Goal: Task Accomplishment & Management: Complete application form

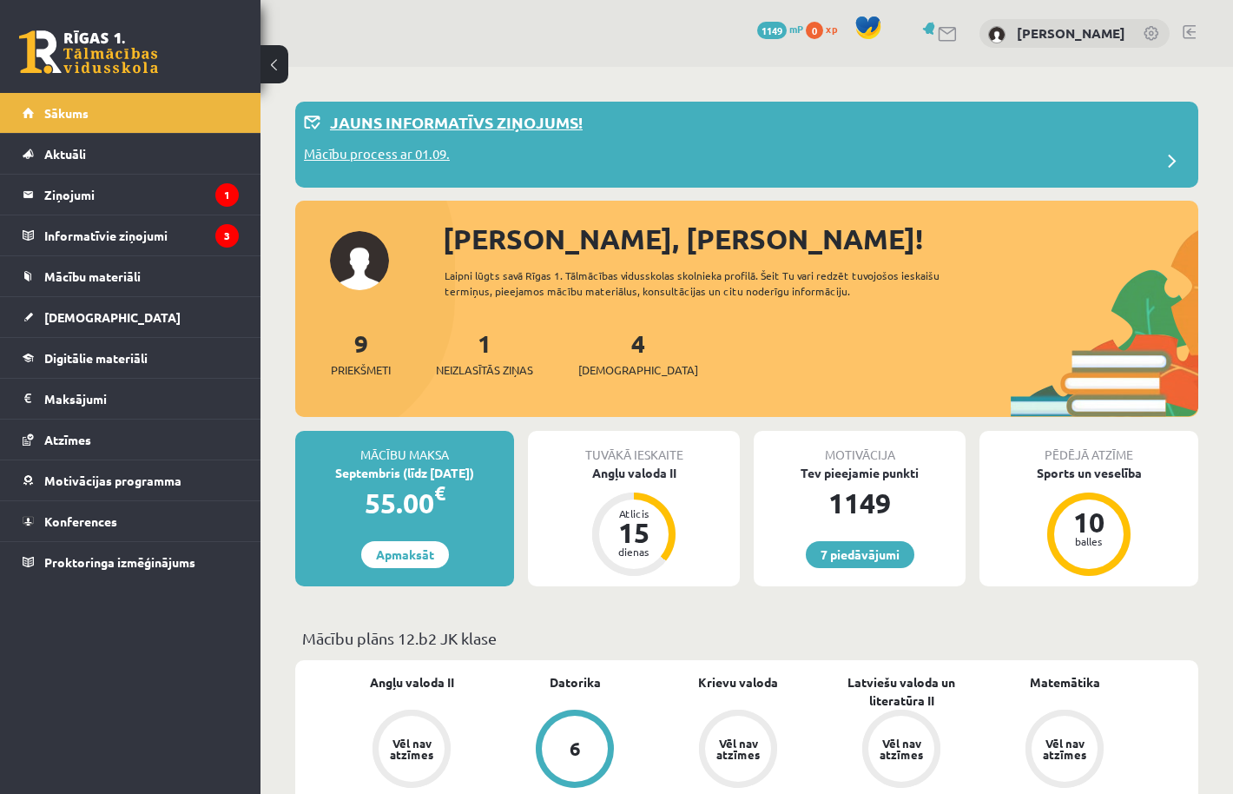
click at [445, 142] on div "Jauns informatīvs ziņojums!" at bounding box center [747, 127] width 886 height 34
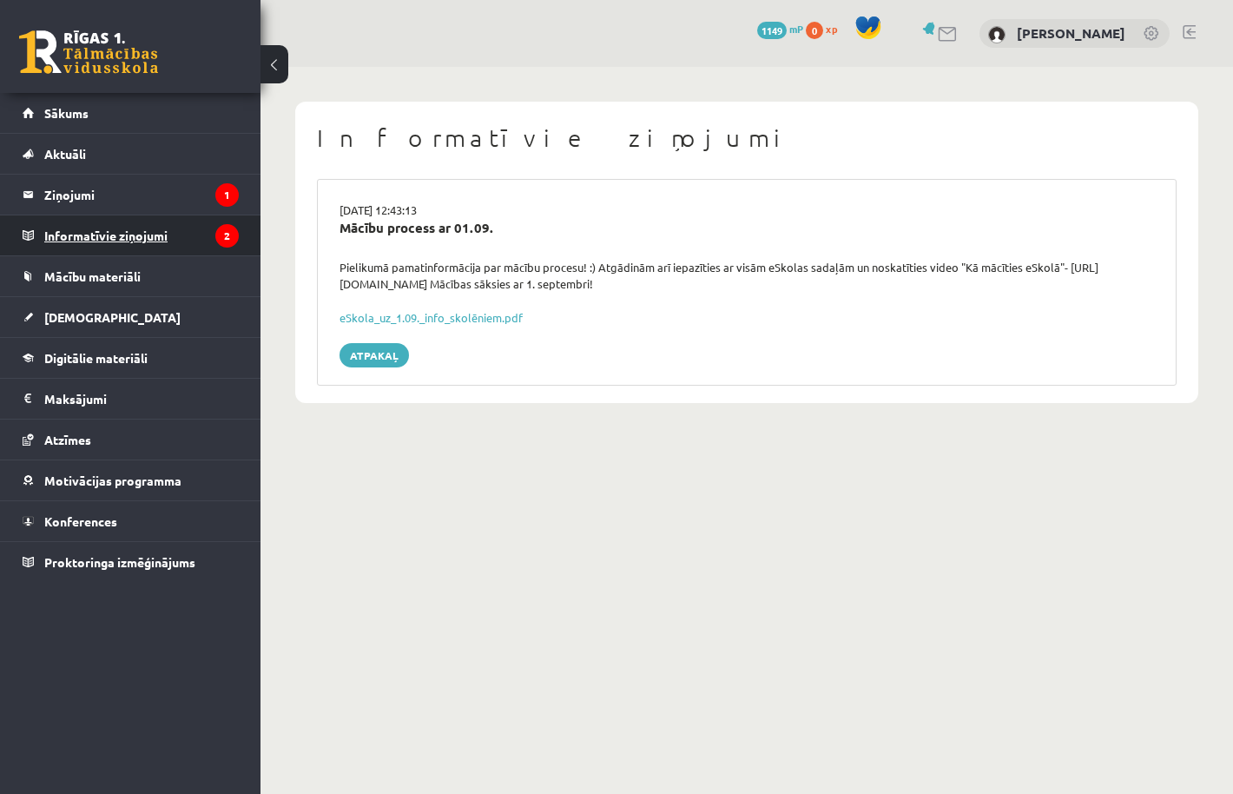
click at [147, 240] on legend "Informatīvie ziņojumi 2" at bounding box center [141, 235] width 195 height 40
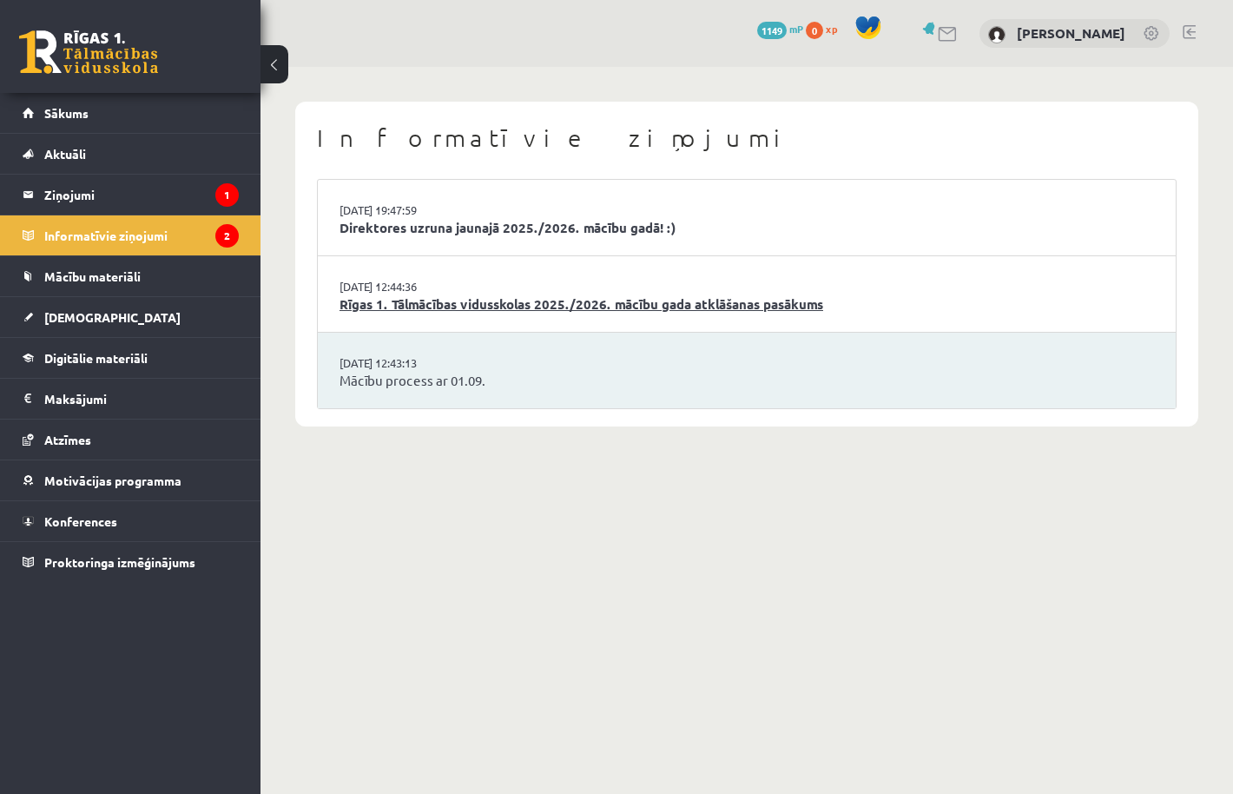
click at [448, 303] on link "Rīgas 1. Tālmācības vidusskolas 2025./2026. mācību gada atklāšanas pasākums" at bounding box center [747, 304] width 815 height 20
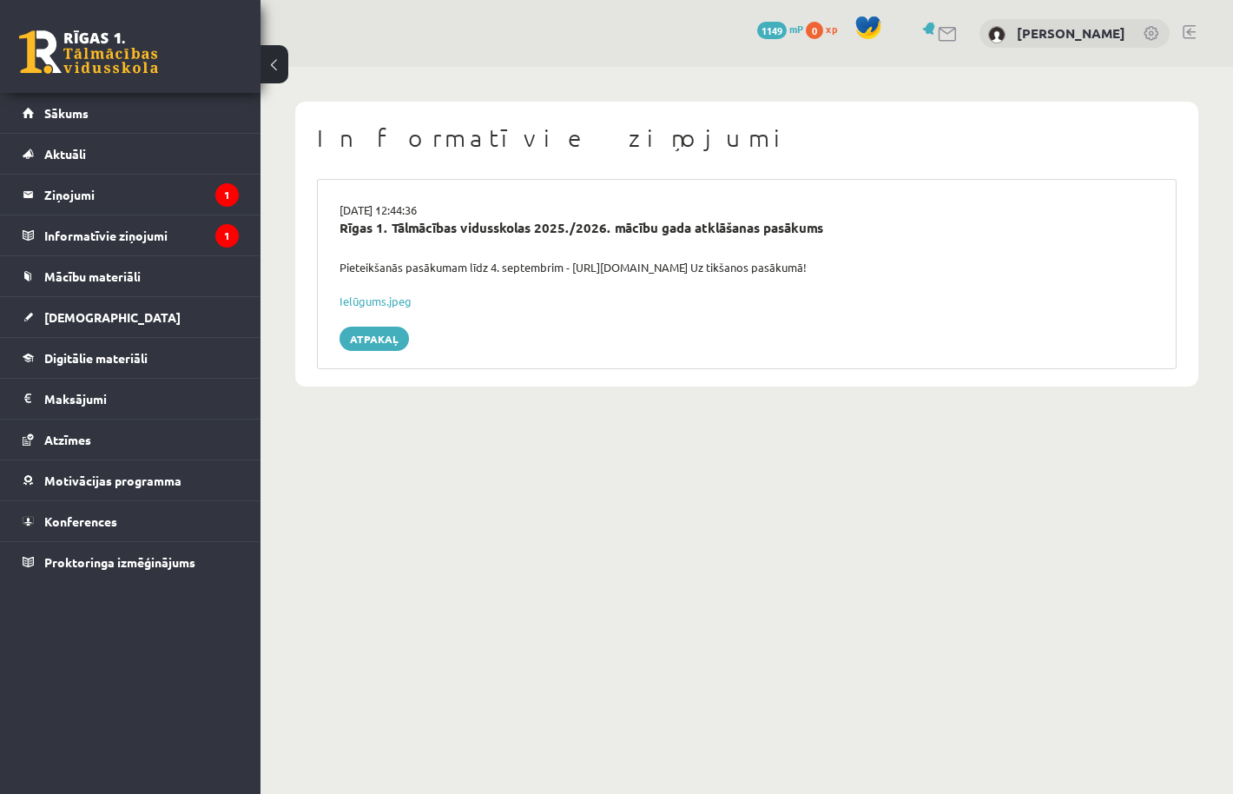
click at [272, 66] on button at bounding box center [275, 64] width 28 height 38
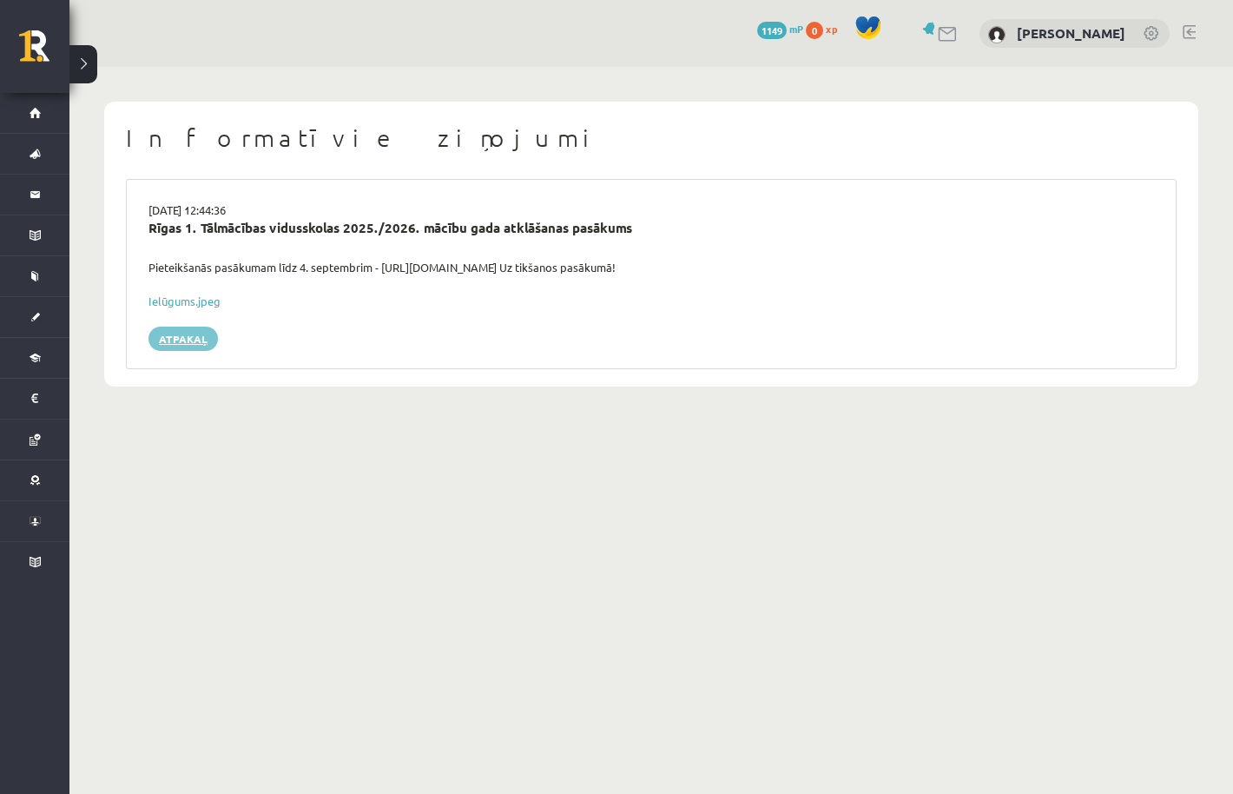
click at [188, 333] on link "Atpakaļ" at bounding box center [183, 339] width 69 height 24
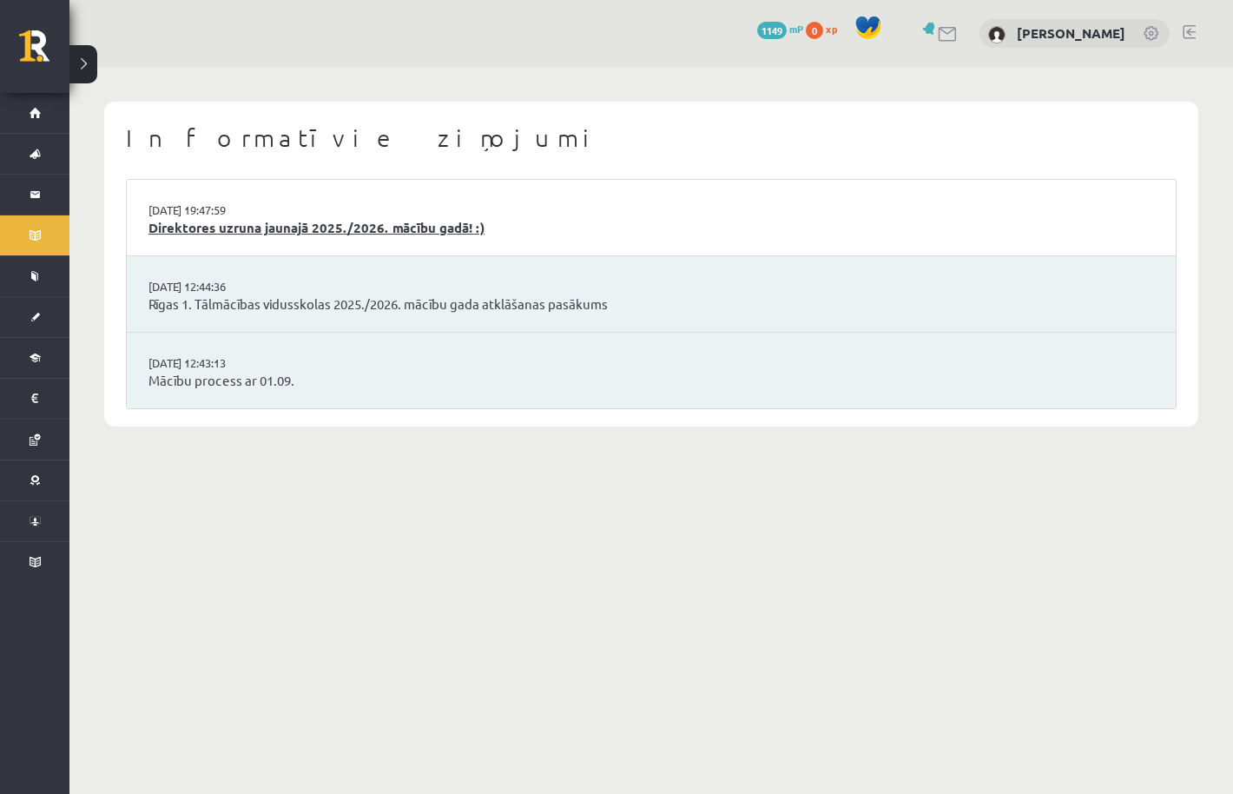
click at [228, 218] on link "Direktores uzruna jaunajā 2025./2026. mācību gadā! :)" at bounding box center [652, 228] width 1006 height 20
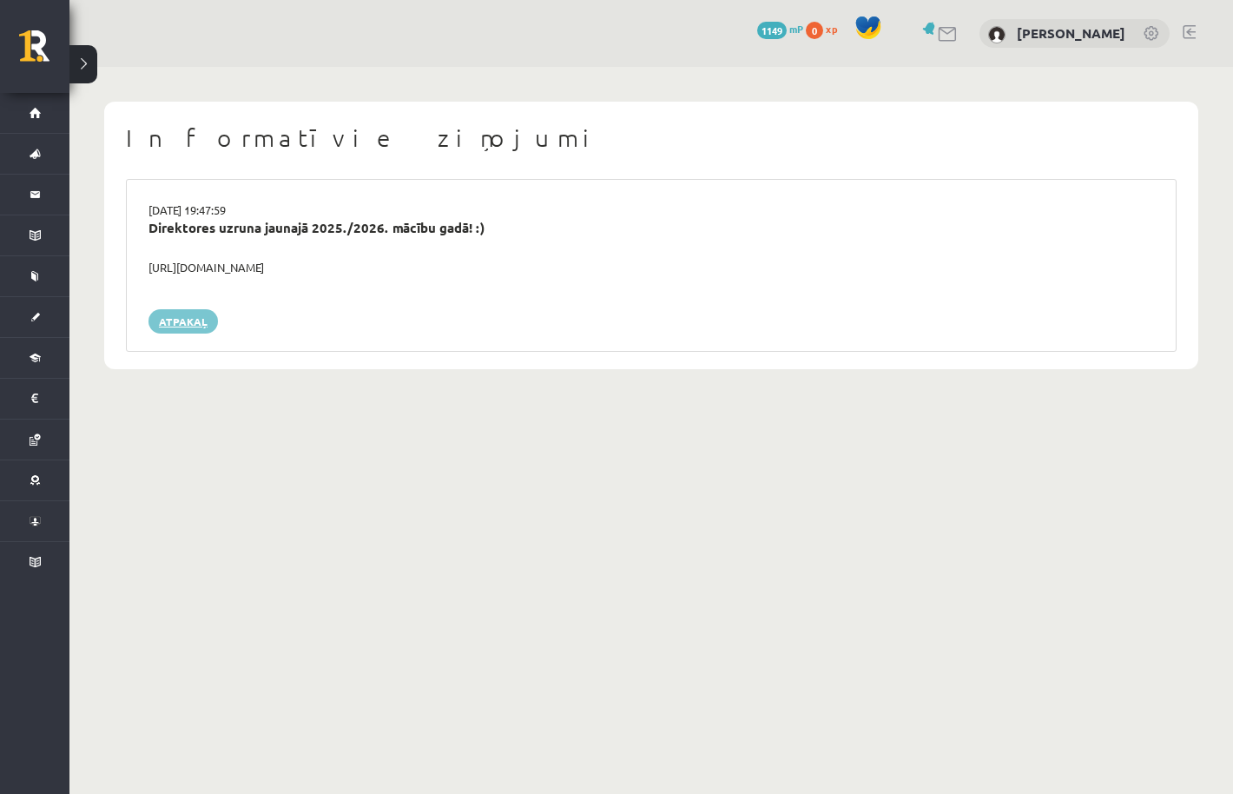
click at [174, 325] on link "Atpakaļ" at bounding box center [183, 321] width 69 height 24
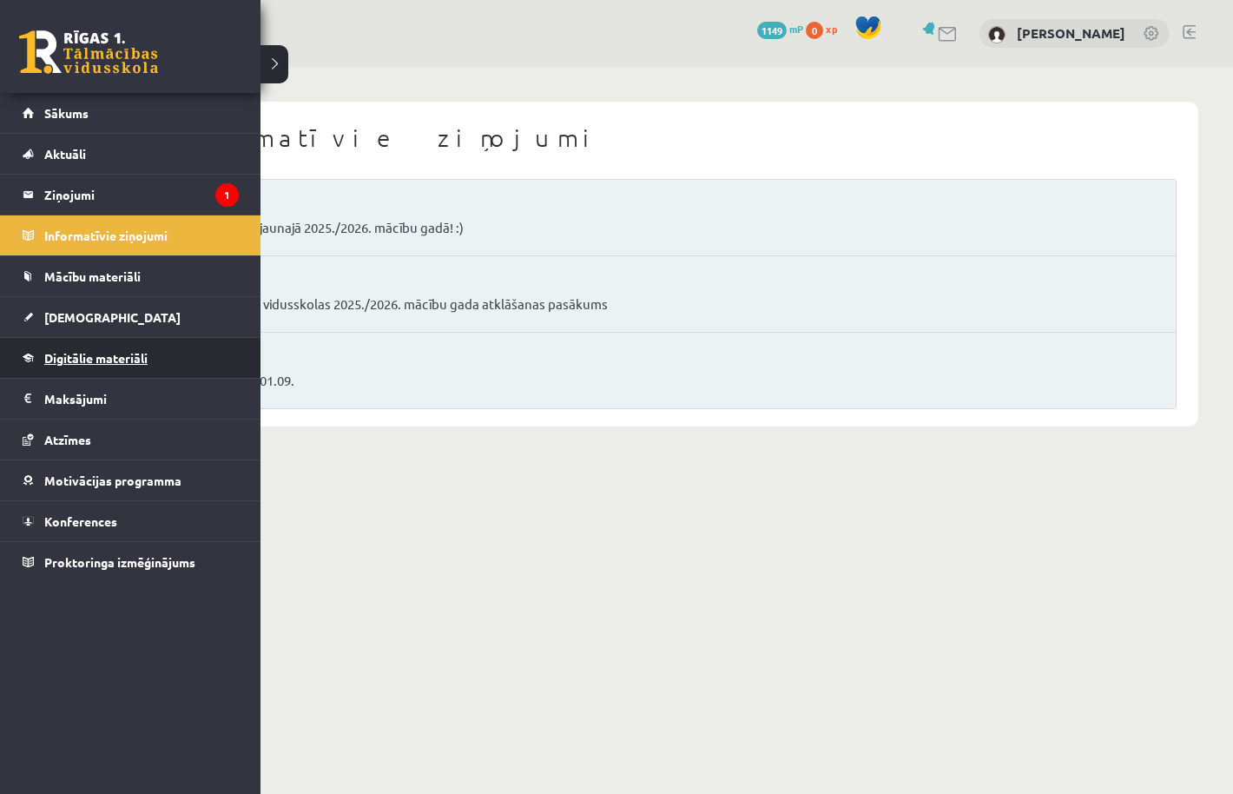
click at [69, 358] on span "Digitālie materiāli" at bounding box center [95, 358] width 103 height 16
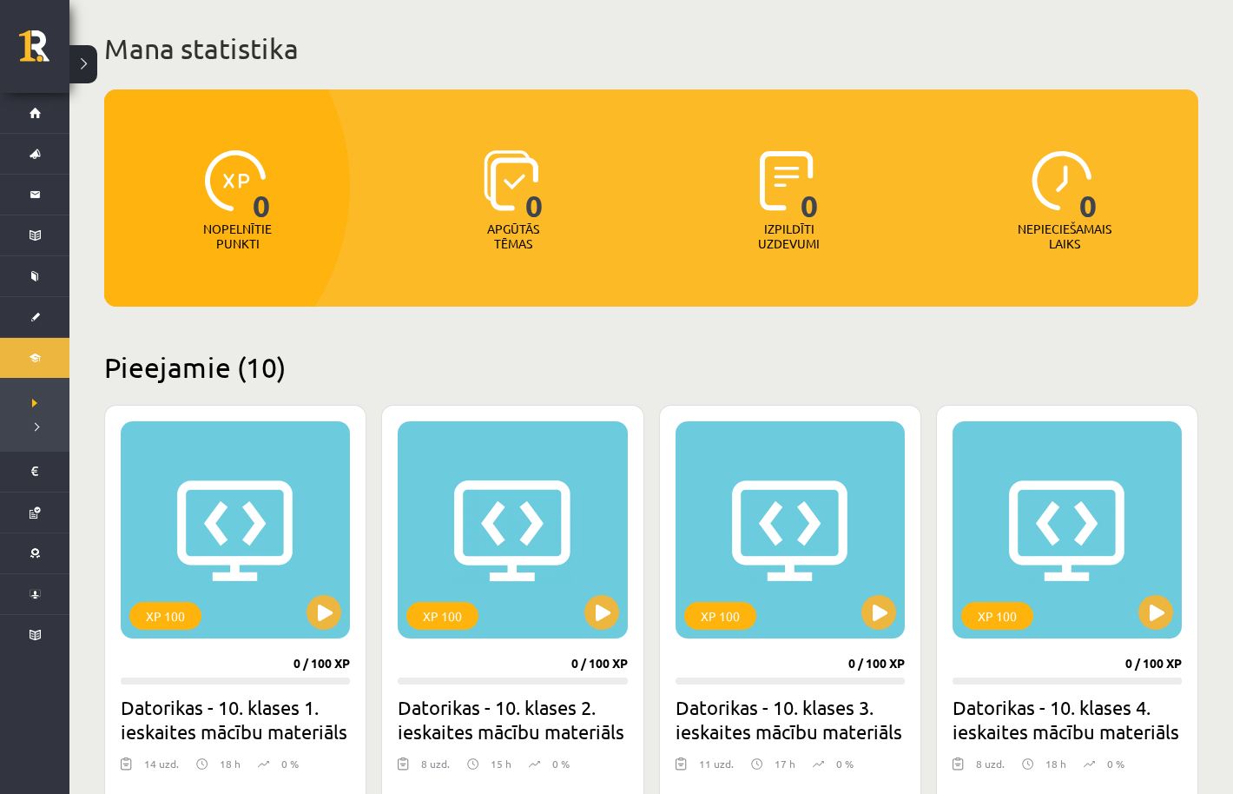
scroll to position [3, 0]
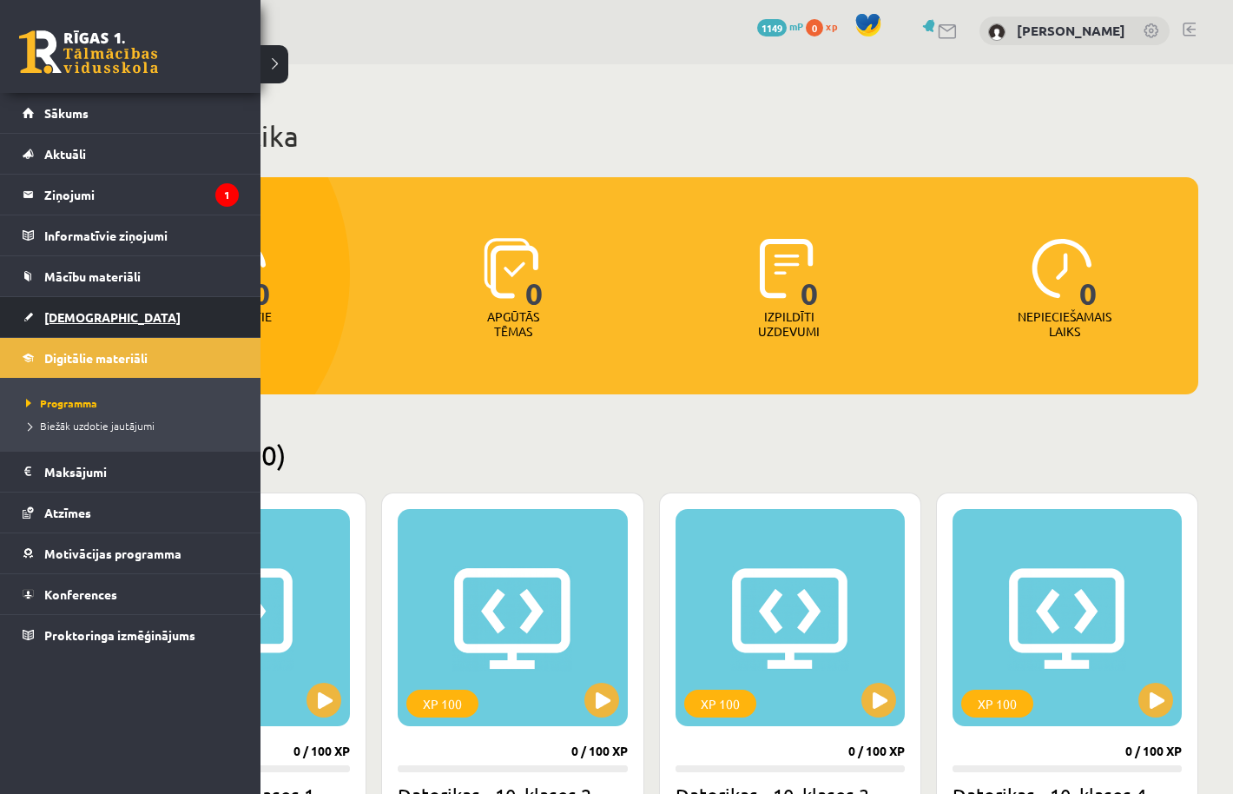
click at [30, 310] on link "[DEMOGRAPHIC_DATA]" at bounding box center [131, 317] width 216 height 40
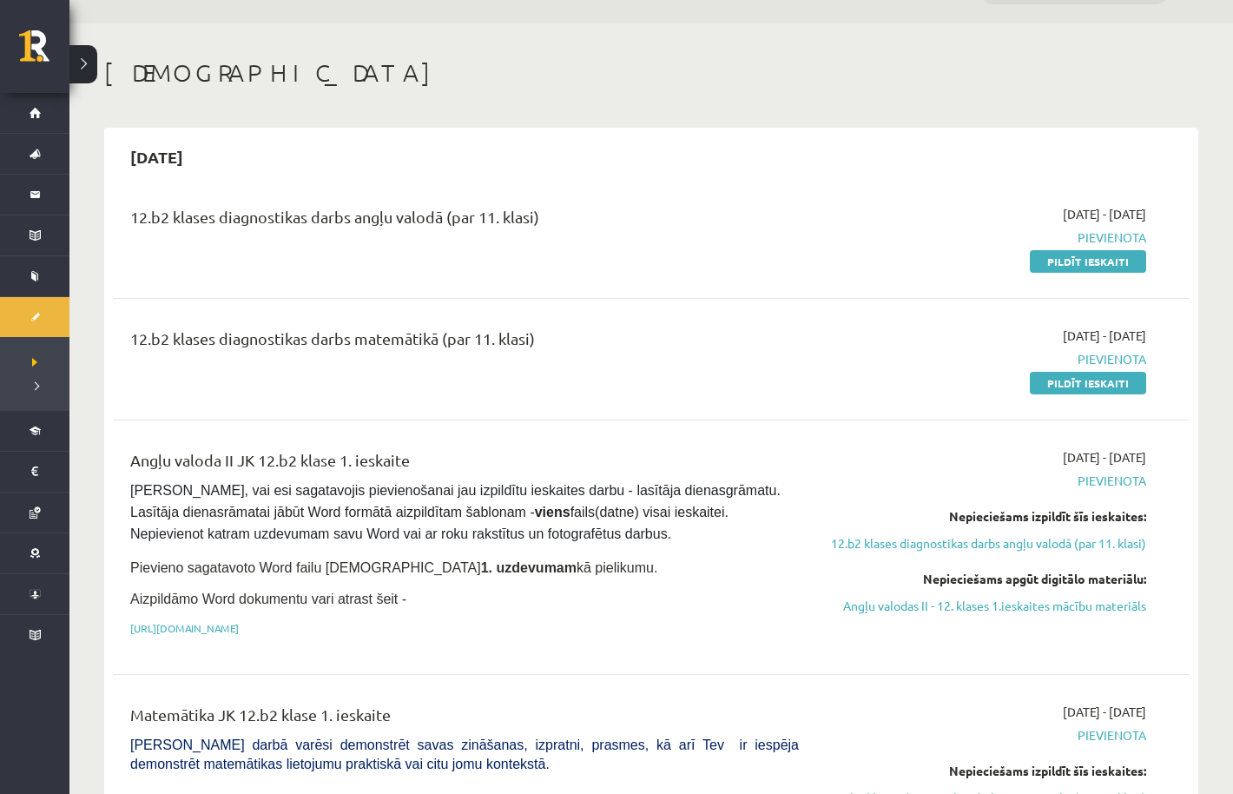
scroll to position [43, 0]
click at [1053, 263] on link "Pildīt ieskaiti" at bounding box center [1088, 262] width 116 height 23
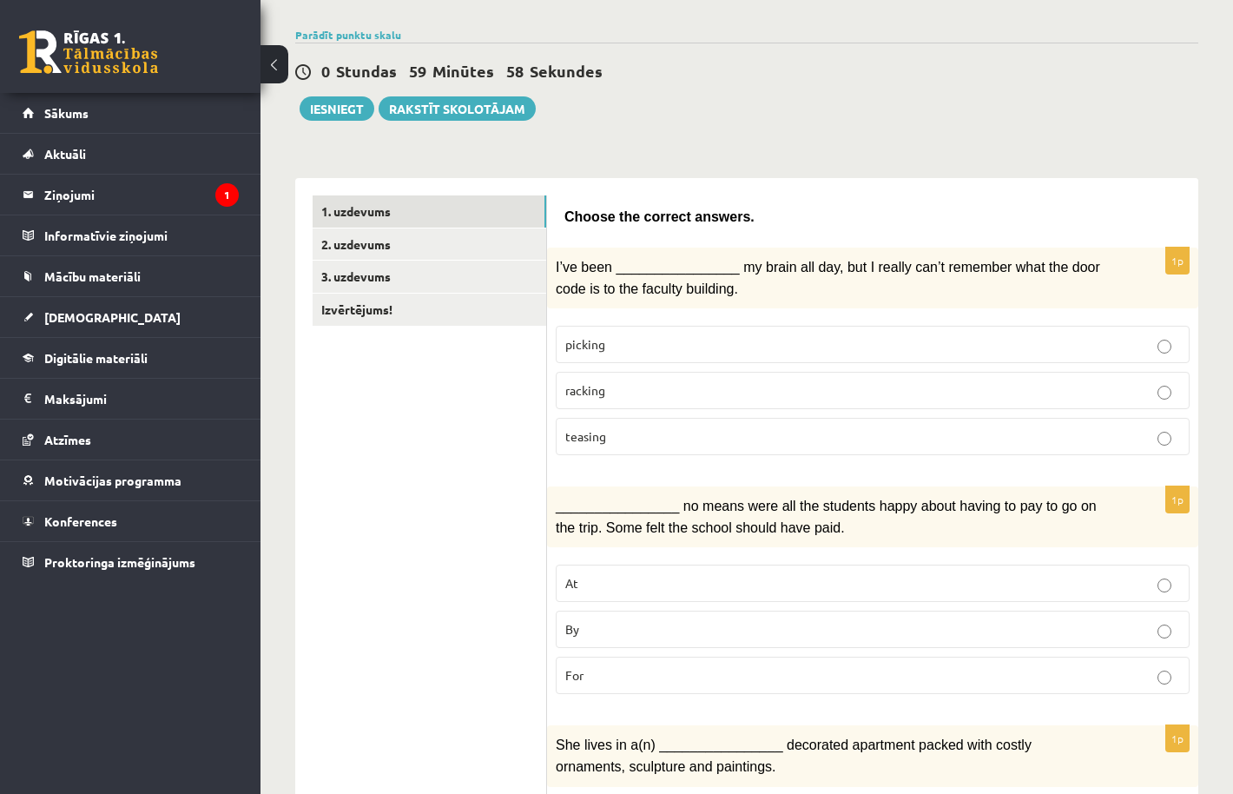
scroll to position [119, 0]
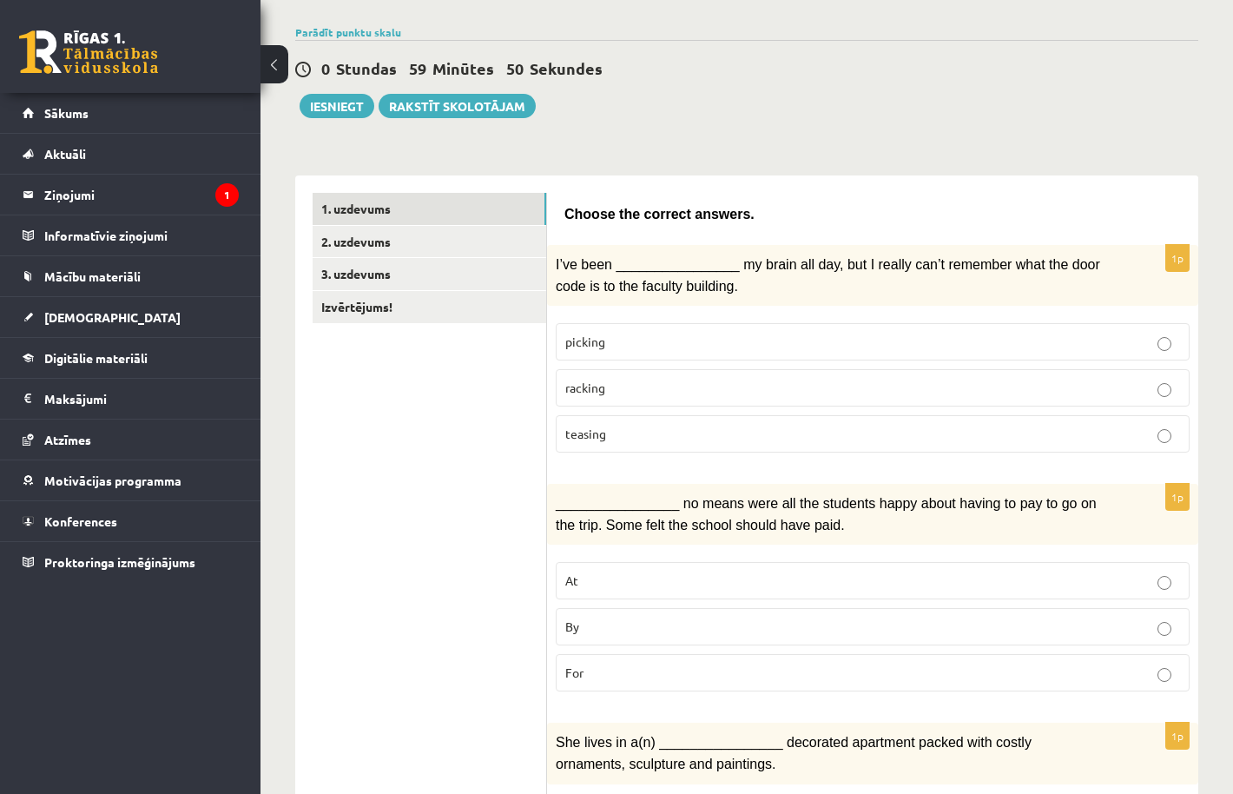
click at [683, 380] on p "racking" at bounding box center [872, 388] width 615 height 18
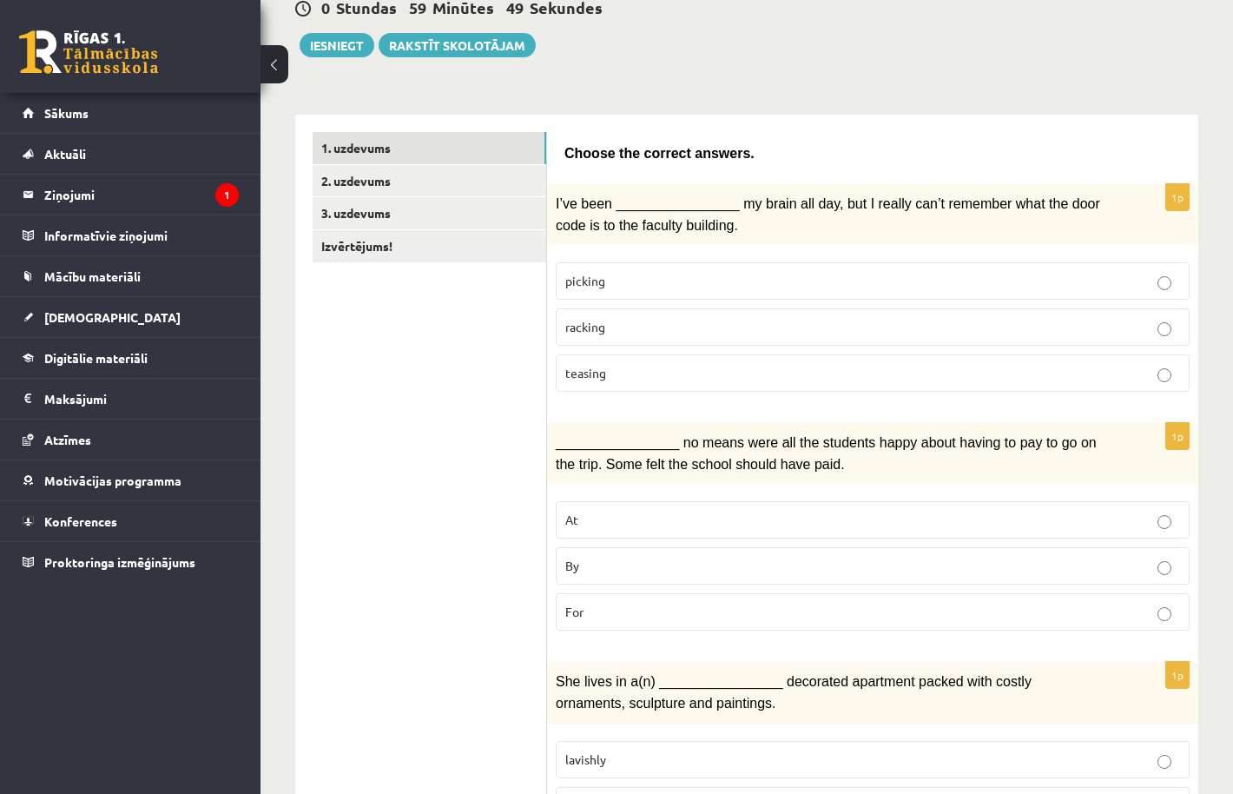
scroll to position [228, 0]
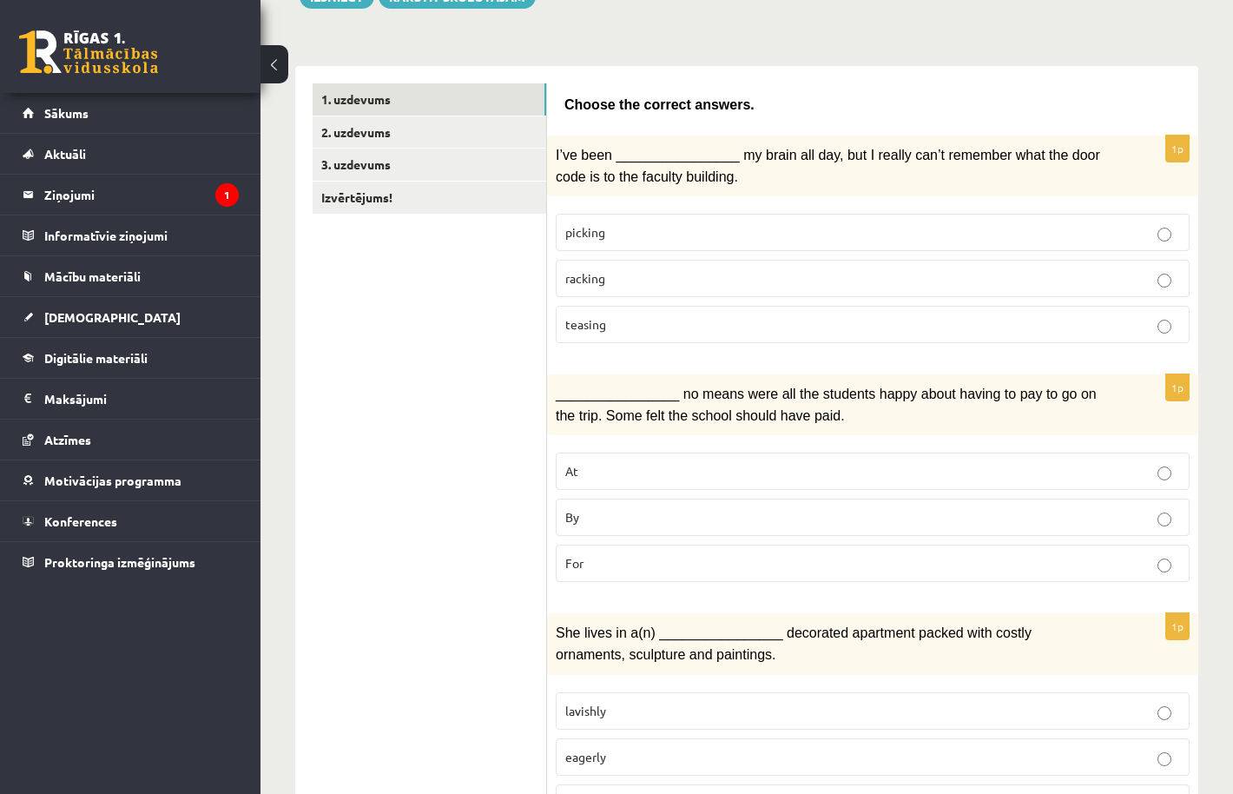
click at [673, 516] on p "By" at bounding box center [872, 517] width 615 height 18
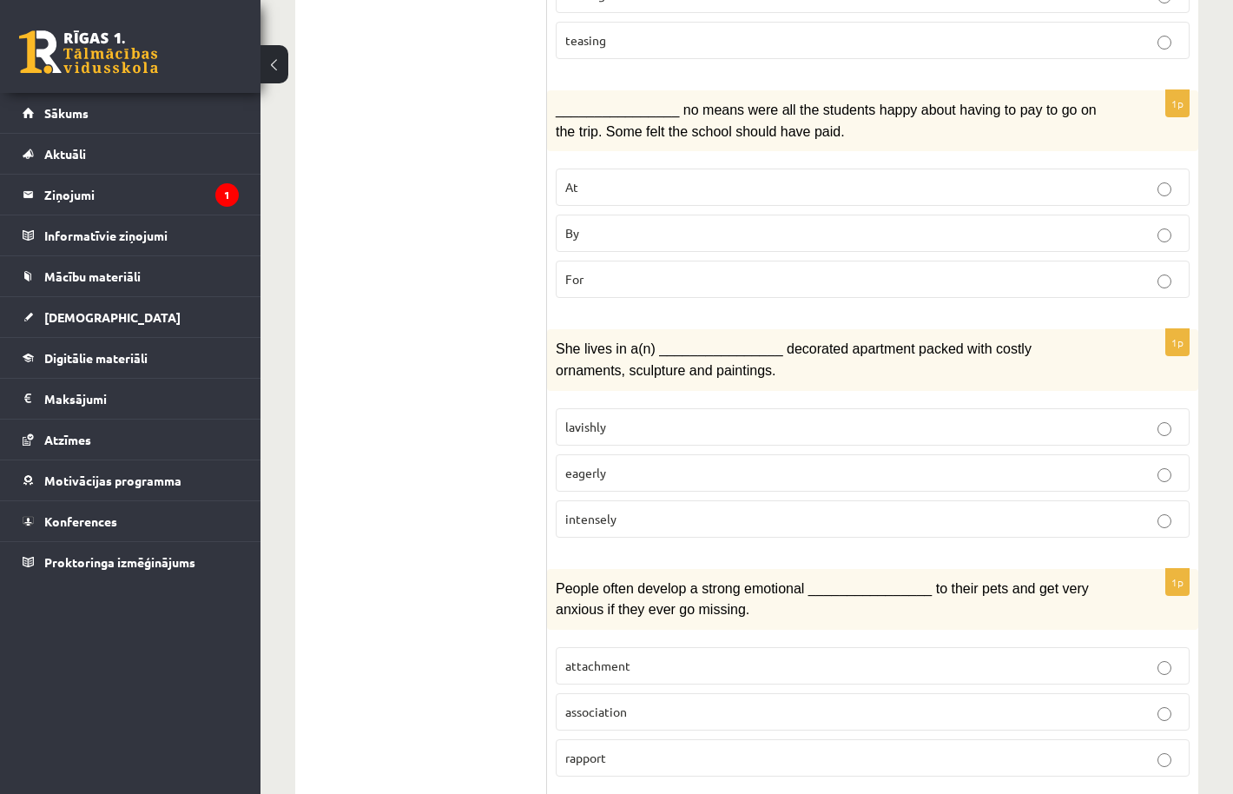
scroll to position [561, 0]
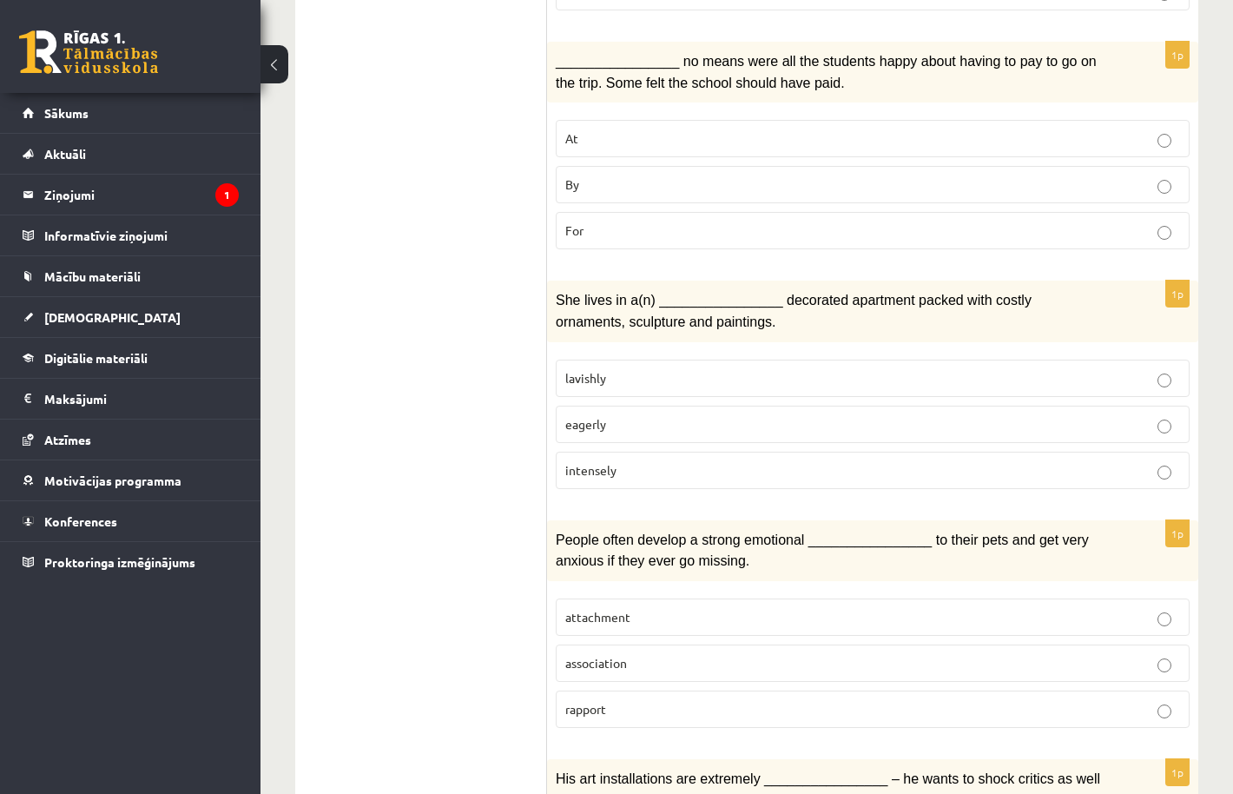
click at [702, 369] on p "lavishly" at bounding box center [872, 378] width 615 height 18
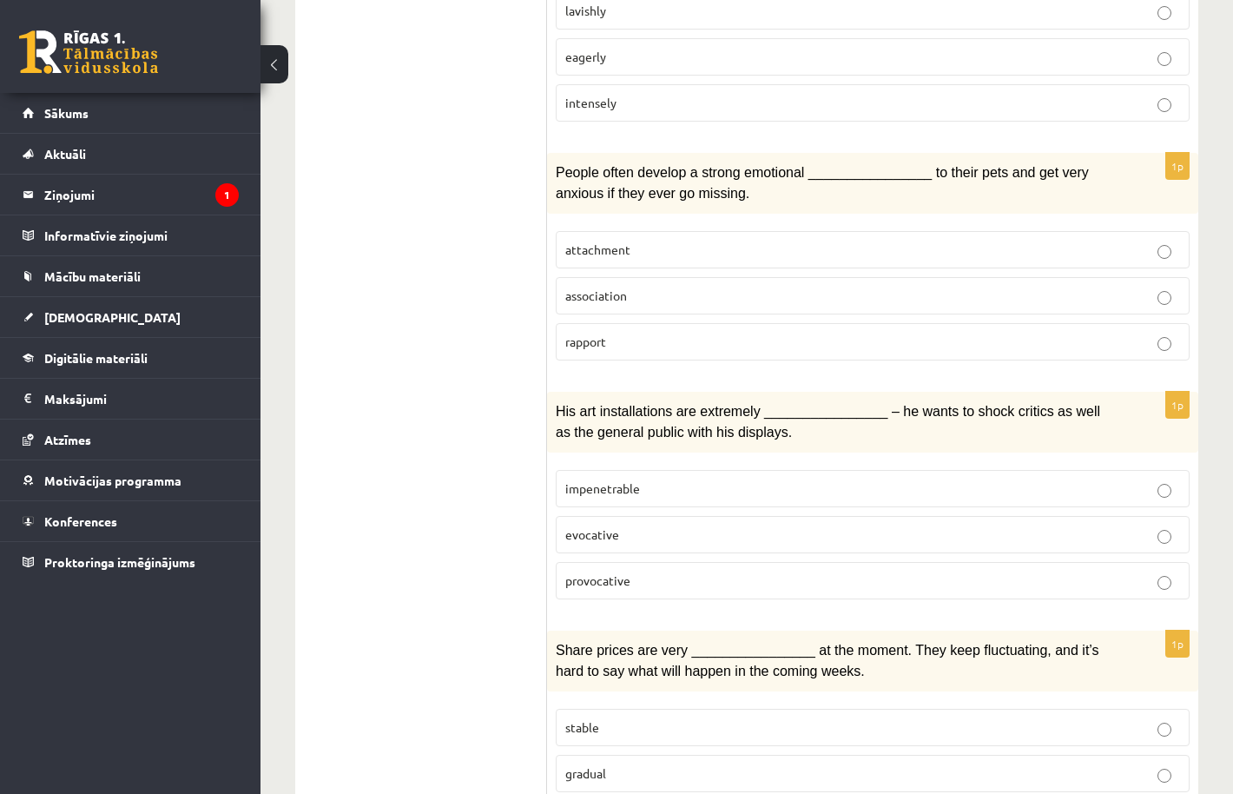
scroll to position [933, 0]
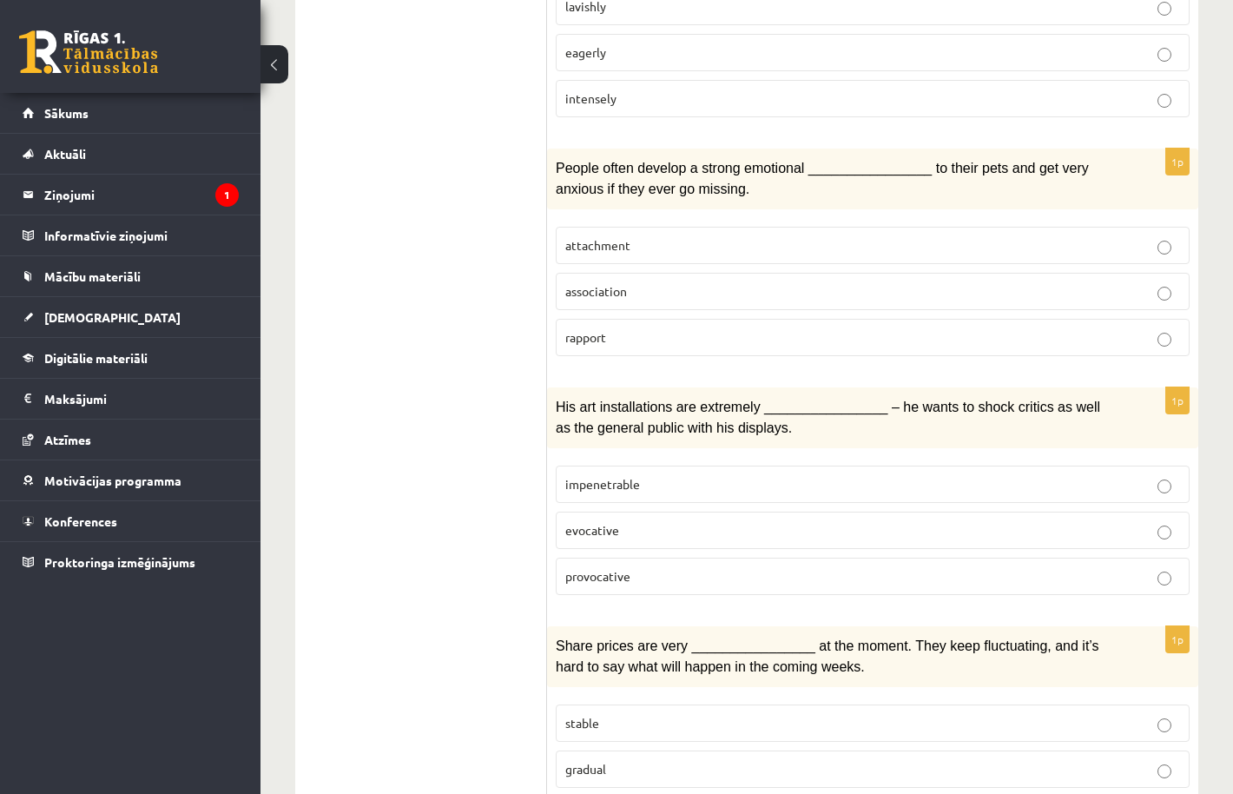
click at [712, 236] on p "attachment" at bounding box center [872, 245] width 615 height 18
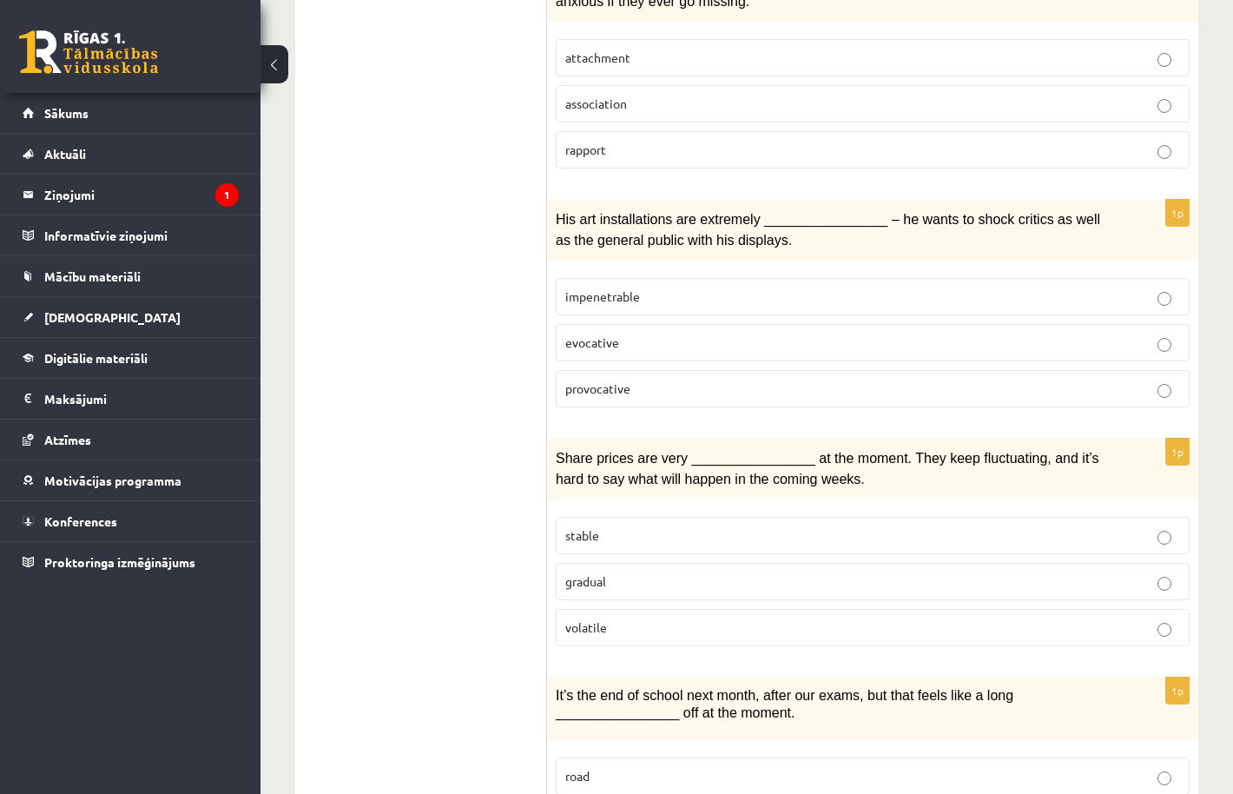
scroll to position [1121, 0]
click at [694, 379] on p "provocative" at bounding box center [872, 388] width 615 height 18
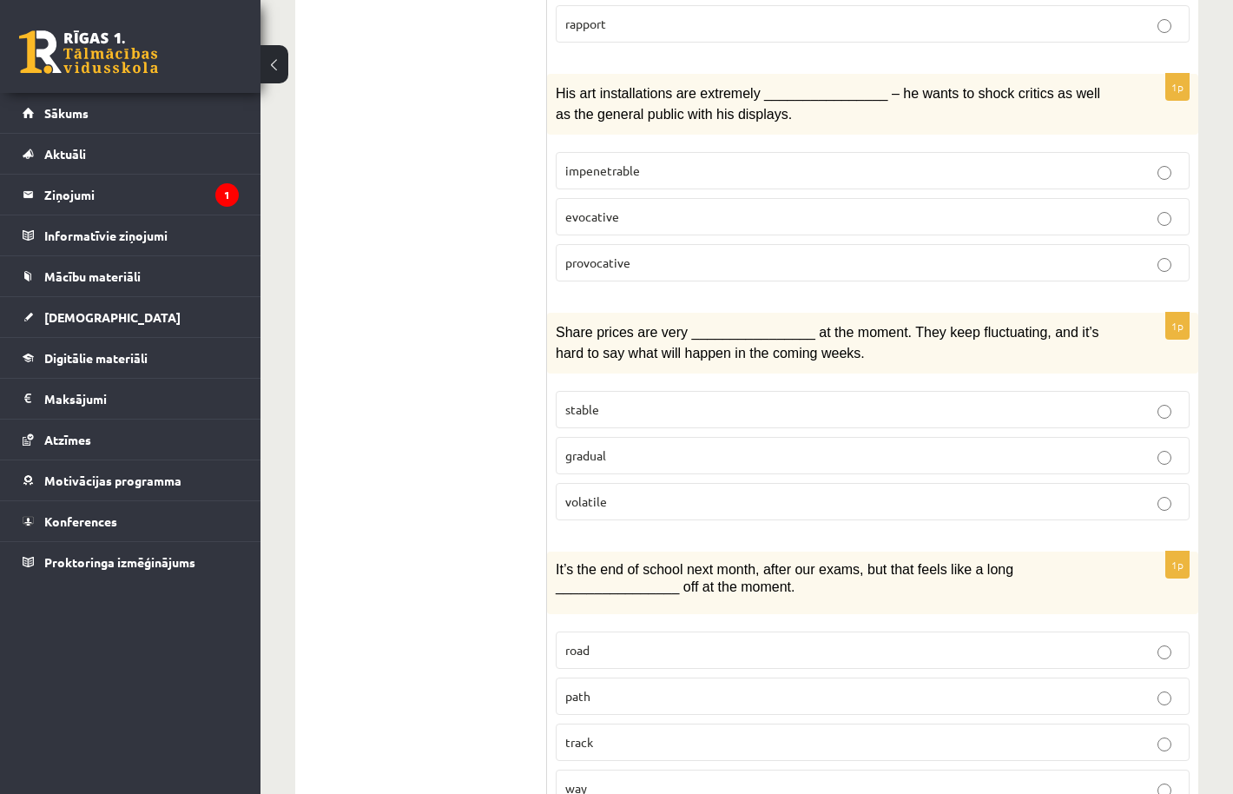
scroll to position [1253, 0]
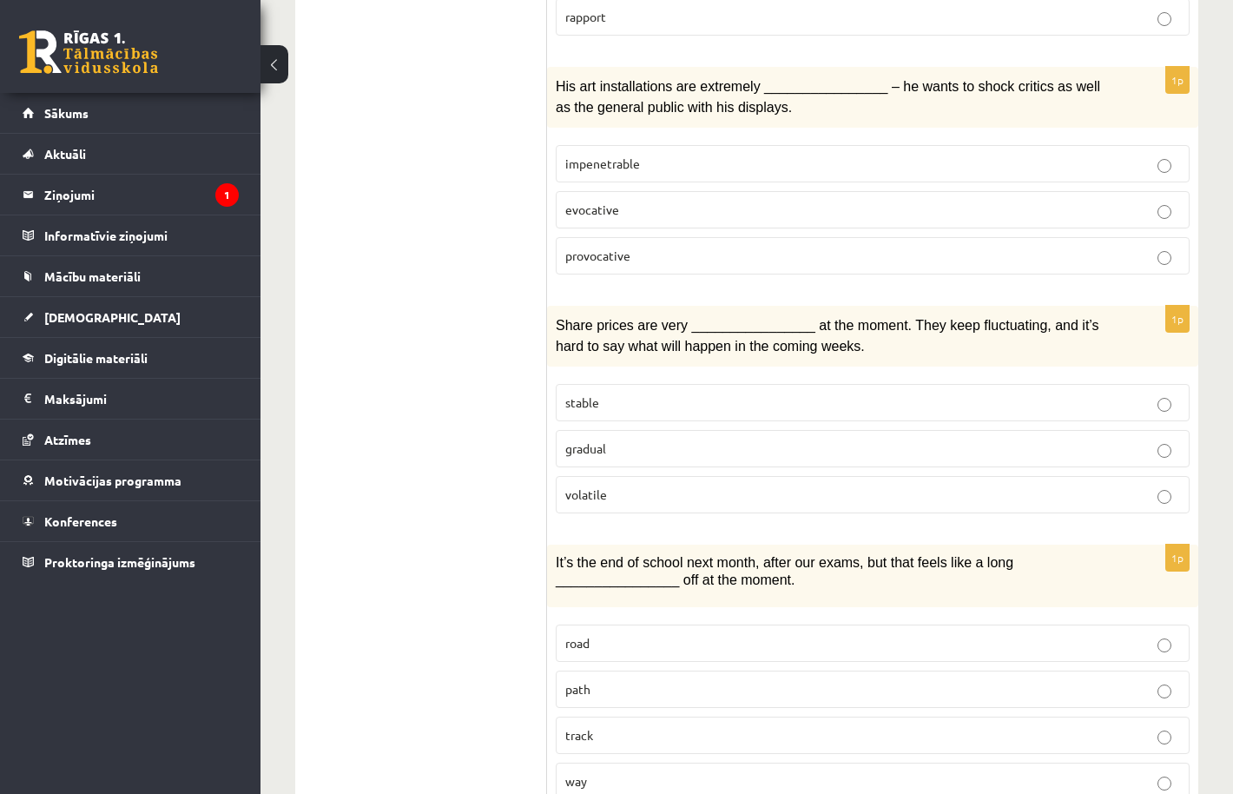
click at [660, 439] on p "gradual" at bounding box center [872, 448] width 615 height 18
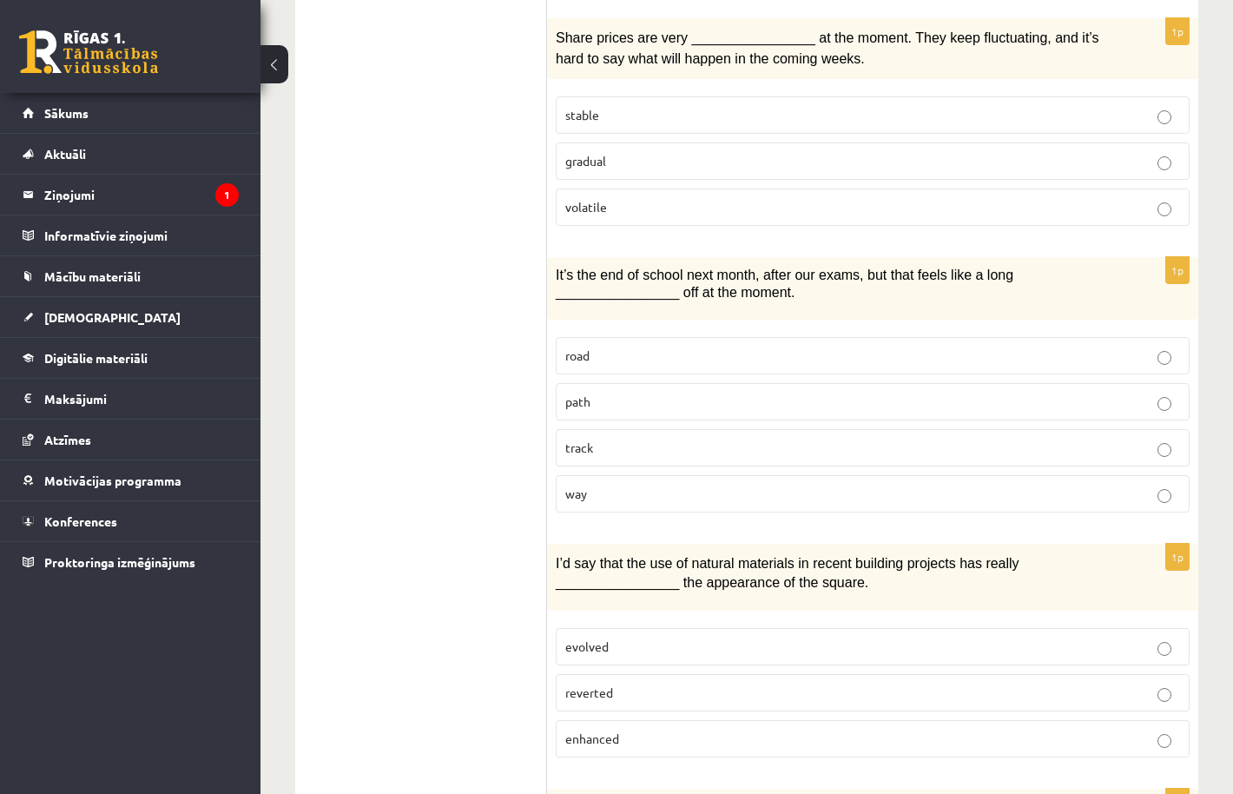
scroll to position [1551, 0]
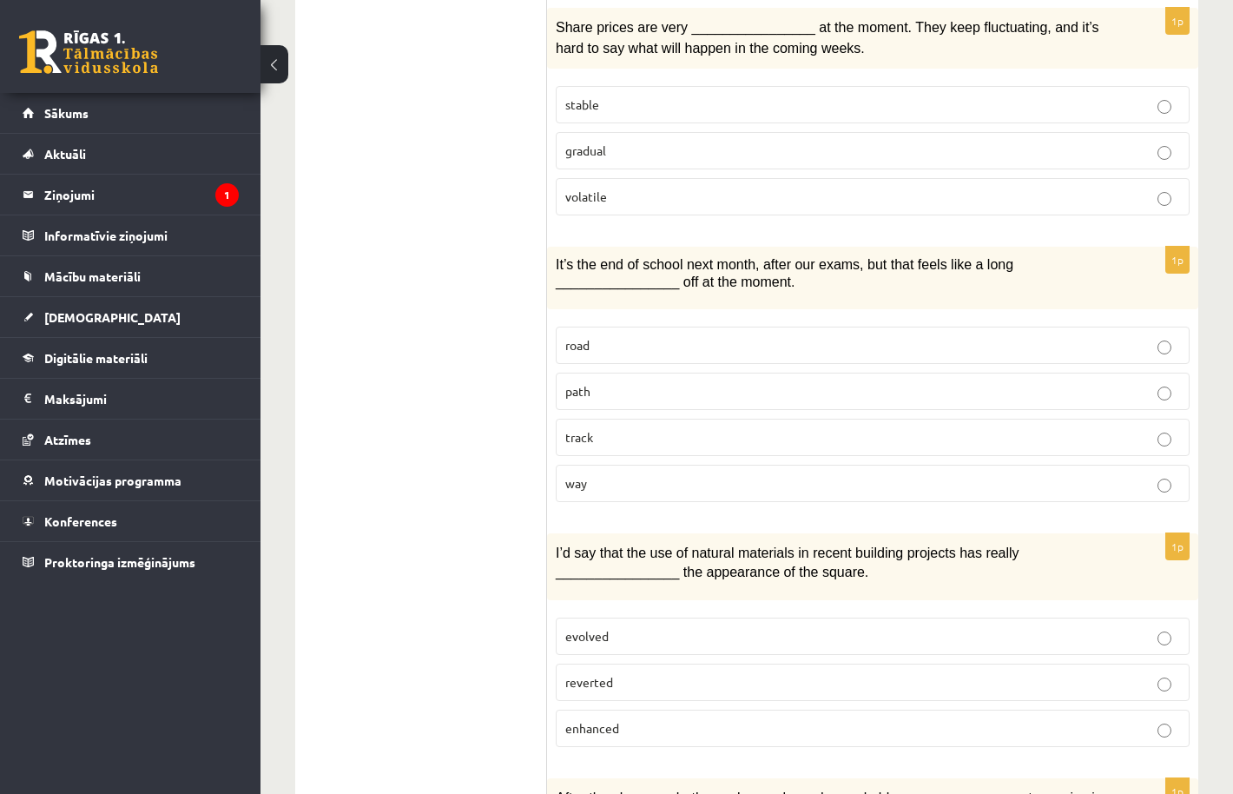
click at [639, 474] on p "way" at bounding box center [872, 483] width 615 height 18
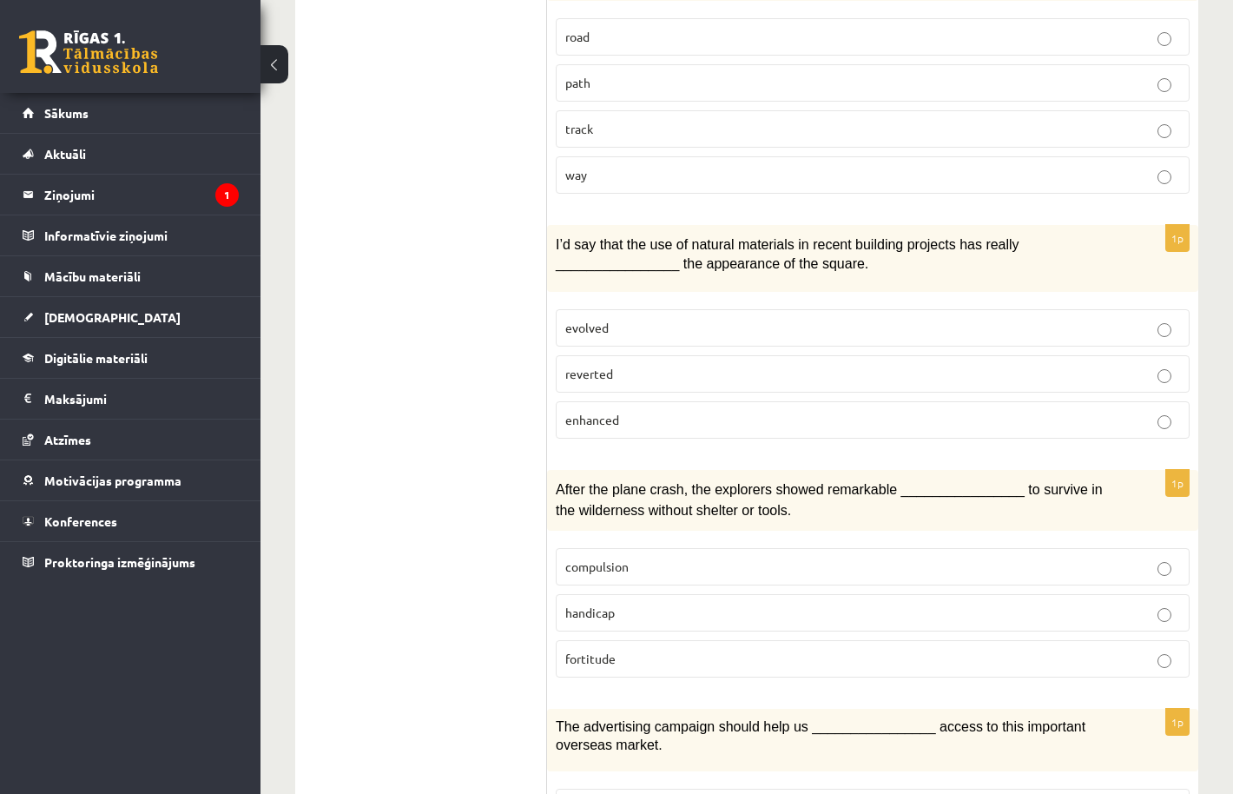
scroll to position [1860, 0]
click at [657, 410] on p "enhanced" at bounding box center [872, 419] width 615 height 18
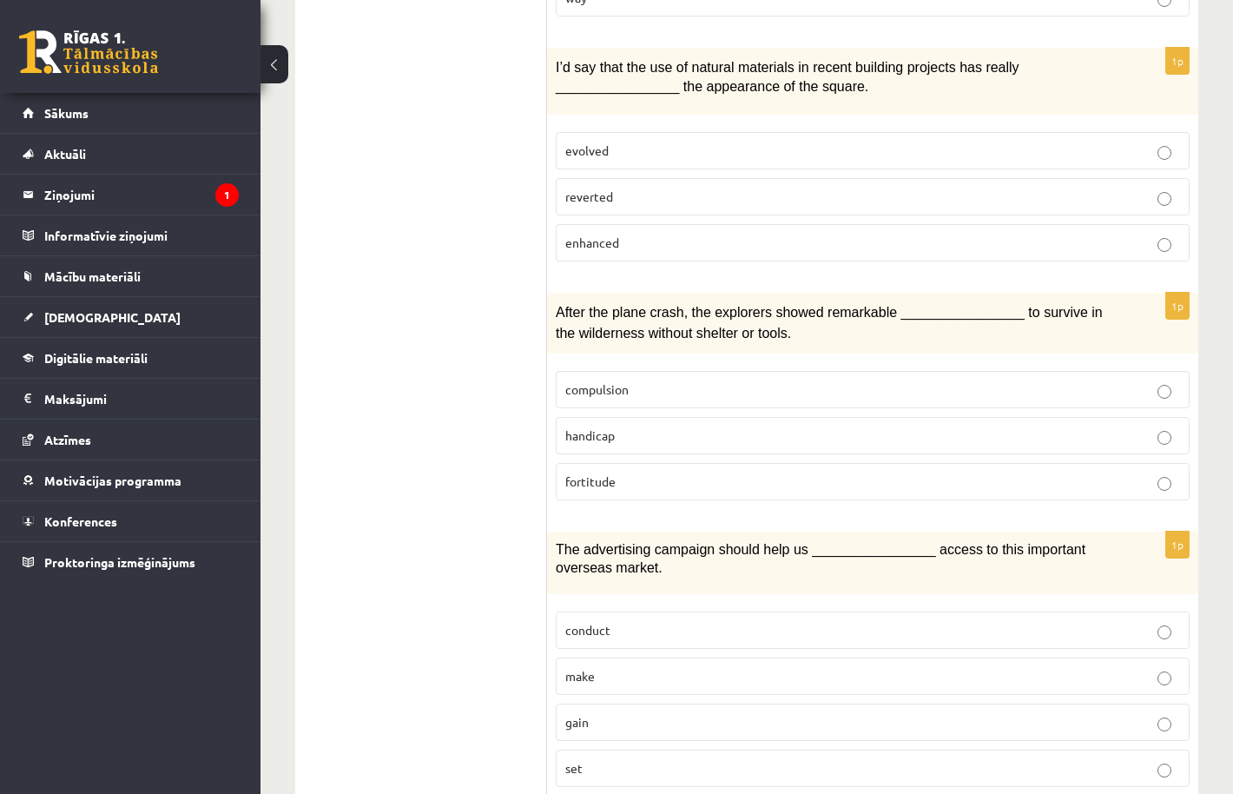
scroll to position [2036, 0]
click at [683, 381] on p "compulsion" at bounding box center [872, 390] width 615 height 18
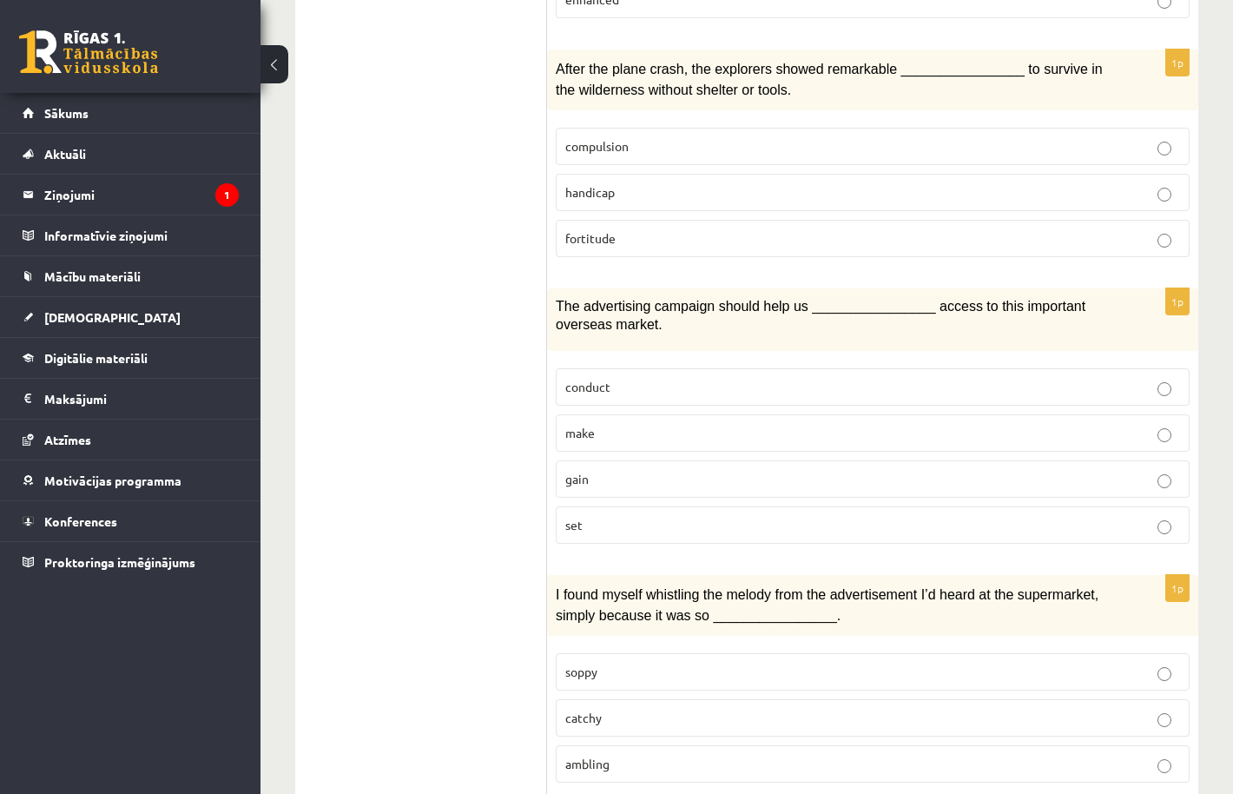
scroll to position [2299, 0]
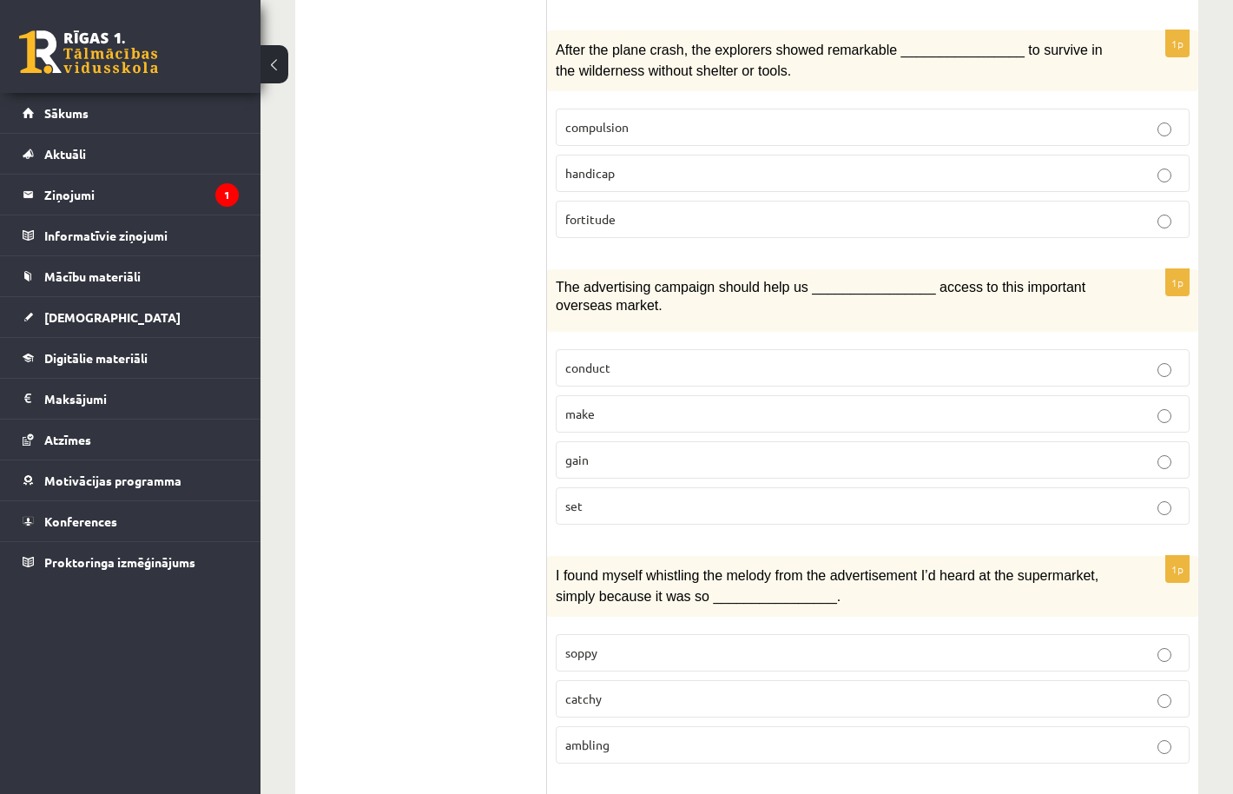
click at [647, 451] on p "gain" at bounding box center [872, 460] width 615 height 18
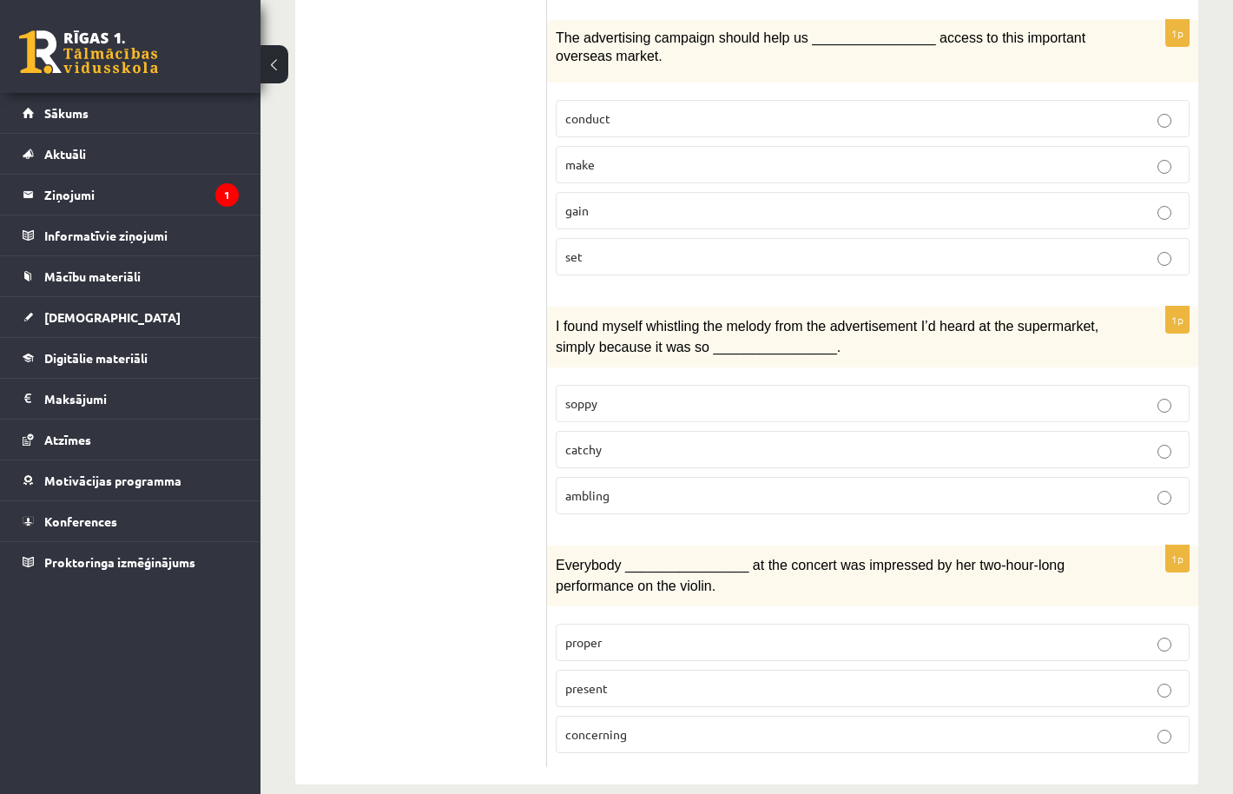
scroll to position [2547, 0]
click at [647, 436] on label "catchy" at bounding box center [873, 450] width 634 height 37
click at [663, 680] on p "present" at bounding box center [872, 689] width 615 height 18
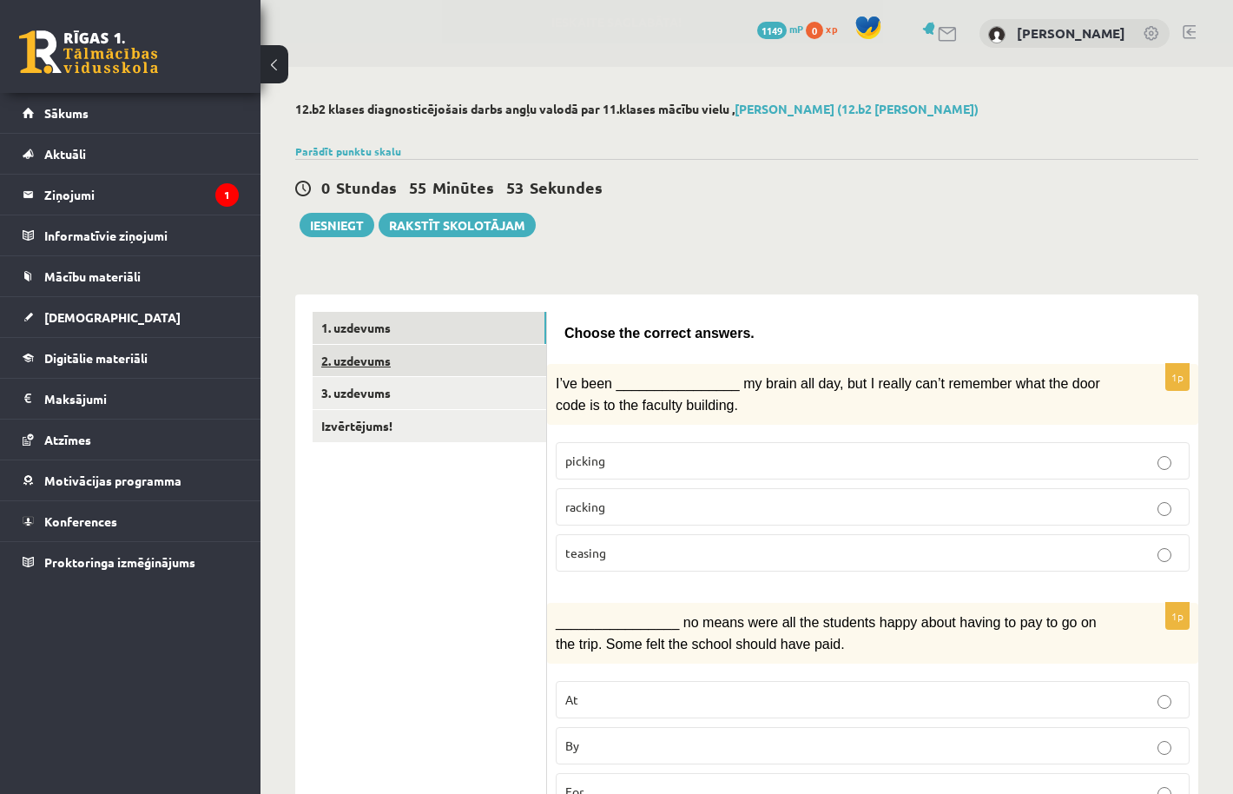
scroll to position [0, 0]
click at [469, 360] on link "2. uzdevums" at bounding box center [430, 361] width 234 height 32
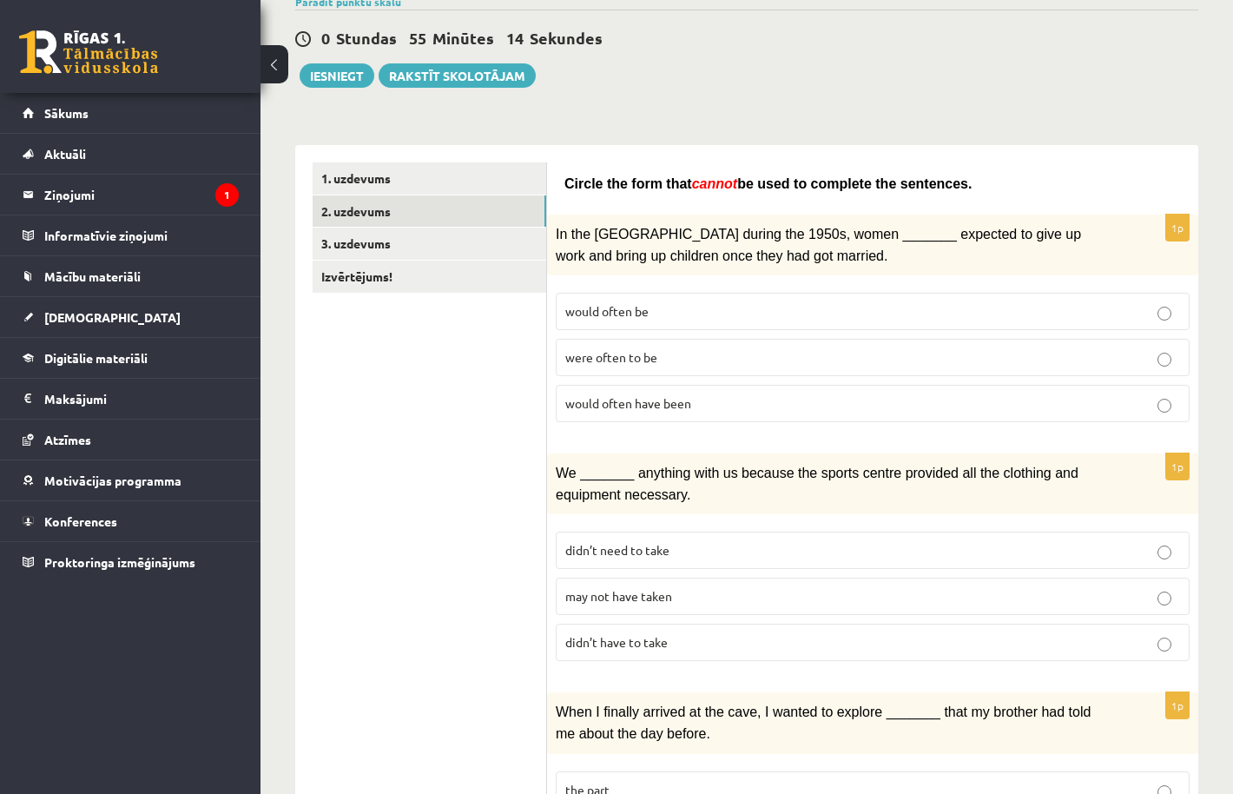
scroll to position [149, 0]
click at [667, 388] on label "would often have been" at bounding box center [873, 404] width 634 height 37
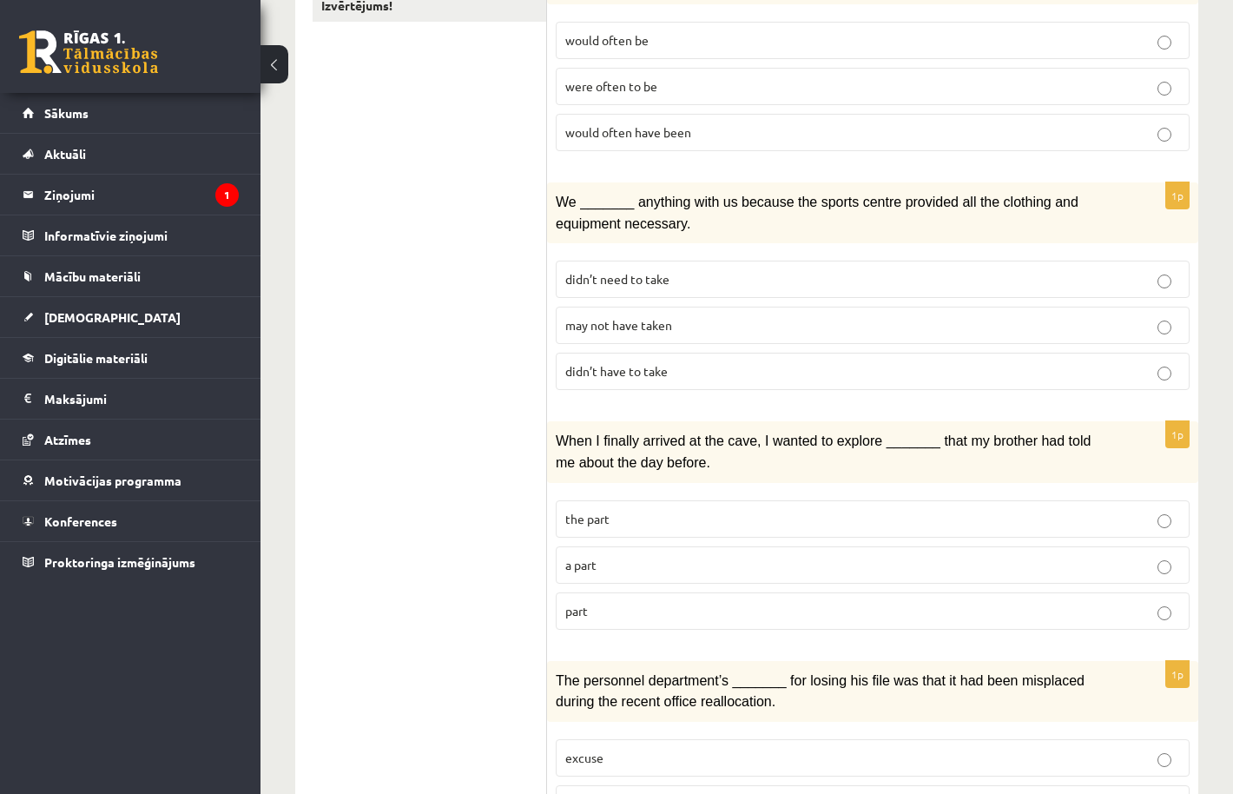
scroll to position [421, 0]
click at [693, 322] on p "may not have taken" at bounding box center [872, 324] width 615 height 18
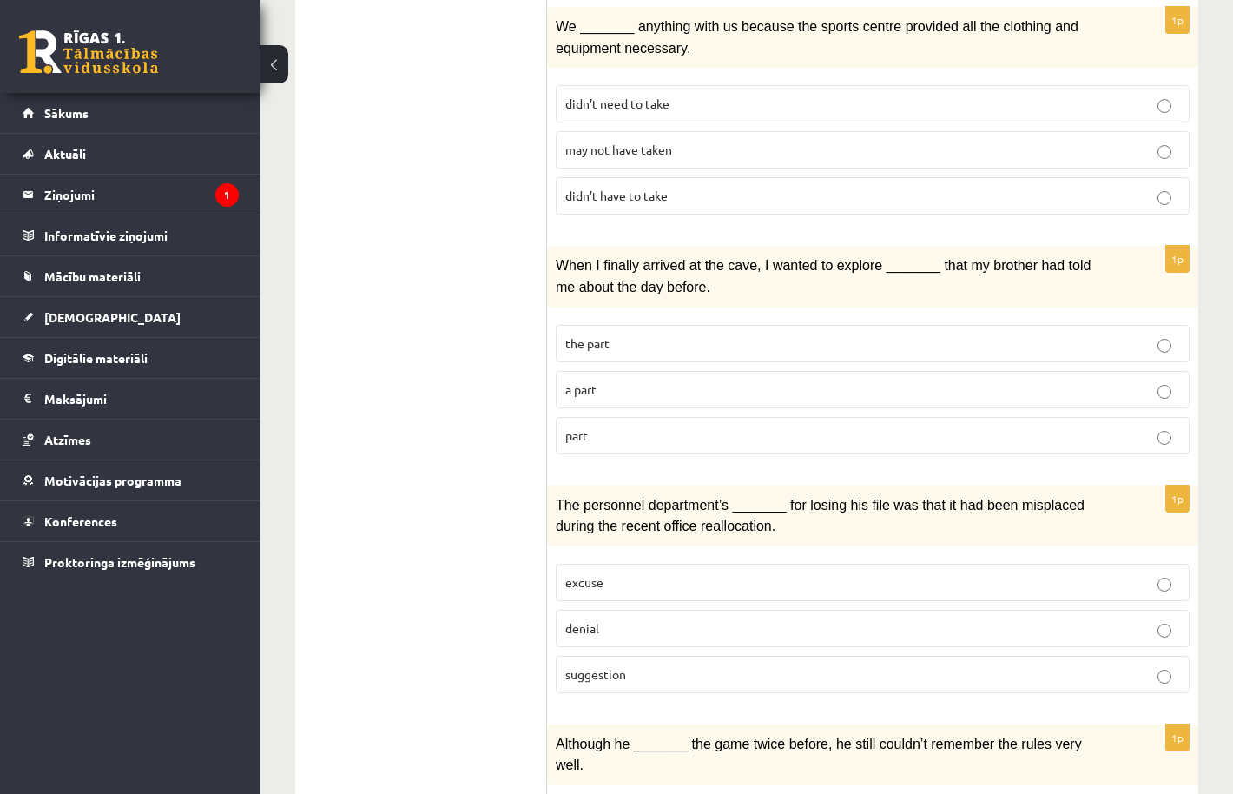
scroll to position [604, 0]
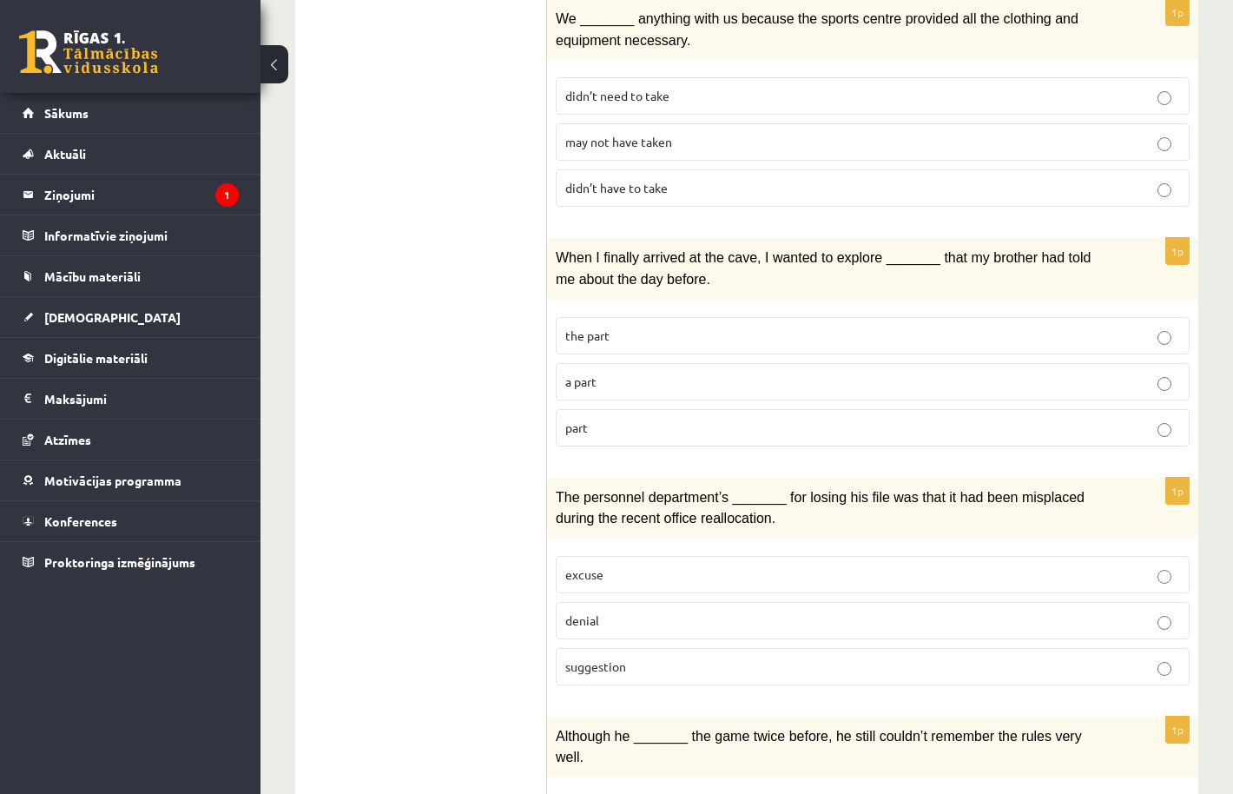
click at [671, 430] on label "part" at bounding box center [873, 427] width 634 height 37
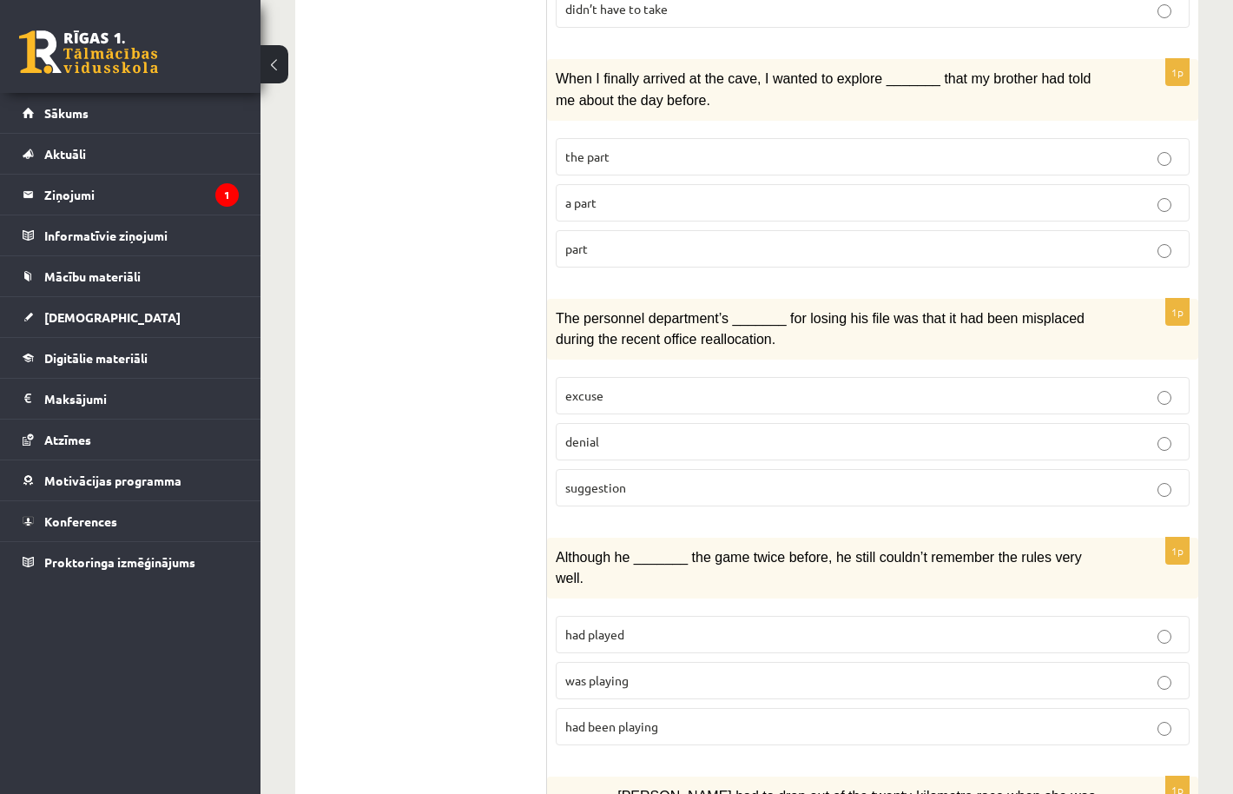
scroll to position [794, 0]
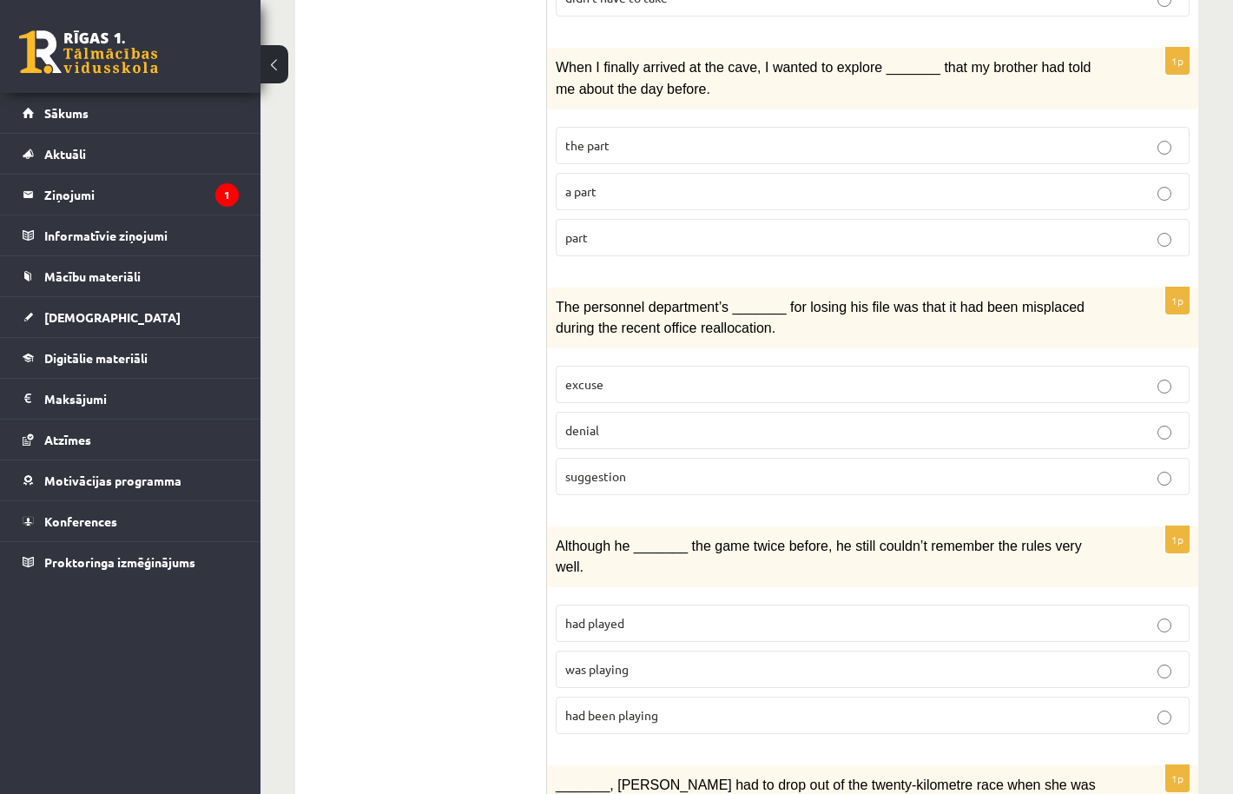
click at [656, 421] on p "denial" at bounding box center [872, 430] width 615 height 18
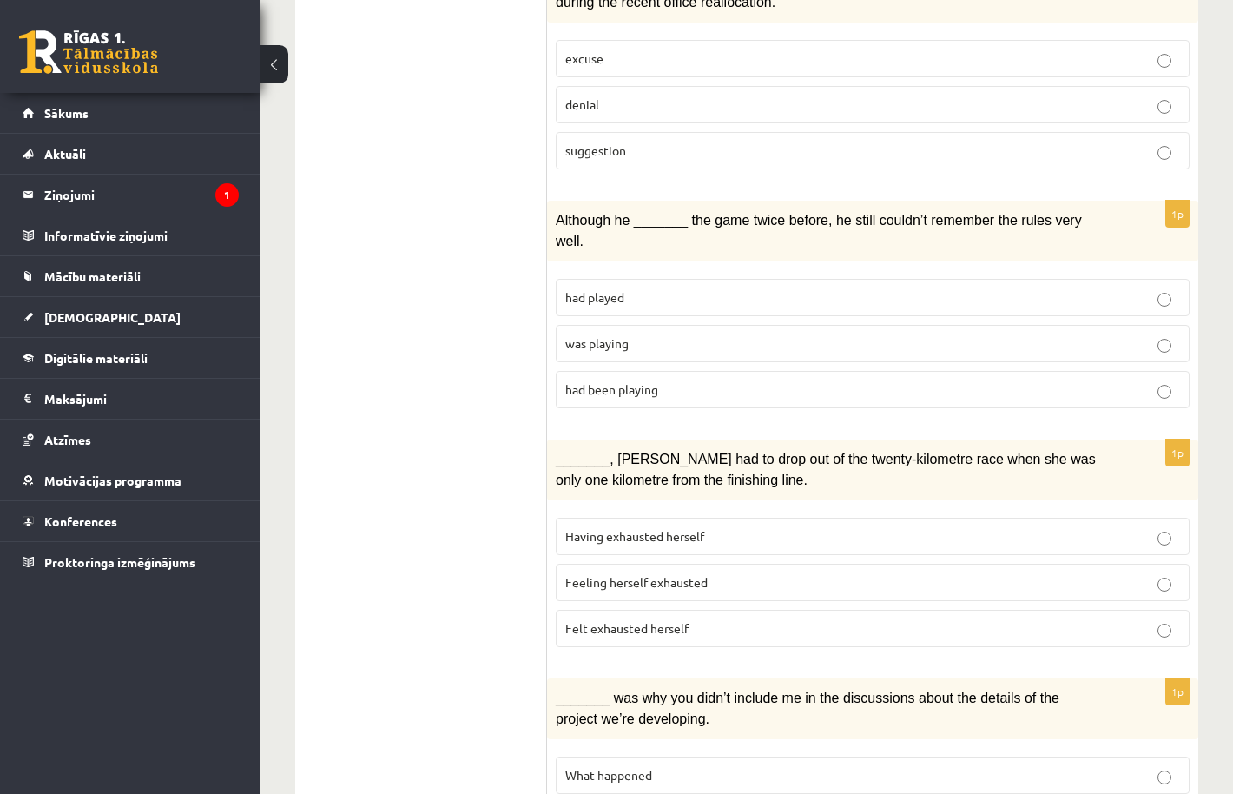
scroll to position [1120, 0]
click at [677, 339] on label "was playing" at bounding box center [873, 342] width 634 height 37
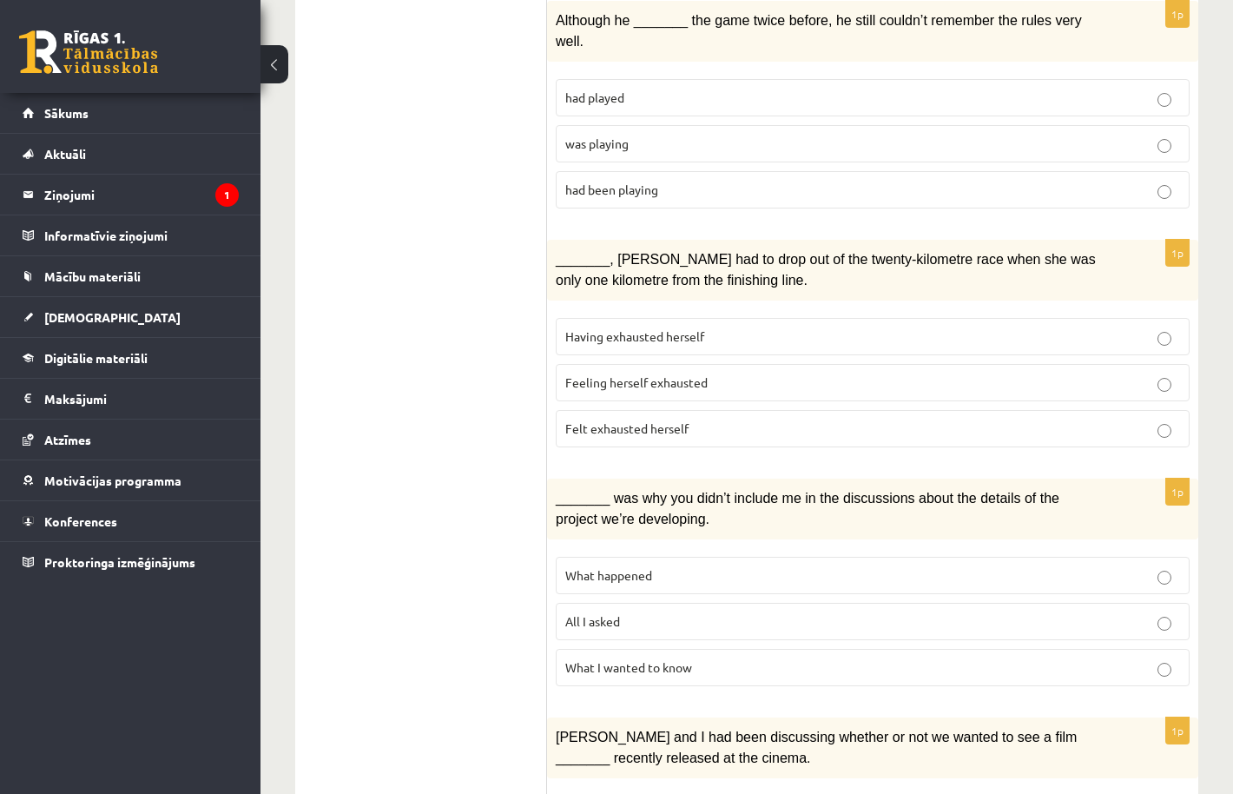
scroll to position [1320, 0]
click at [657, 565] on p "What happened" at bounding box center [872, 574] width 615 height 18
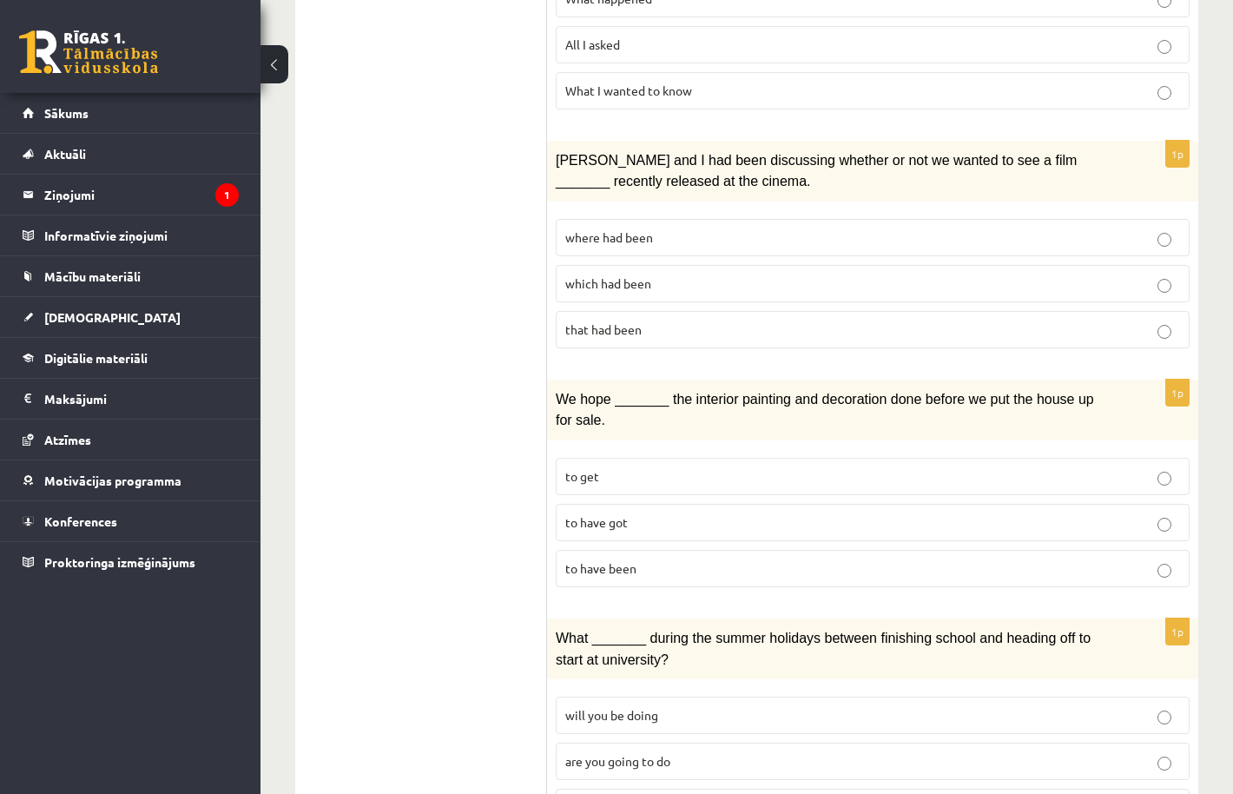
scroll to position [1896, 0]
click at [660, 559] on p "to have been" at bounding box center [872, 568] width 615 height 18
click at [633, 229] on span "where had been" at bounding box center [609, 237] width 88 height 16
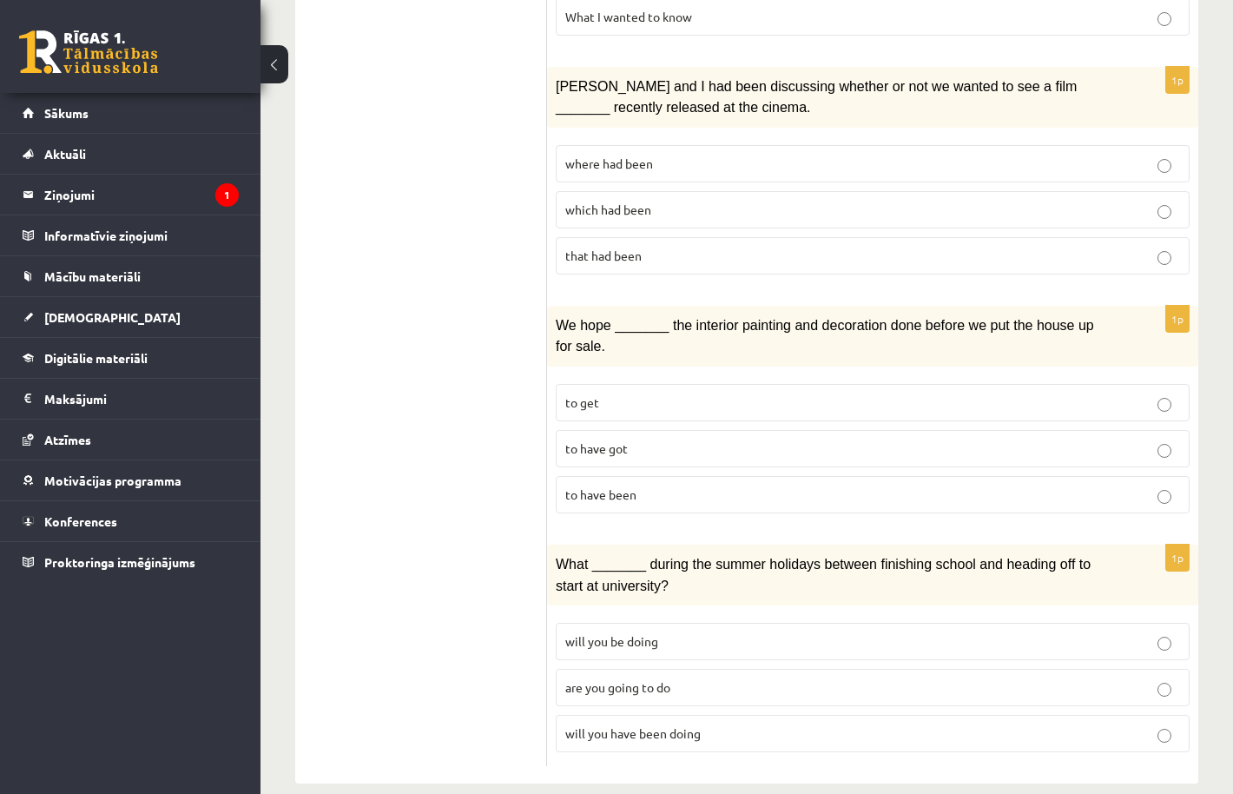
scroll to position [1969, 0]
click at [625, 726] on span "will you have been doing" at bounding box center [632, 734] width 135 height 16
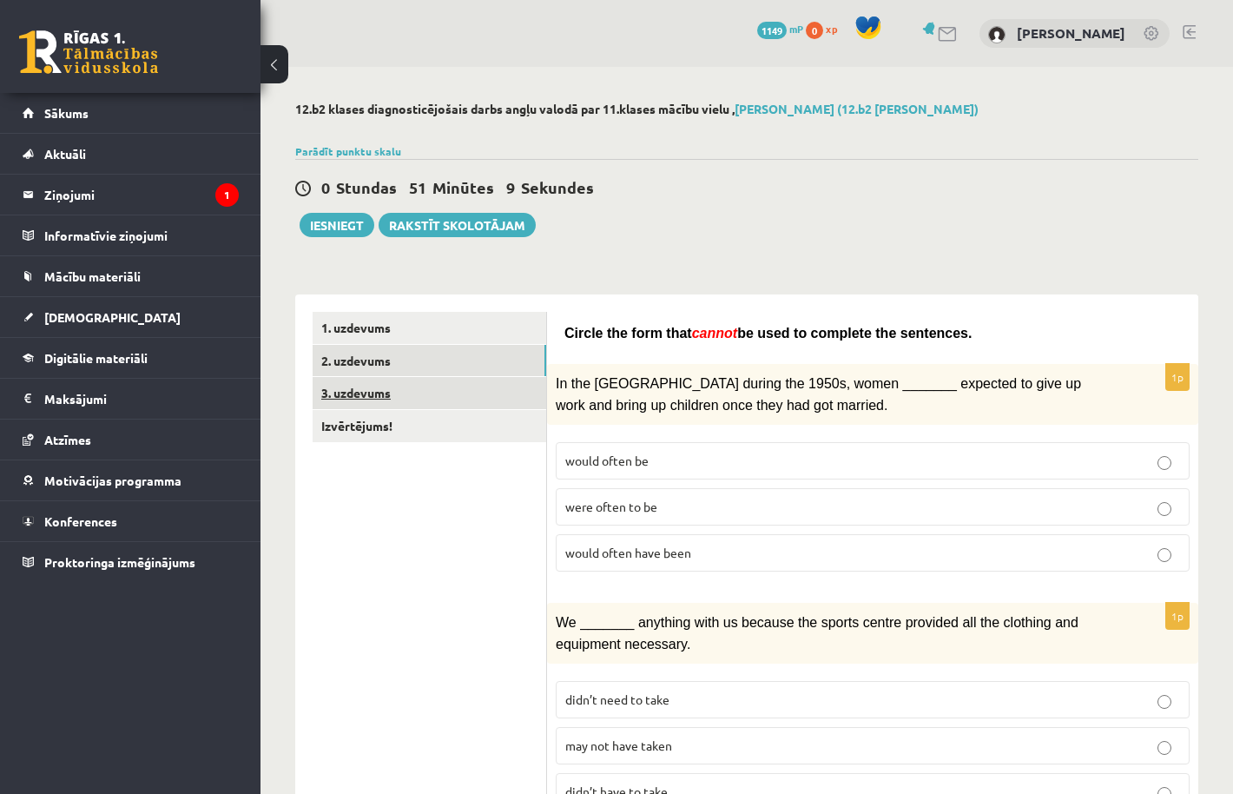
scroll to position [0, 0]
click at [469, 399] on link "3. uzdevums" at bounding box center [430, 393] width 234 height 32
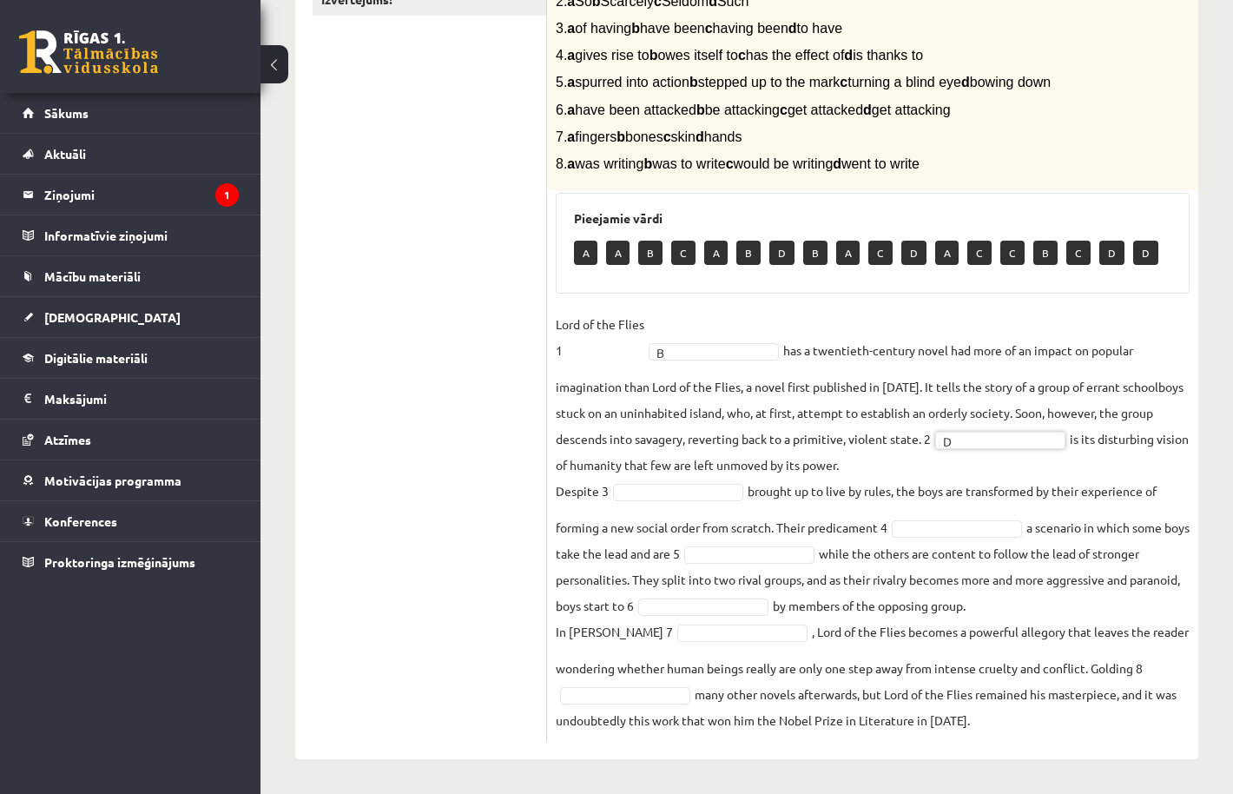
scroll to position [383, 0]
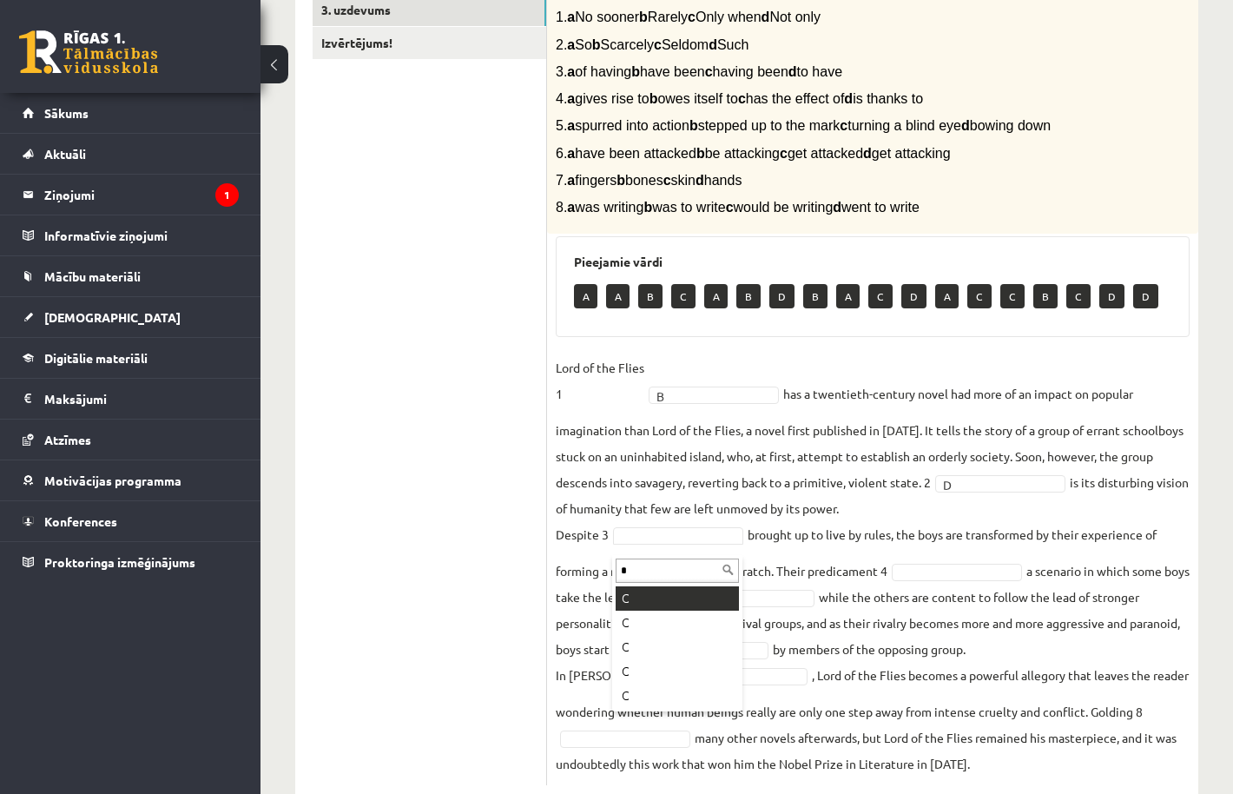
type input "*"
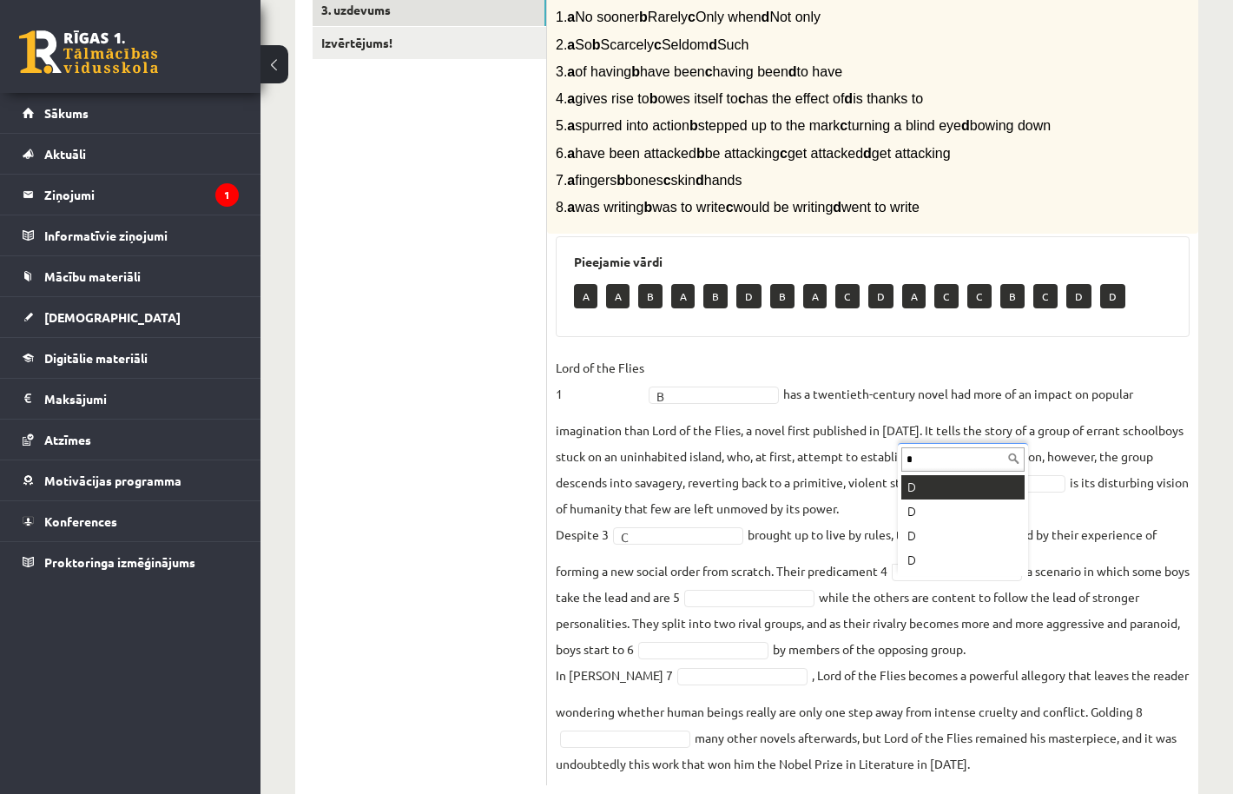
type input "*"
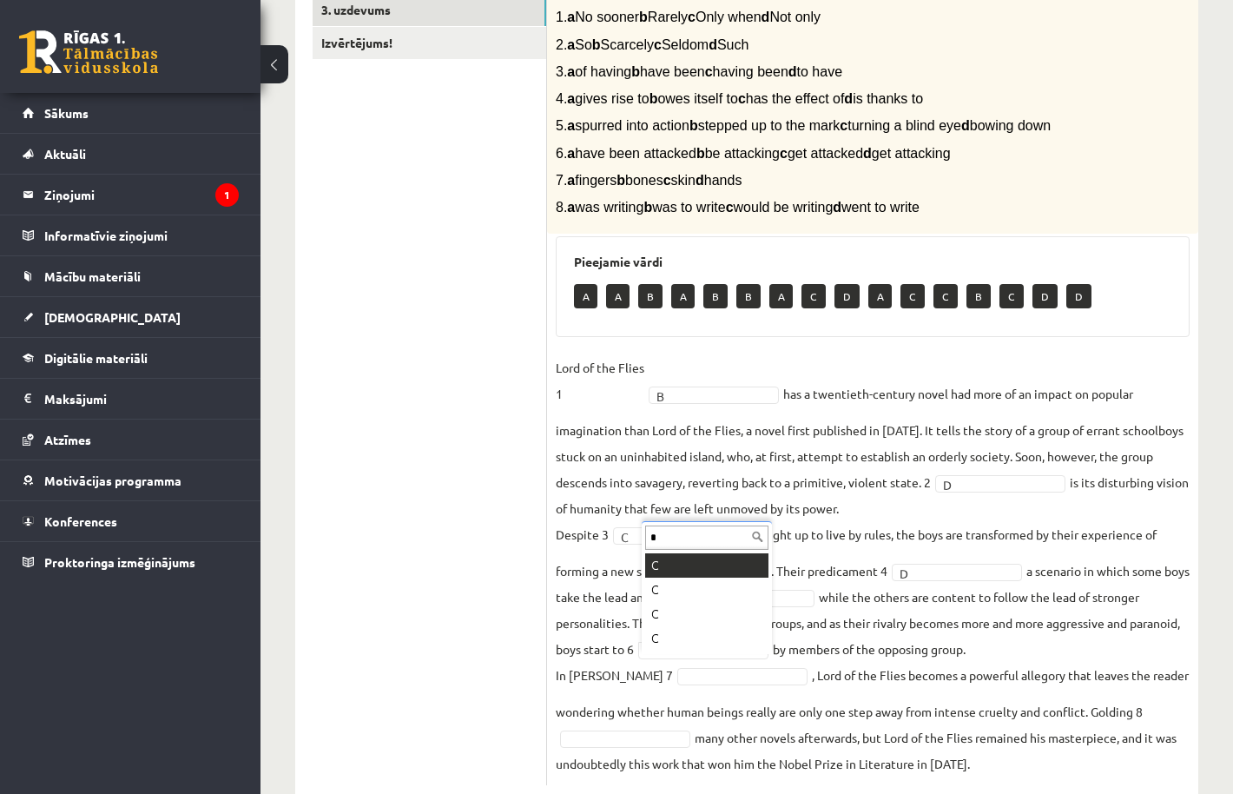
type input "*"
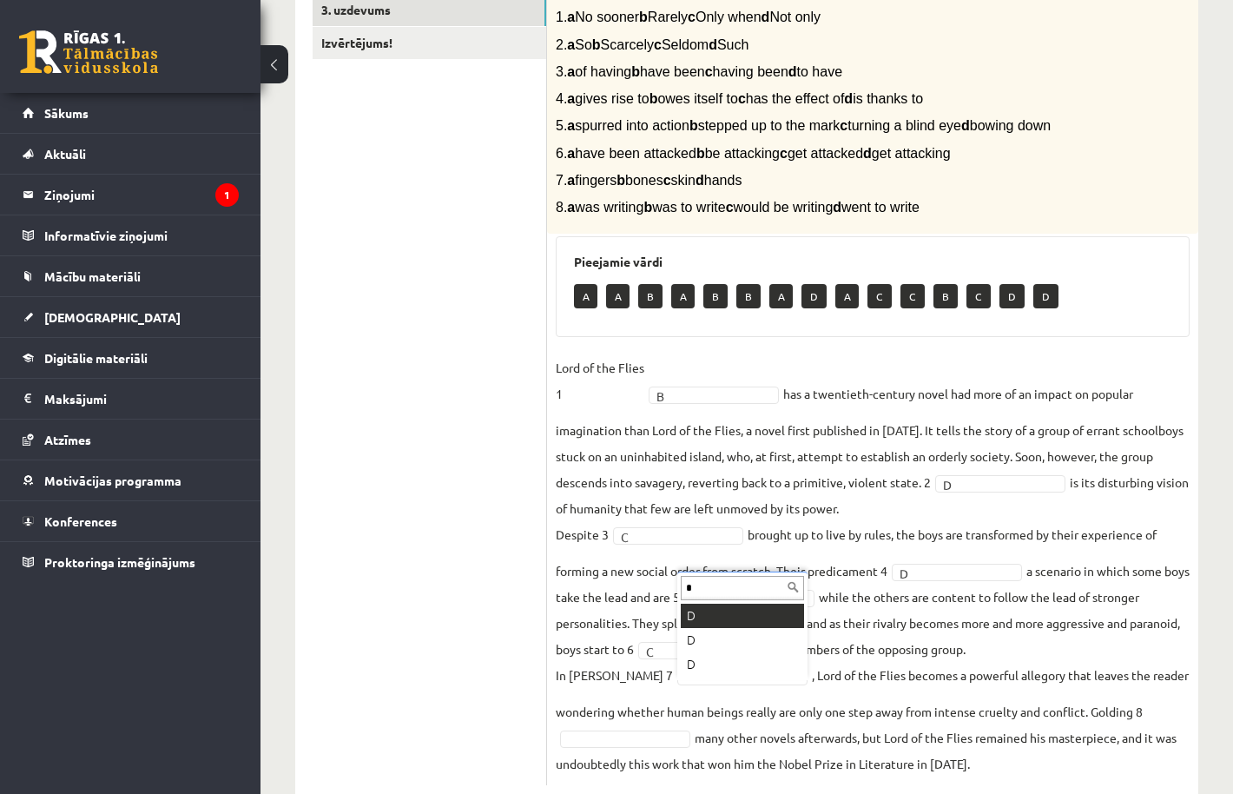
type input "*"
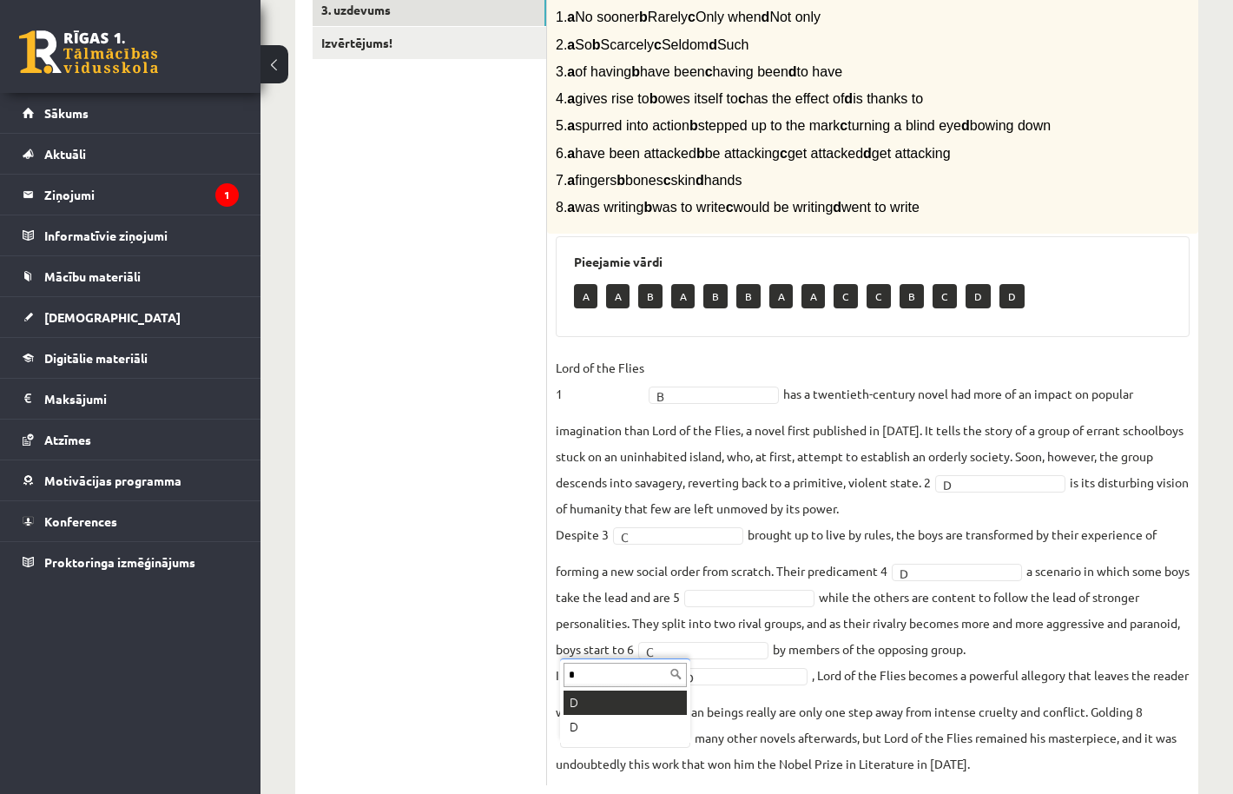
type input "*"
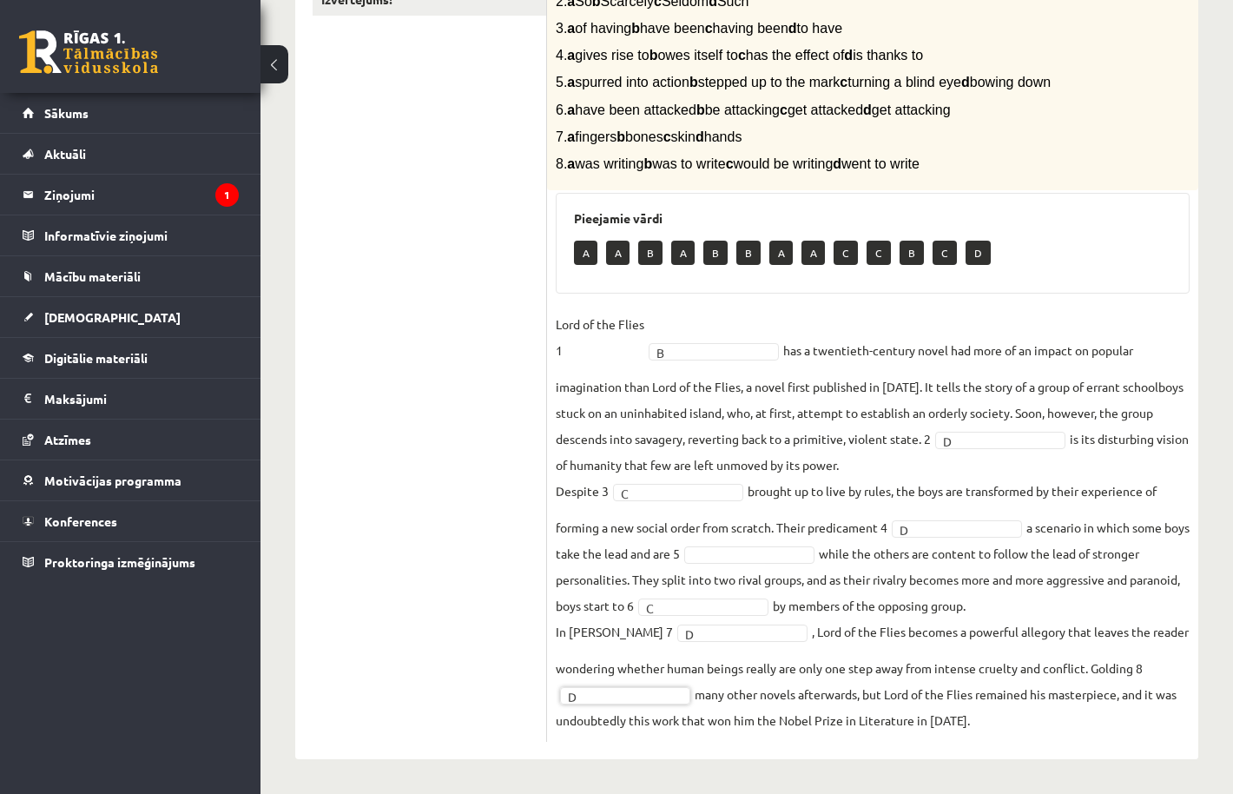
scroll to position [439, 0]
click at [749, 543] on fieldset "Lord of the Flies 1 B * has a twentieth-century novel had more of an impact on …" at bounding box center [873, 522] width 634 height 422
type input "*"
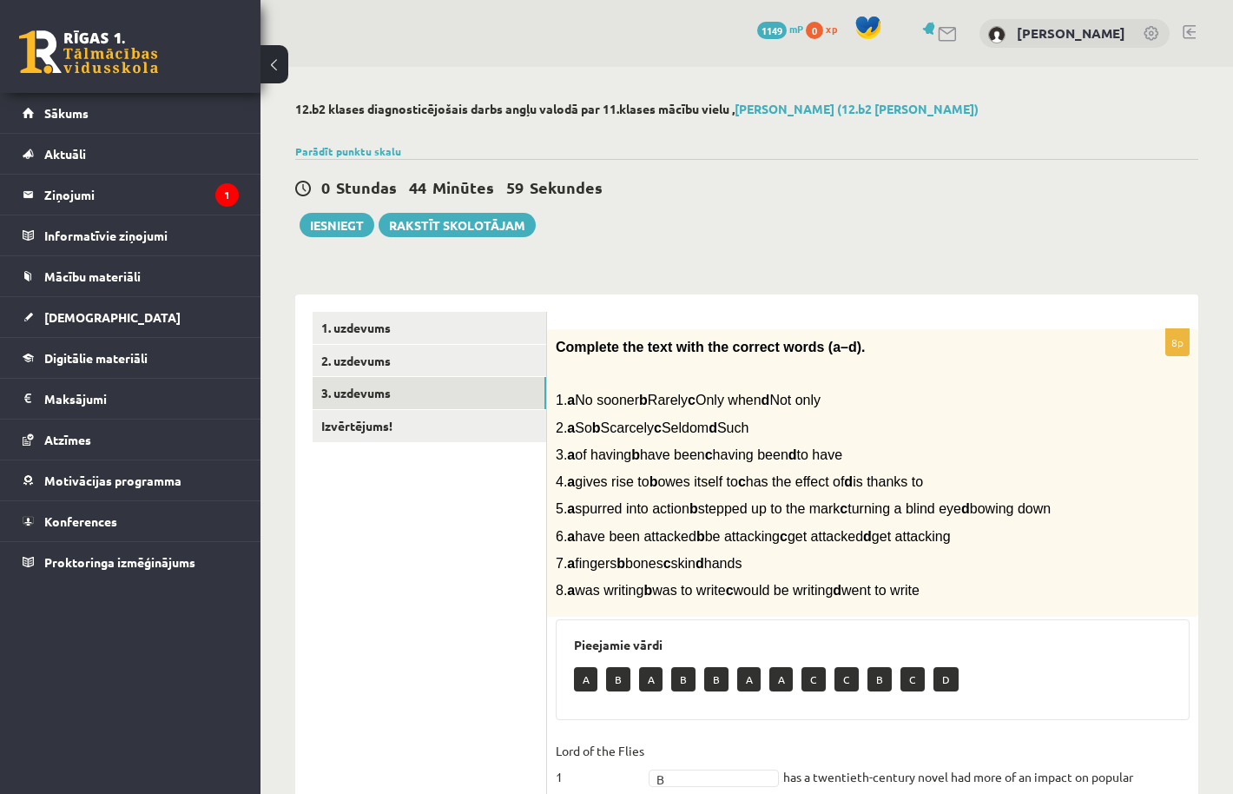
scroll to position [0, 0]
click at [388, 432] on link "Izvērtējums!" at bounding box center [430, 426] width 234 height 32
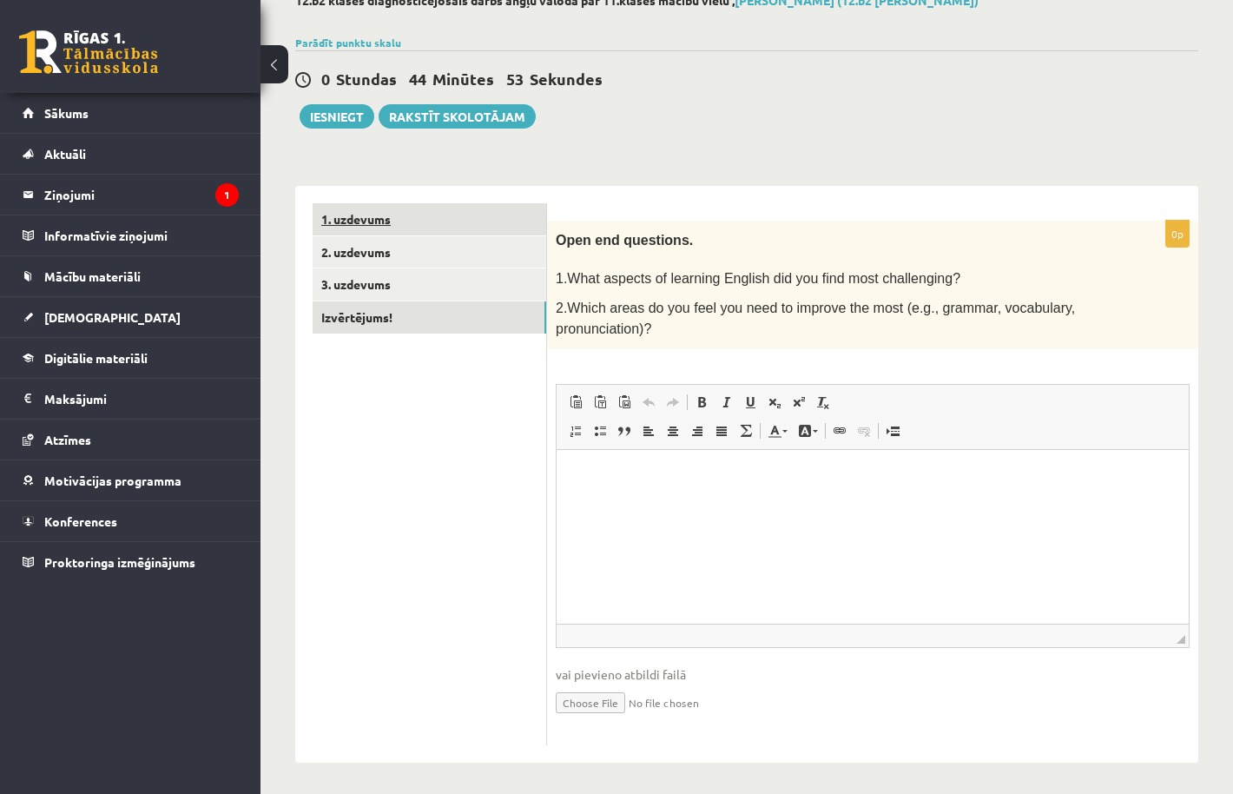
scroll to position [108, 0]
click at [327, 122] on button "Iesniegt" at bounding box center [337, 117] width 75 height 24
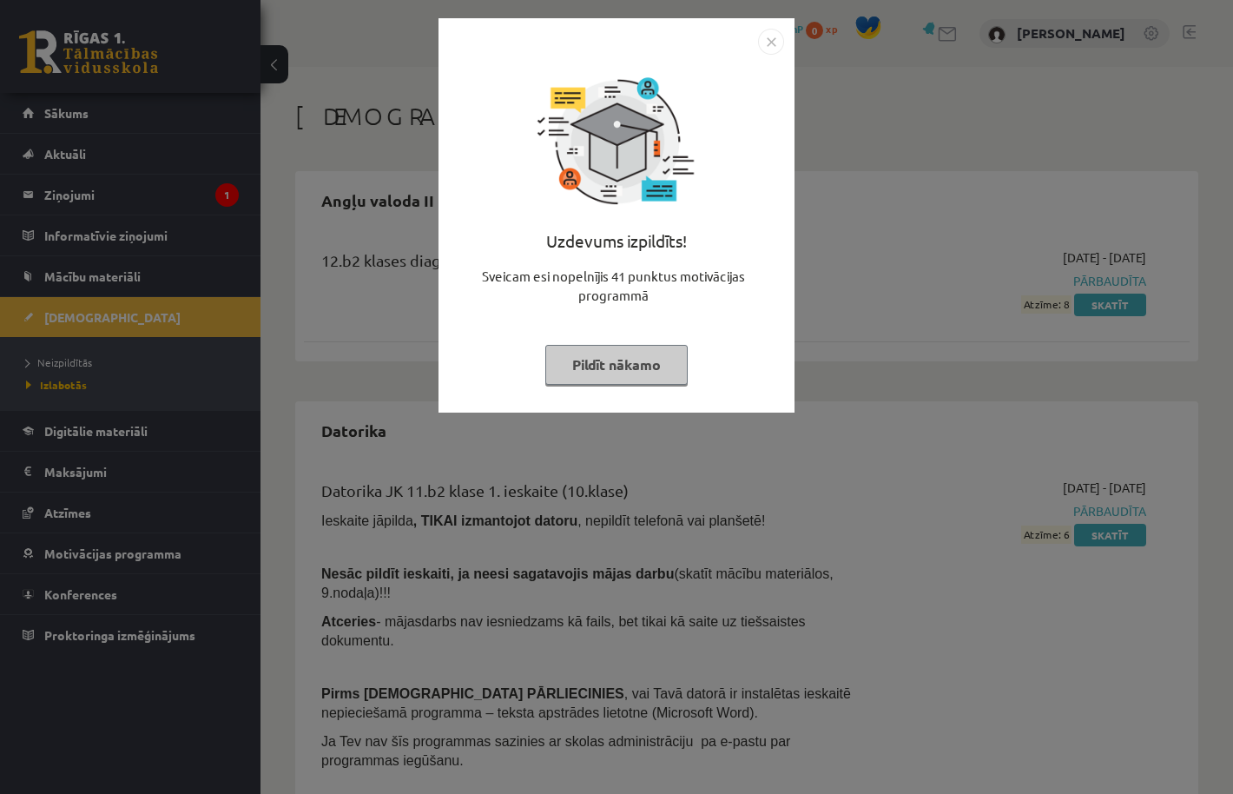
click at [640, 359] on button "Pildīt nākamo" at bounding box center [616, 365] width 142 height 40
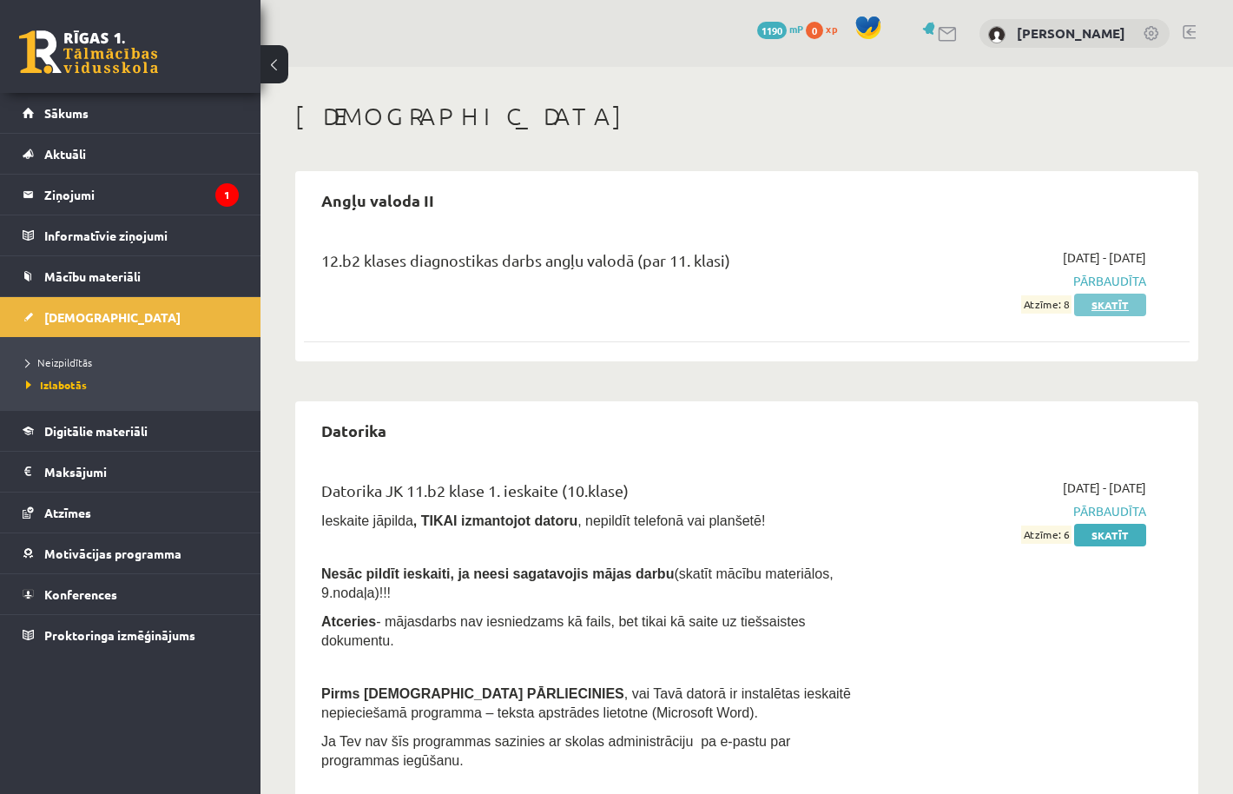
click at [1101, 312] on link "Skatīt" at bounding box center [1110, 305] width 72 height 23
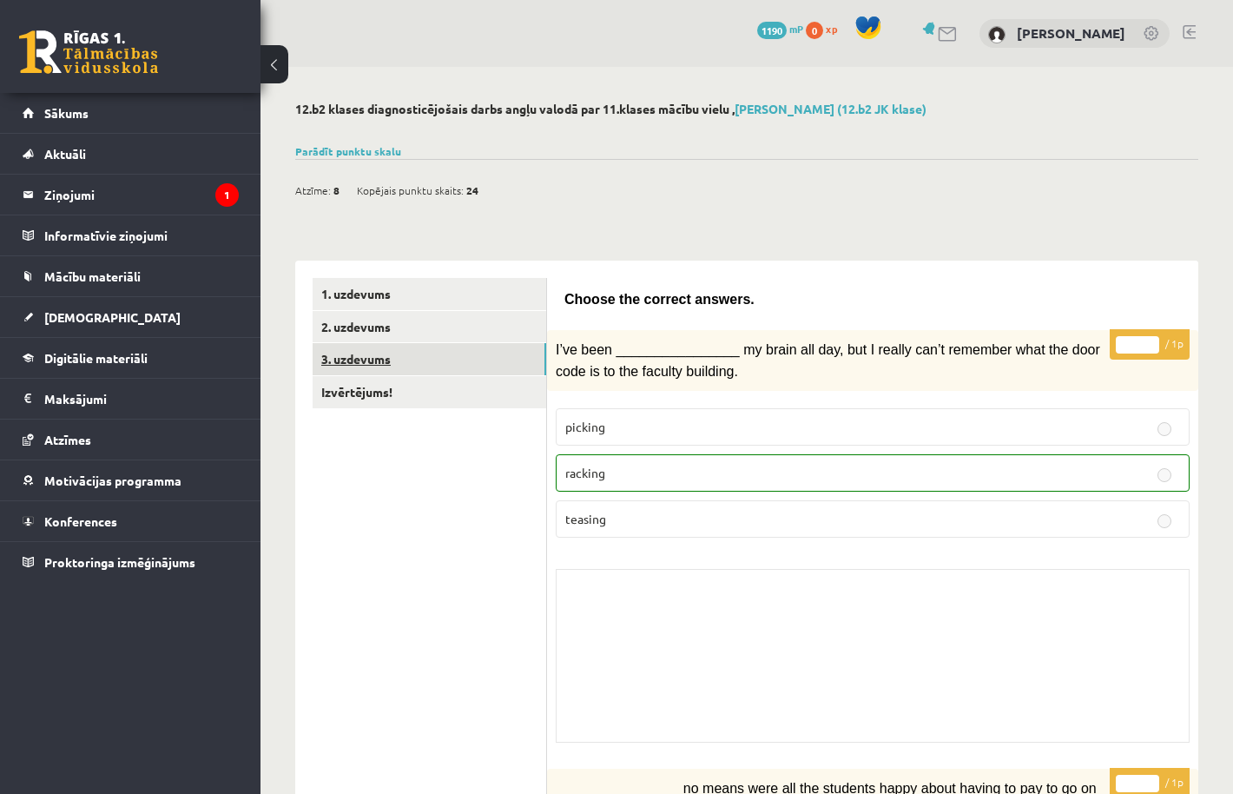
click at [481, 368] on link "3. uzdevums" at bounding box center [430, 359] width 234 height 32
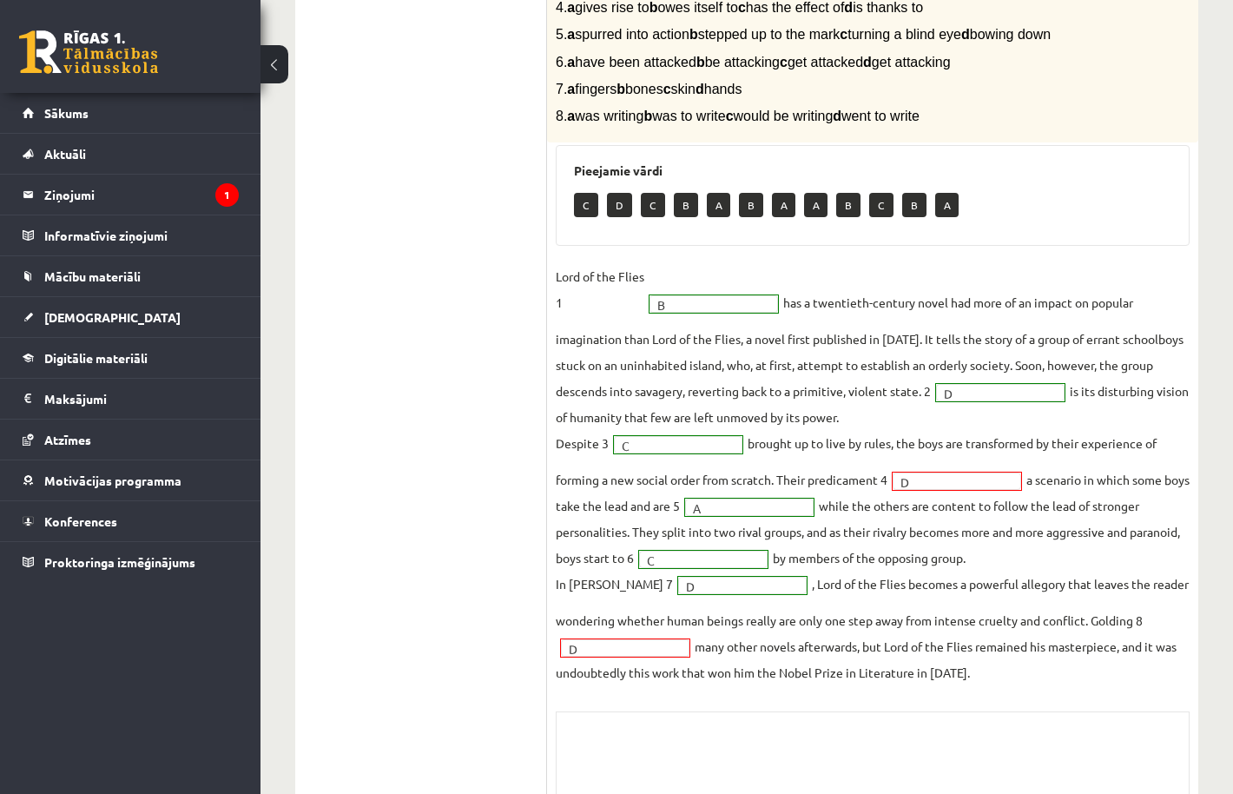
scroll to position [468, 0]
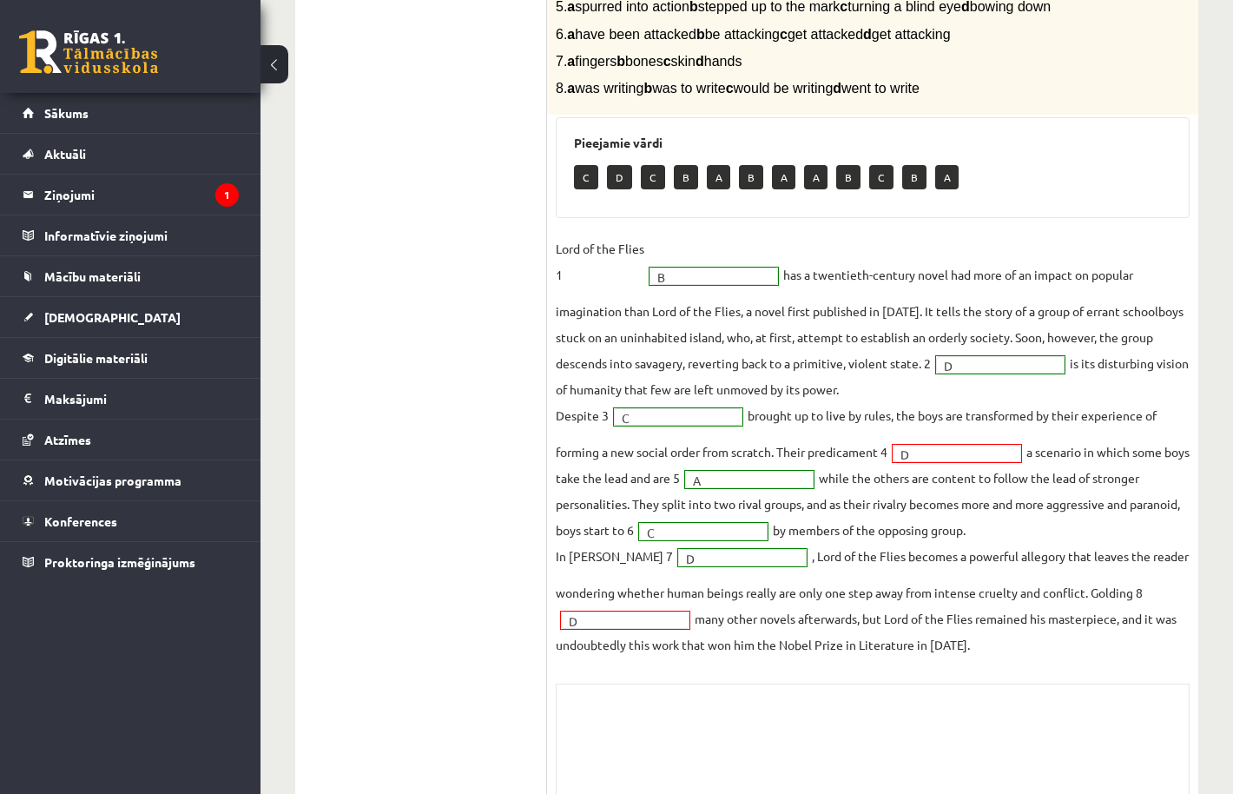
click at [647, 641] on fieldset "Lord of the Flies 1 B * has a twentieth-century novel had more of an impact on …" at bounding box center [873, 446] width 634 height 422
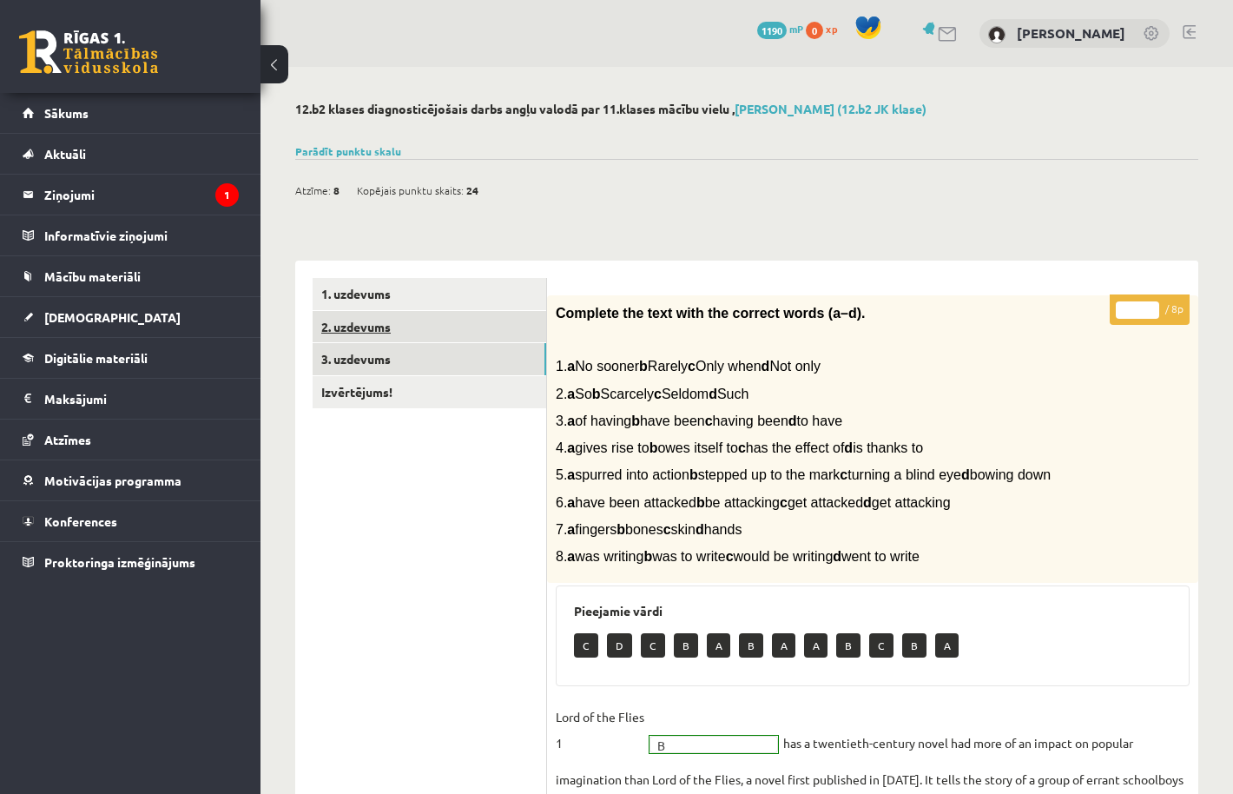
scroll to position [0, 0]
click at [476, 333] on link "2. uzdevums" at bounding box center [430, 327] width 234 height 32
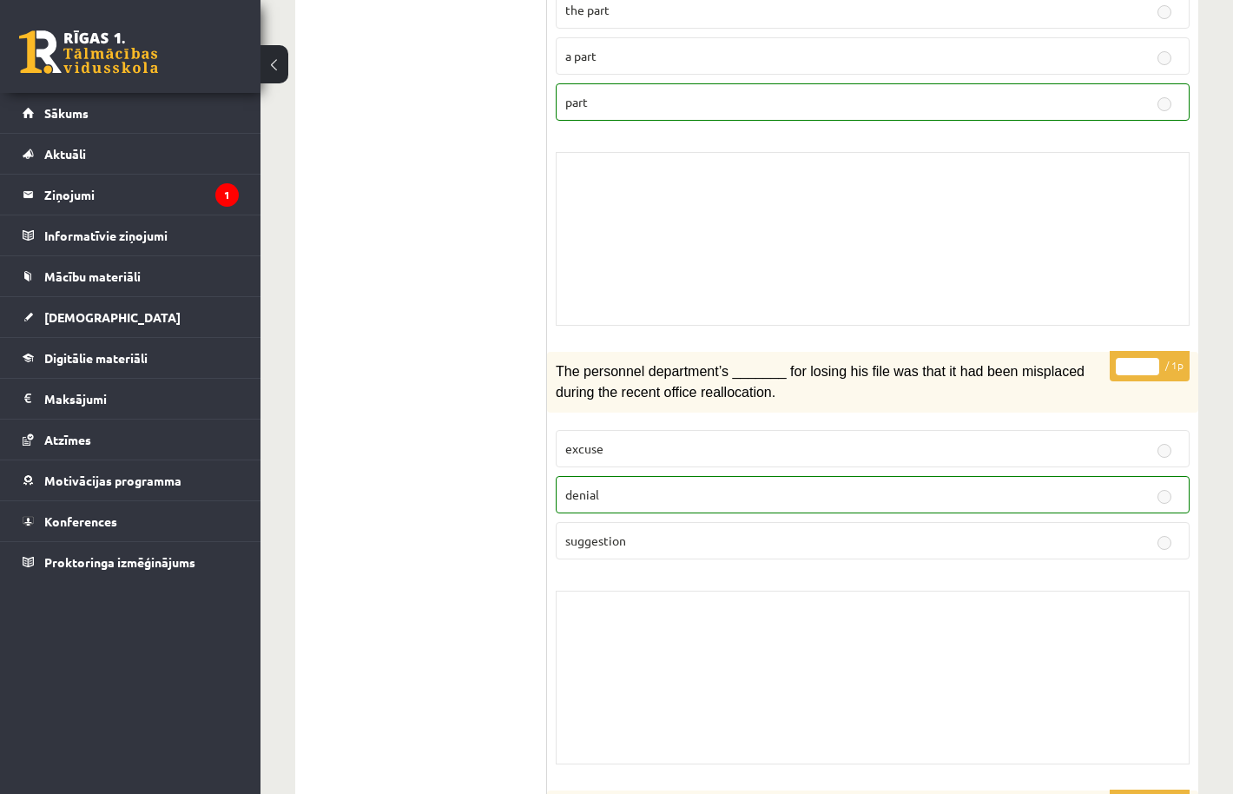
scroll to position [808, 0]
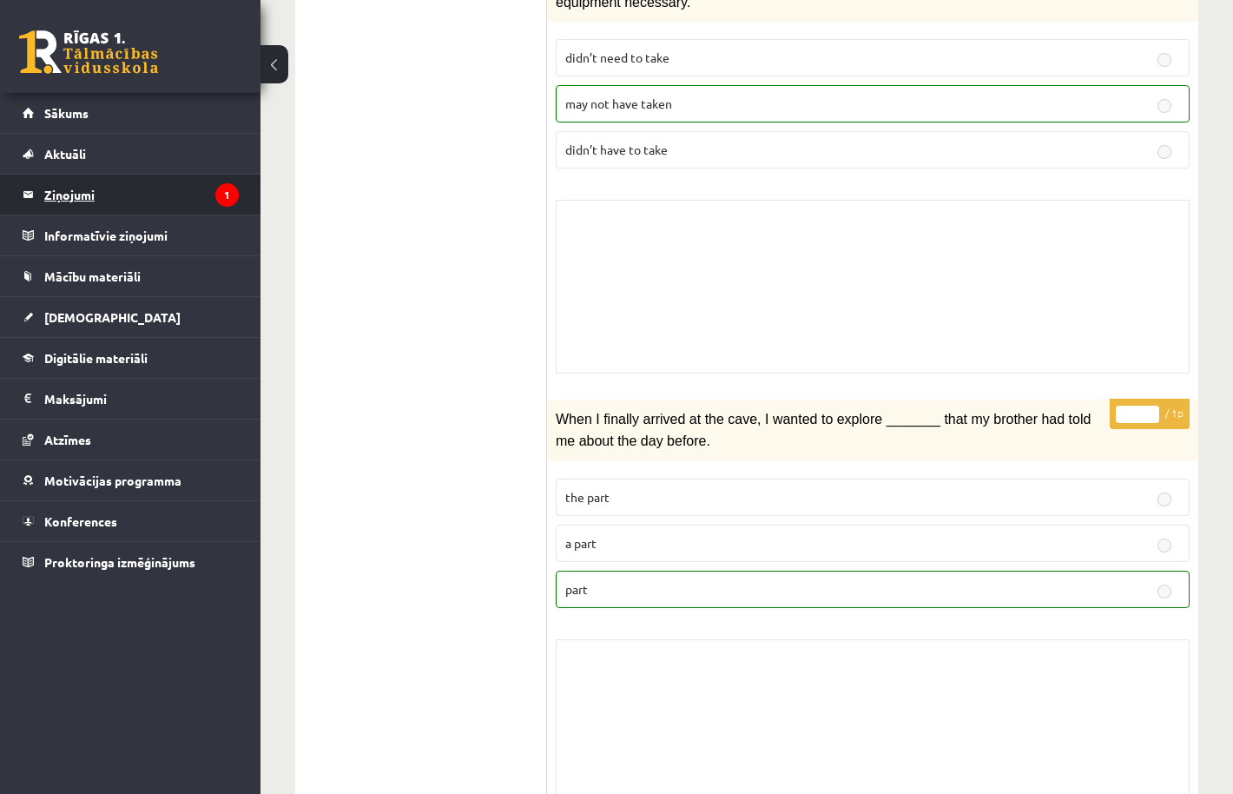
click at [76, 201] on legend "Ziņojumi 1" at bounding box center [141, 195] width 195 height 40
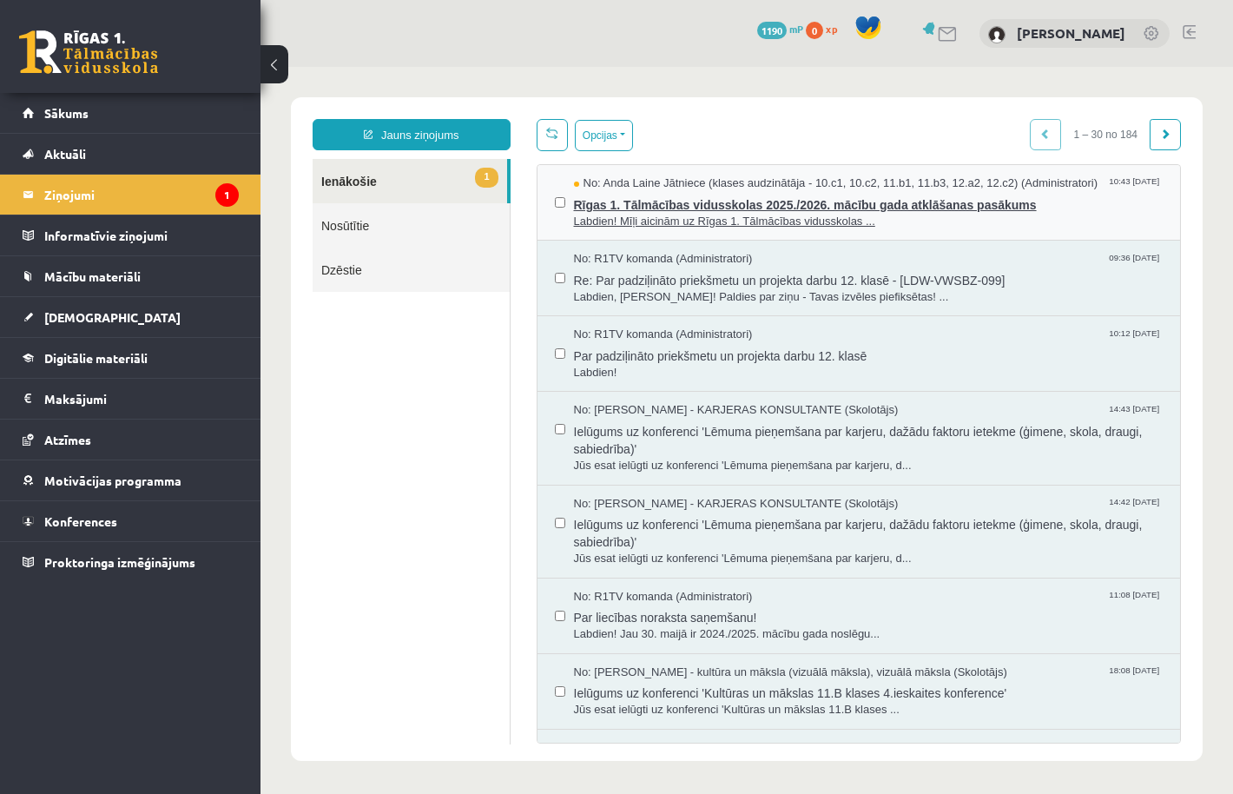
click at [607, 214] on span "Labdien! Mīļi aicinām uz Rīgas 1. Tālmācības vidusskolas ..." at bounding box center [869, 222] width 590 height 17
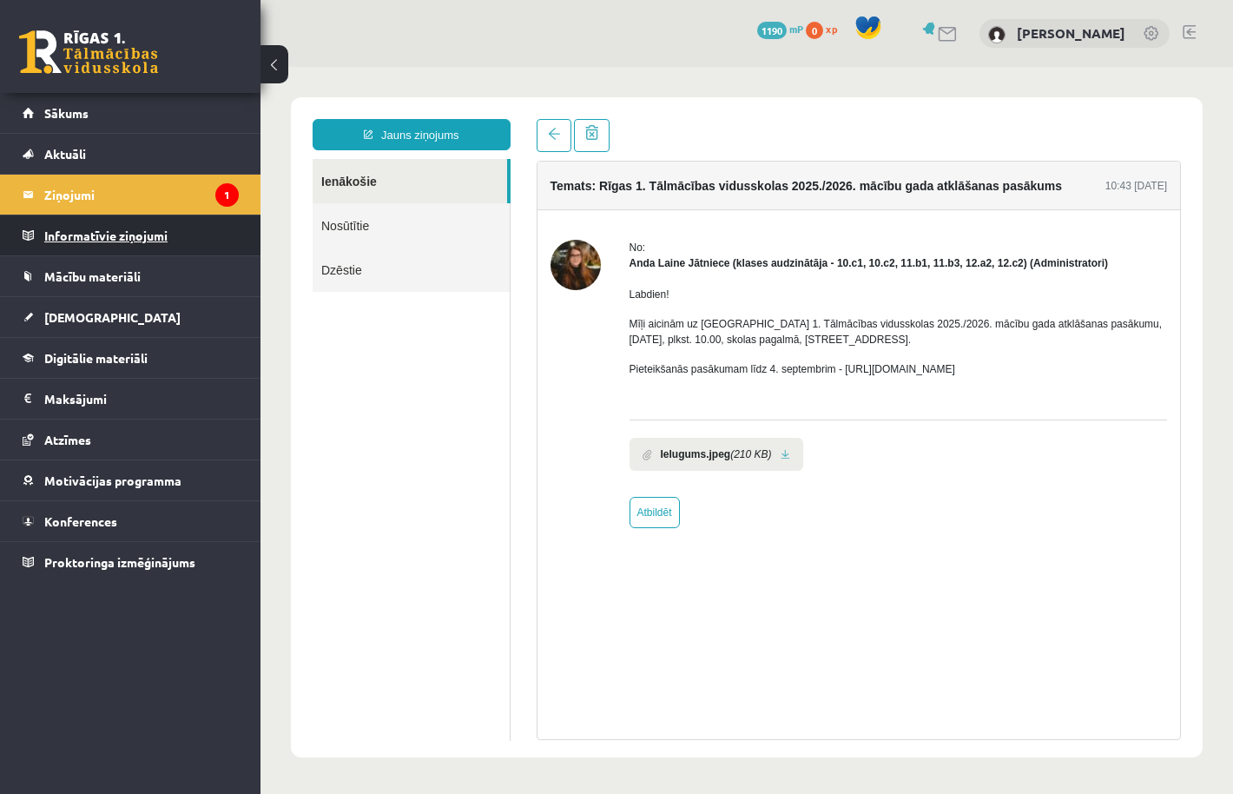
click at [136, 227] on legend "Informatīvie ziņojumi 0" at bounding box center [141, 235] width 195 height 40
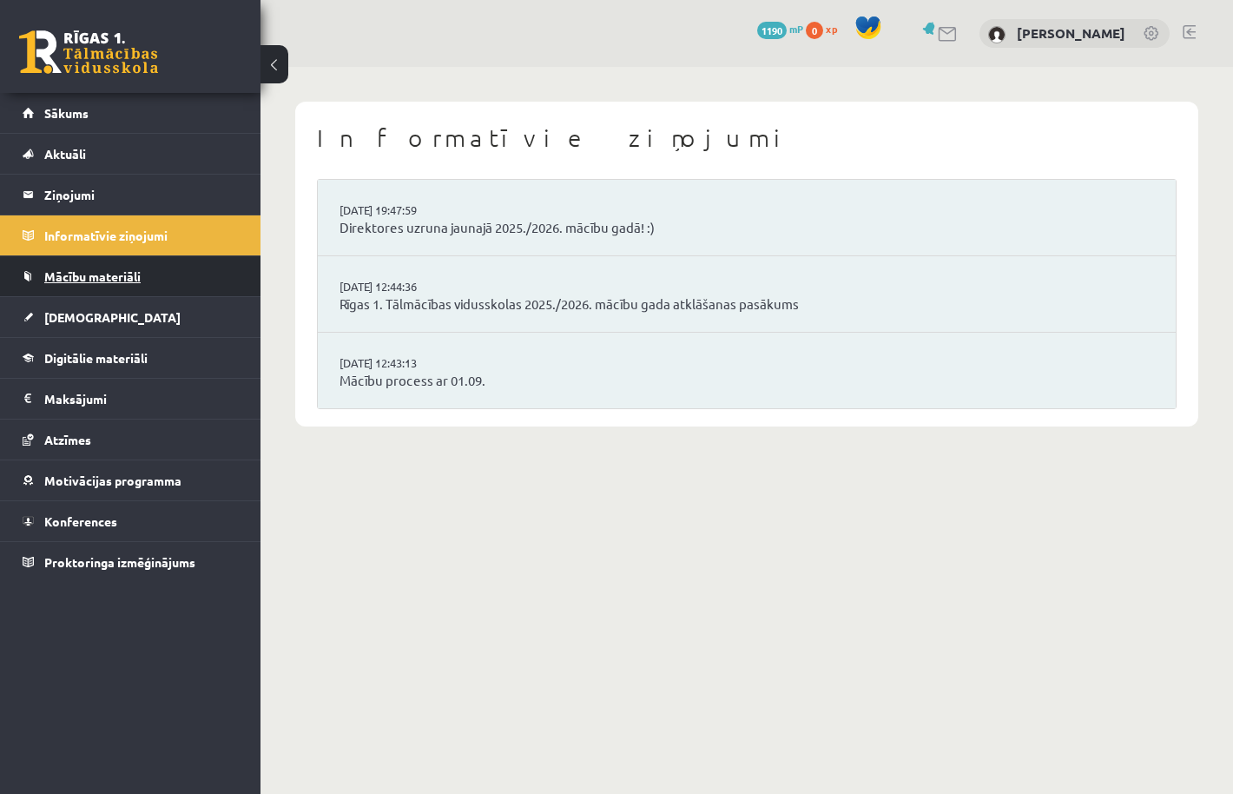
click at [120, 277] on span "Mācību materiāli" at bounding box center [92, 276] width 96 height 16
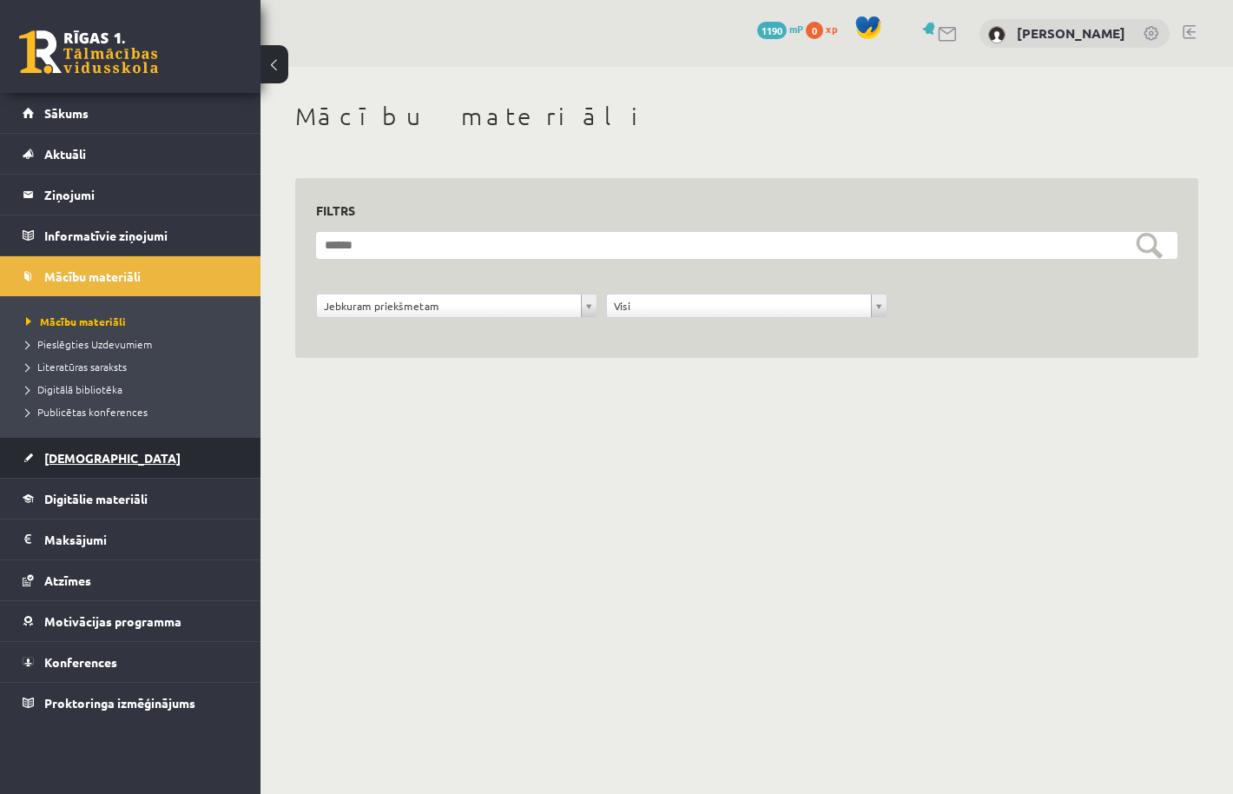
click at [85, 448] on link "[DEMOGRAPHIC_DATA]" at bounding box center [131, 458] width 216 height 40
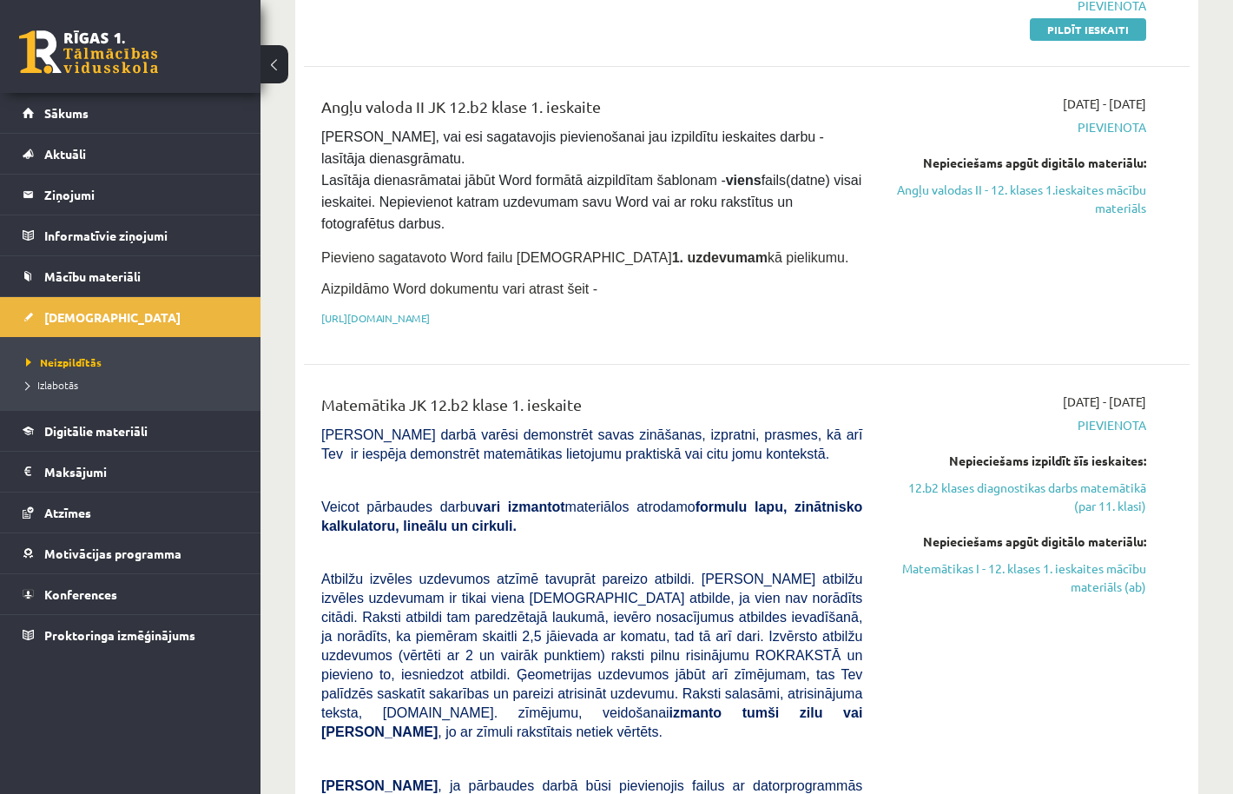
scroll to position [267, 0]
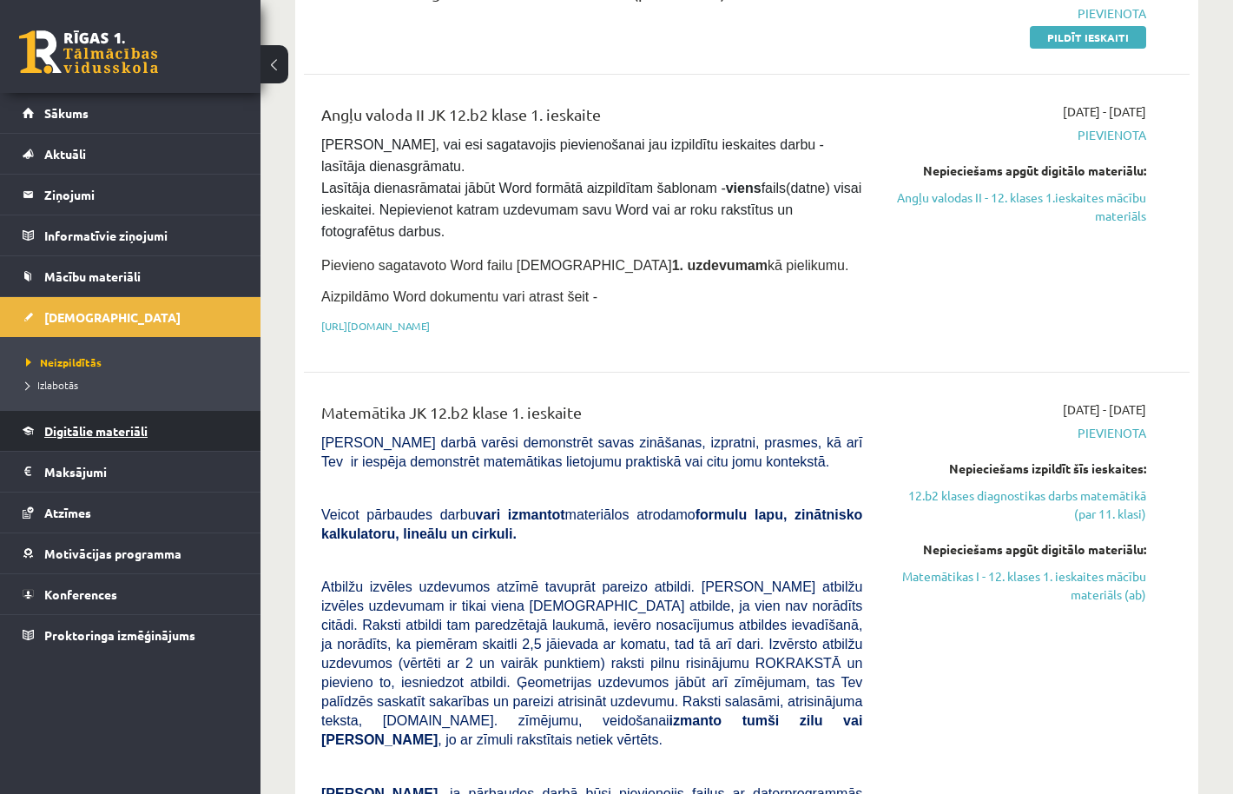
click at [114, 435] on span "Digitālie materiāli" at bounding box center [95, 431] width 103 height 16
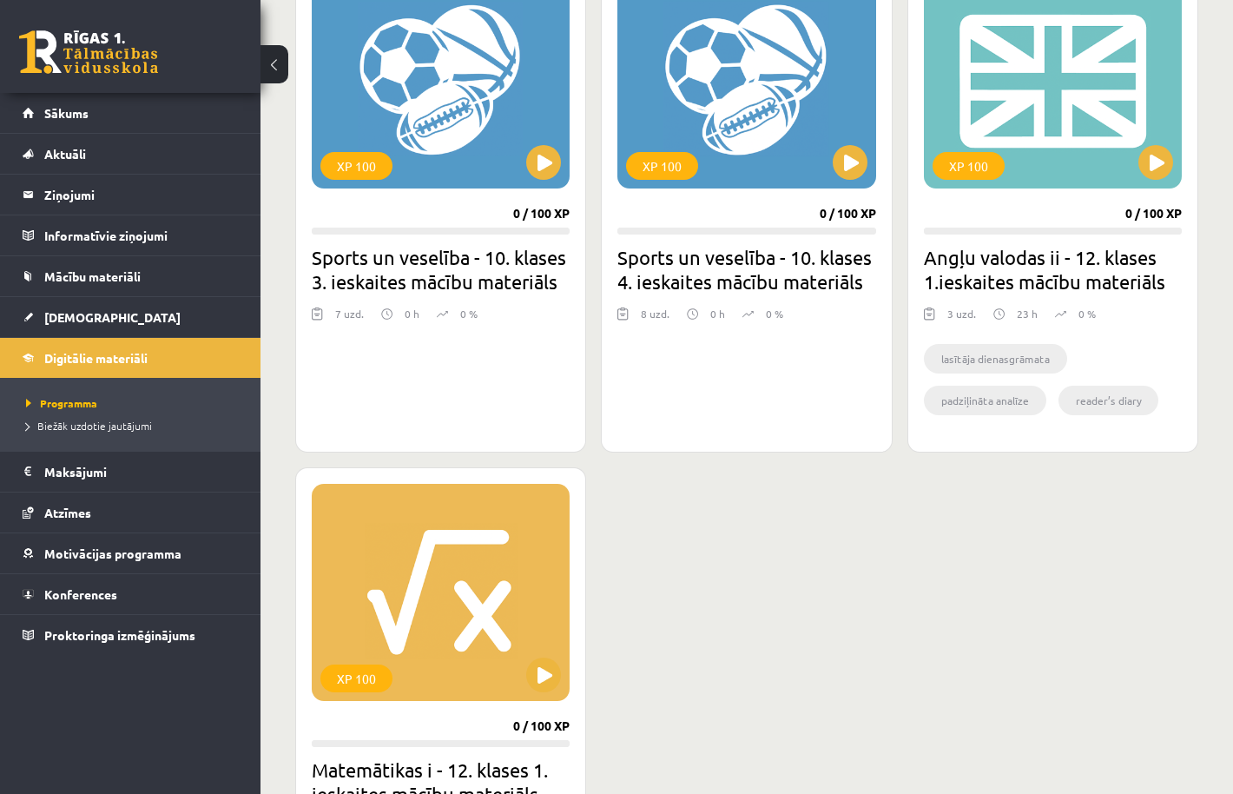
scroll to position [1643, 0]
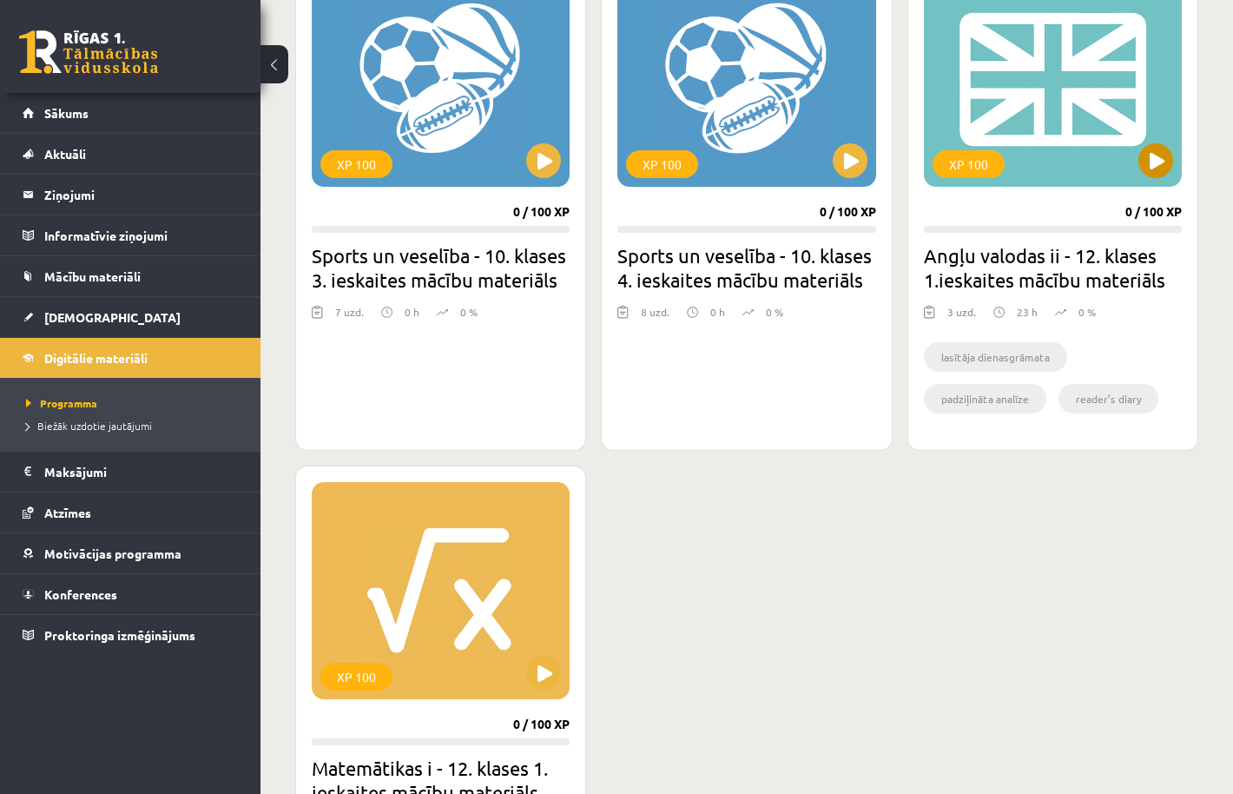
click at [1158, 184] on div "XP 100" at bounding box center [1053, 78] width 258 height 217
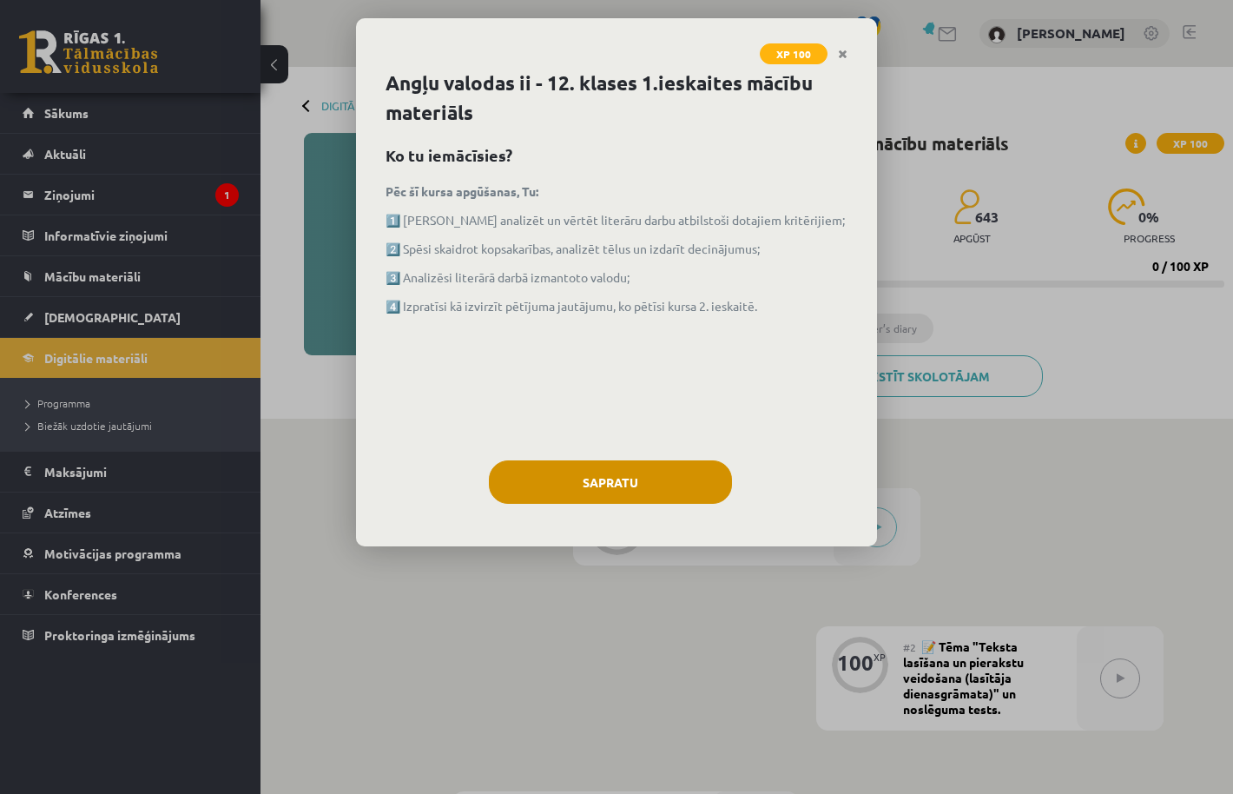
click at [647, 460] on button "Sapratu" at bounding box center [610, 481] width 243 height 43
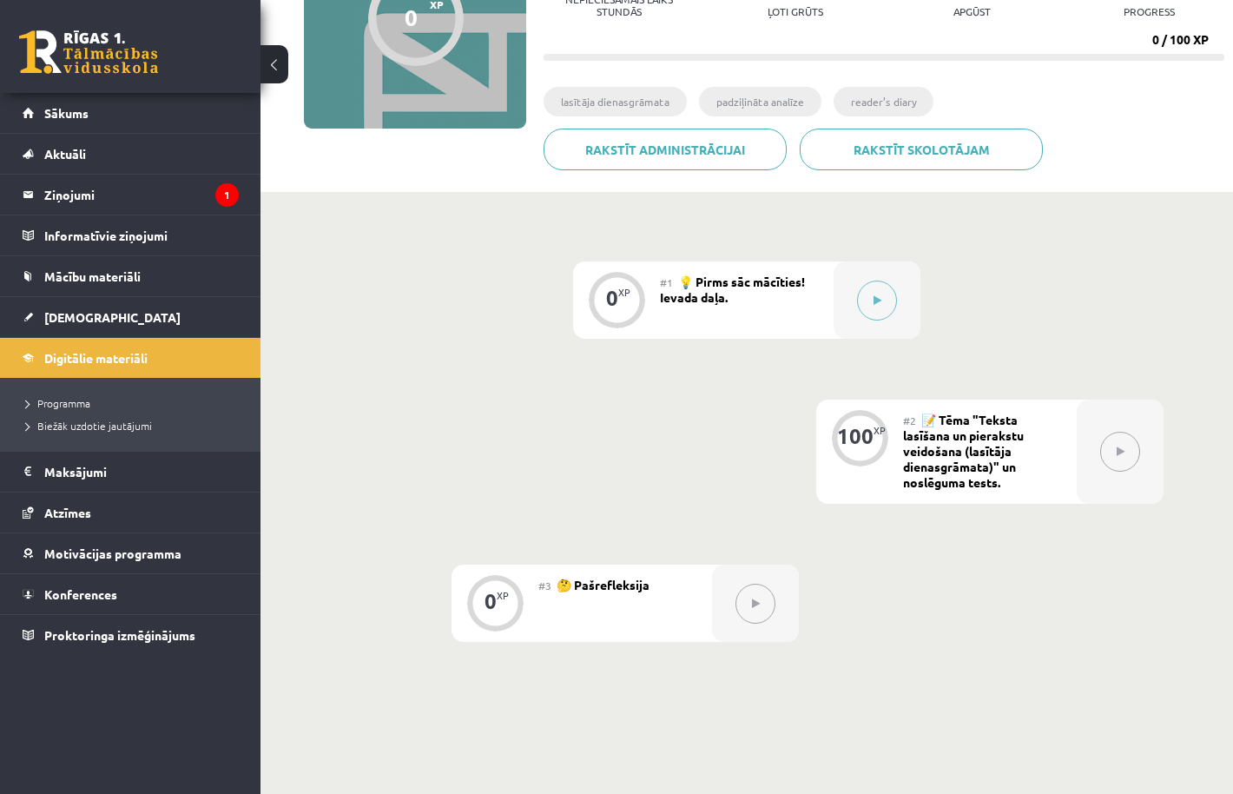
scroll to position [225, 0]
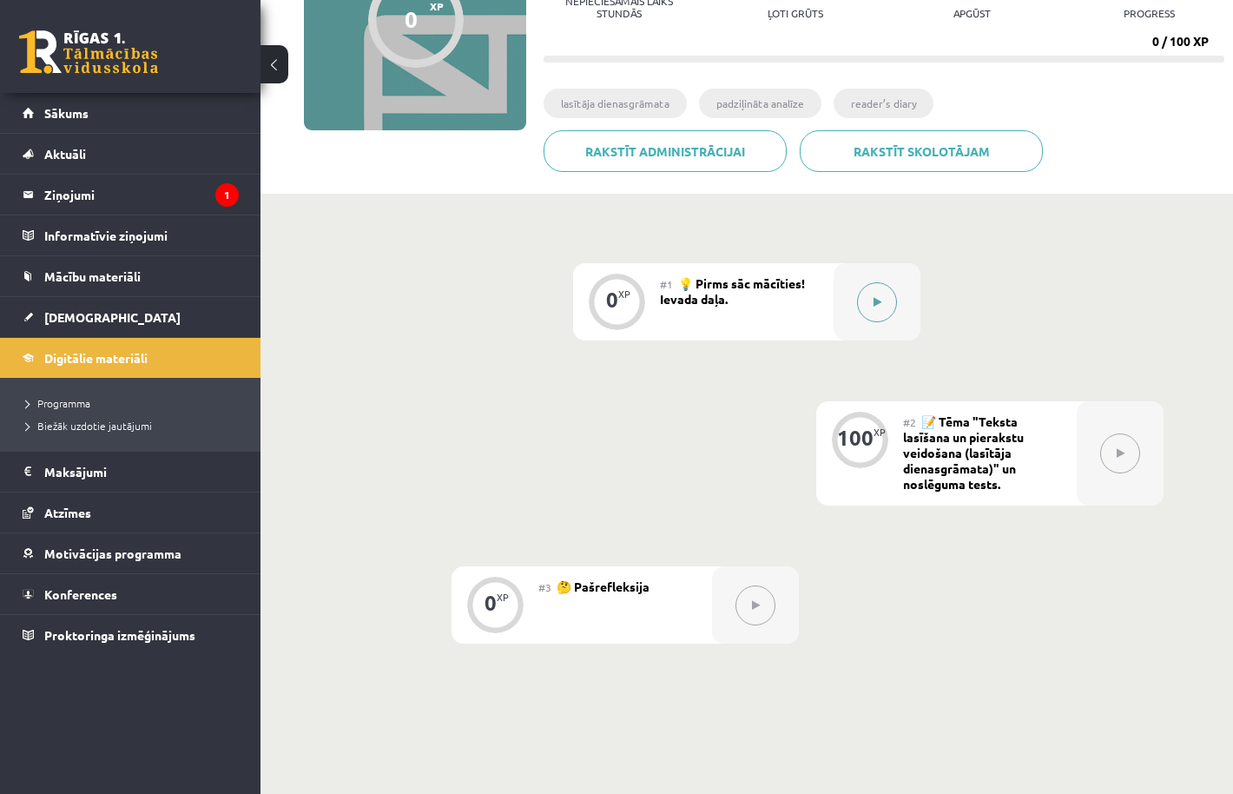
click at [881, 300] on icon at bounding box center [878, 302] width 8 height 10
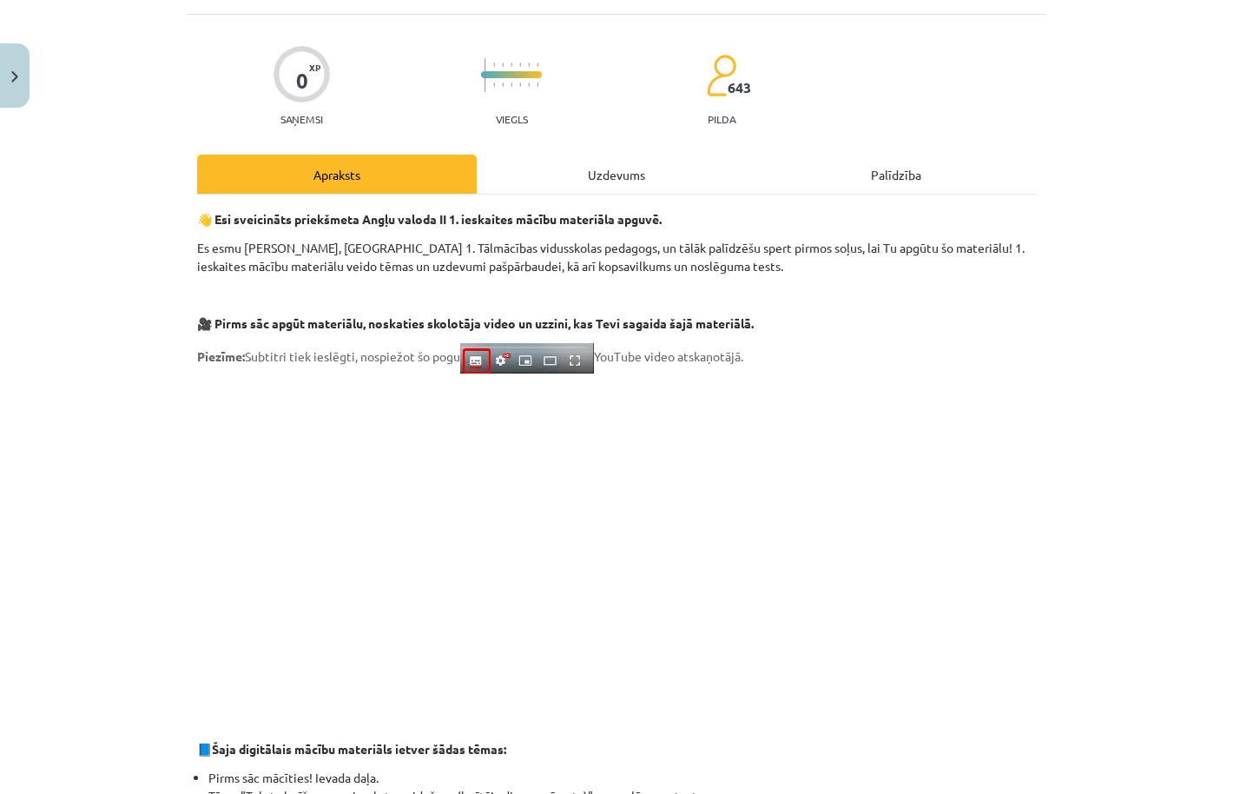
scroll to position [100, 0]
click at [600, 179] on div "Uzdevums" at bounding box center [617, 174] width 280 height 39
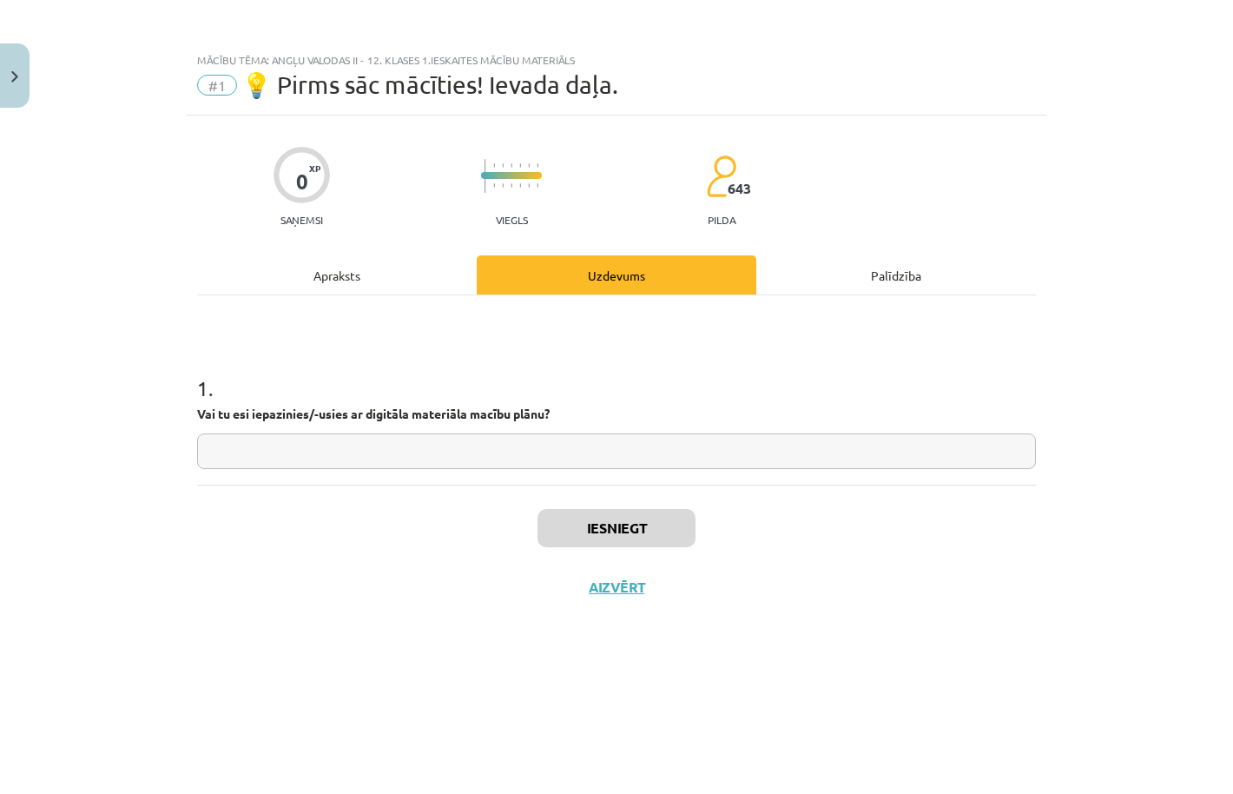
scroll to position [0, 0]
click at [445, 458] on input "text" at bounding box center [616, 451] width 839 height 36
type input "*"
type input "**"
click at [644, 525] on button "Iesniegt" at bounding box center [617, 528] width 158 height 38
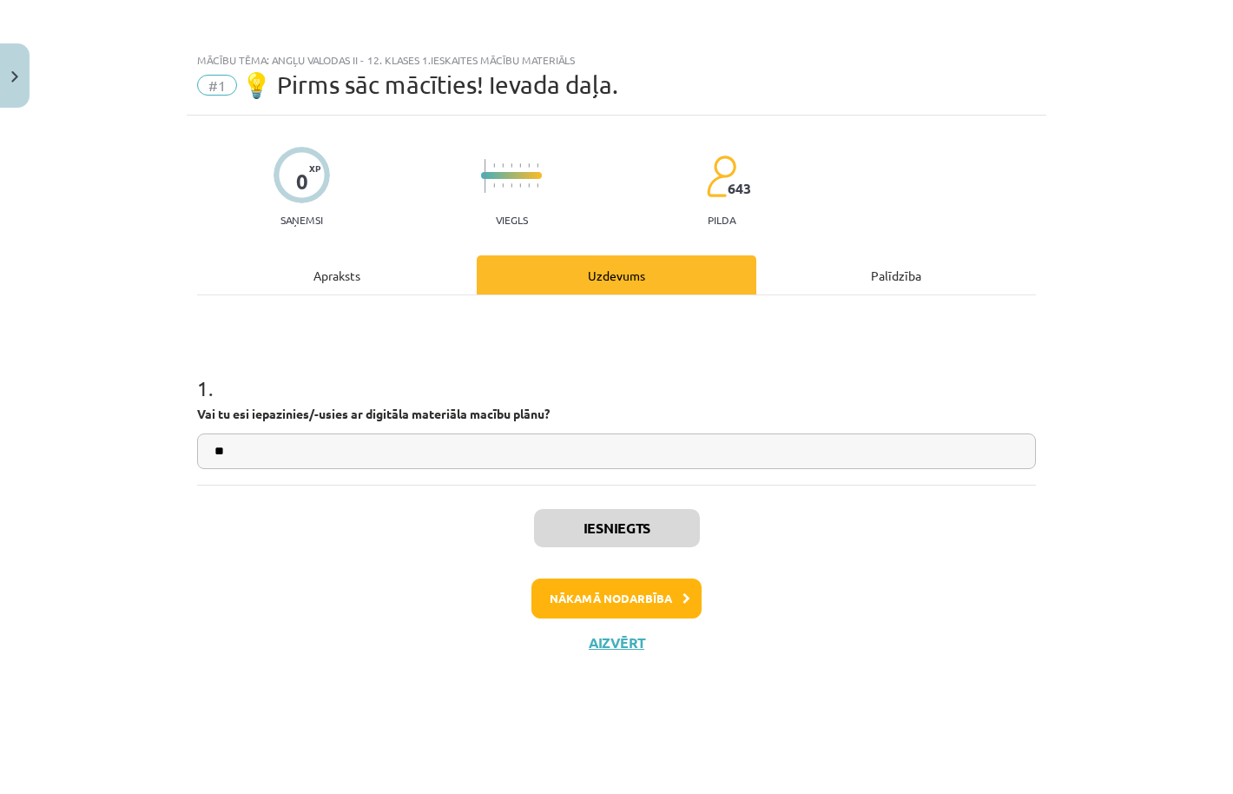
click at [635, 595] on button "Nākamā nodarbība" at bounding box center [616, 598] width 170 height 40
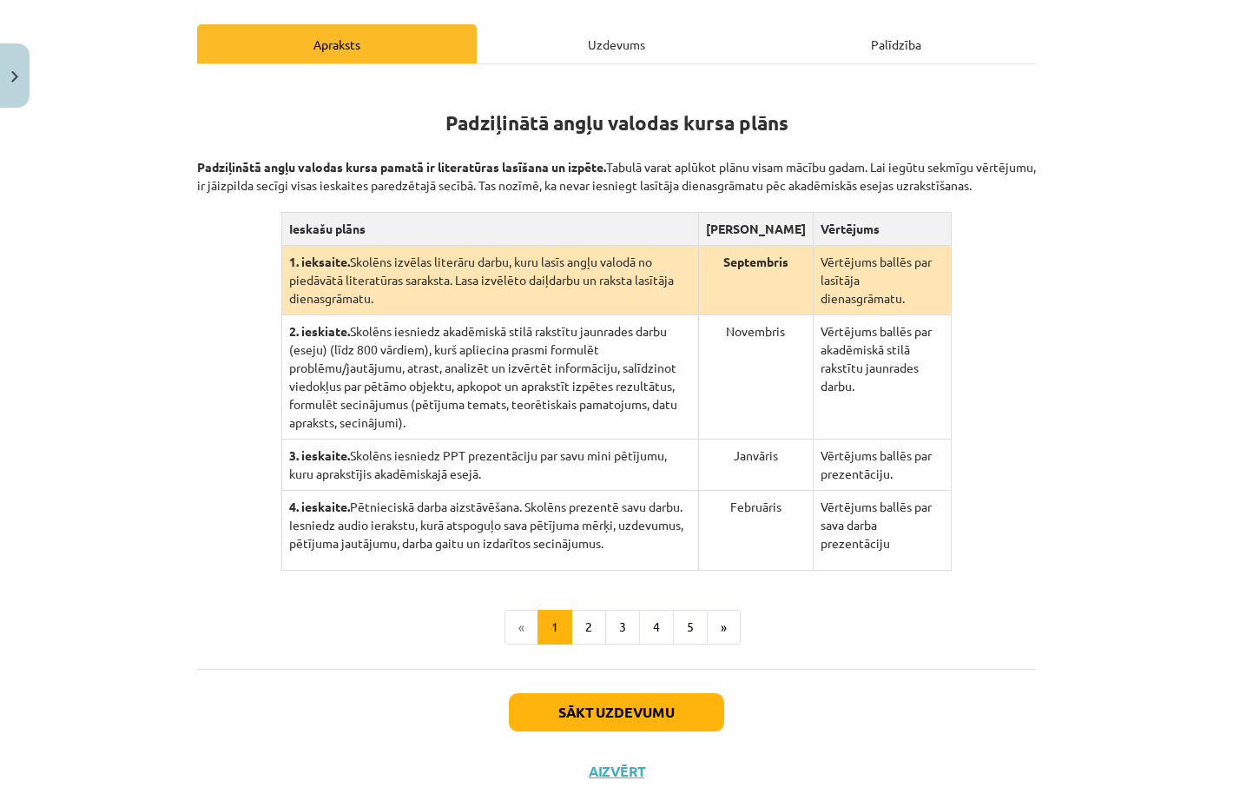
scroll to position [258, 0]
click at [590, 645] on button "2" at bounding box center [588, 628] width 35 height 35
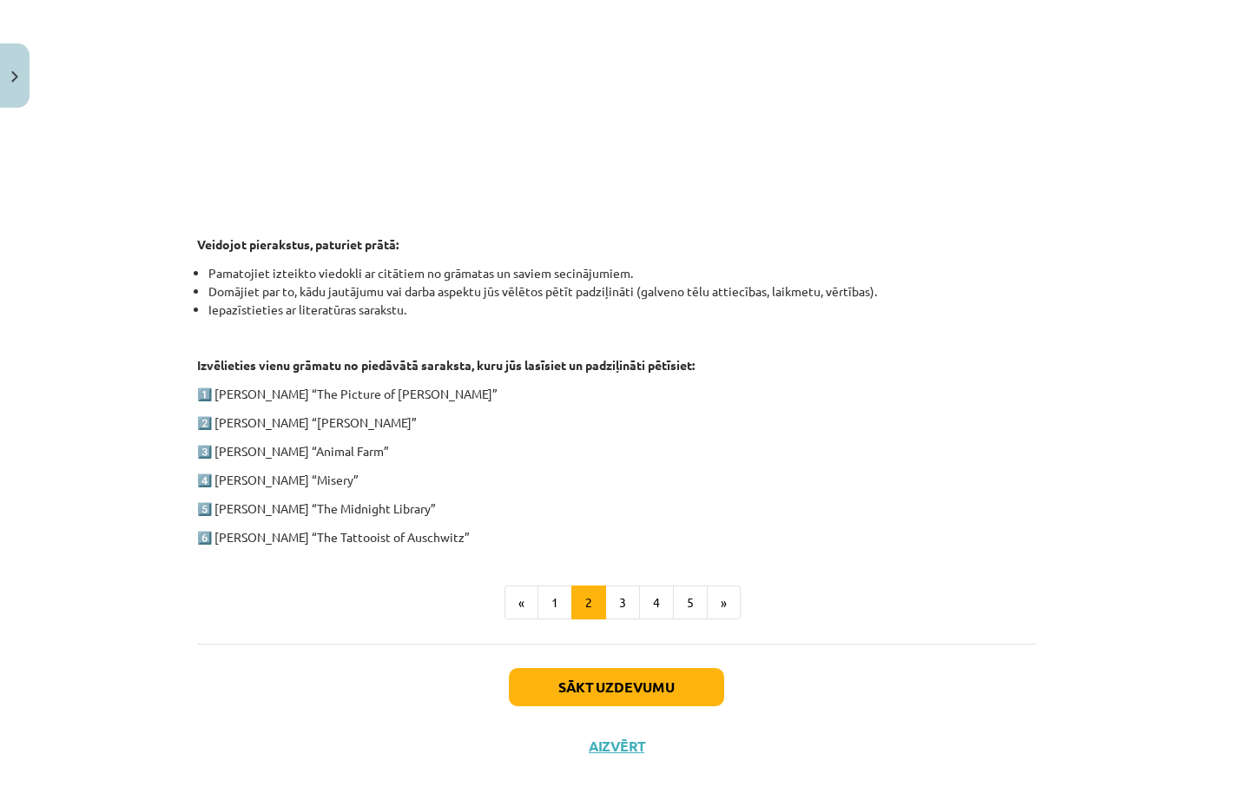
scroll to position [682, 0]
click at [637, 605] on button "3" at bounding box center [622, 601] width 35 height 35
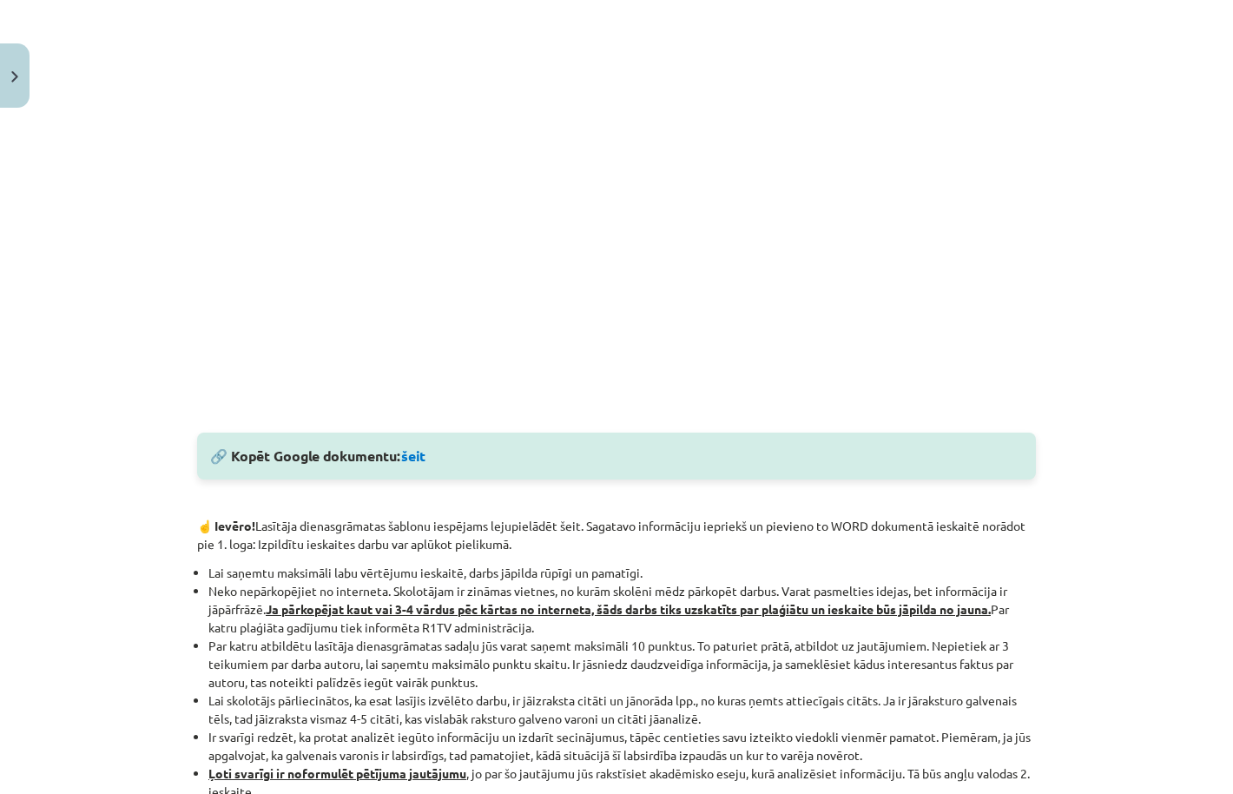
scroll to position [588, 0]
click at [426, 452] on link "šeit" at bounding box center [413, 457] width 24 height 18
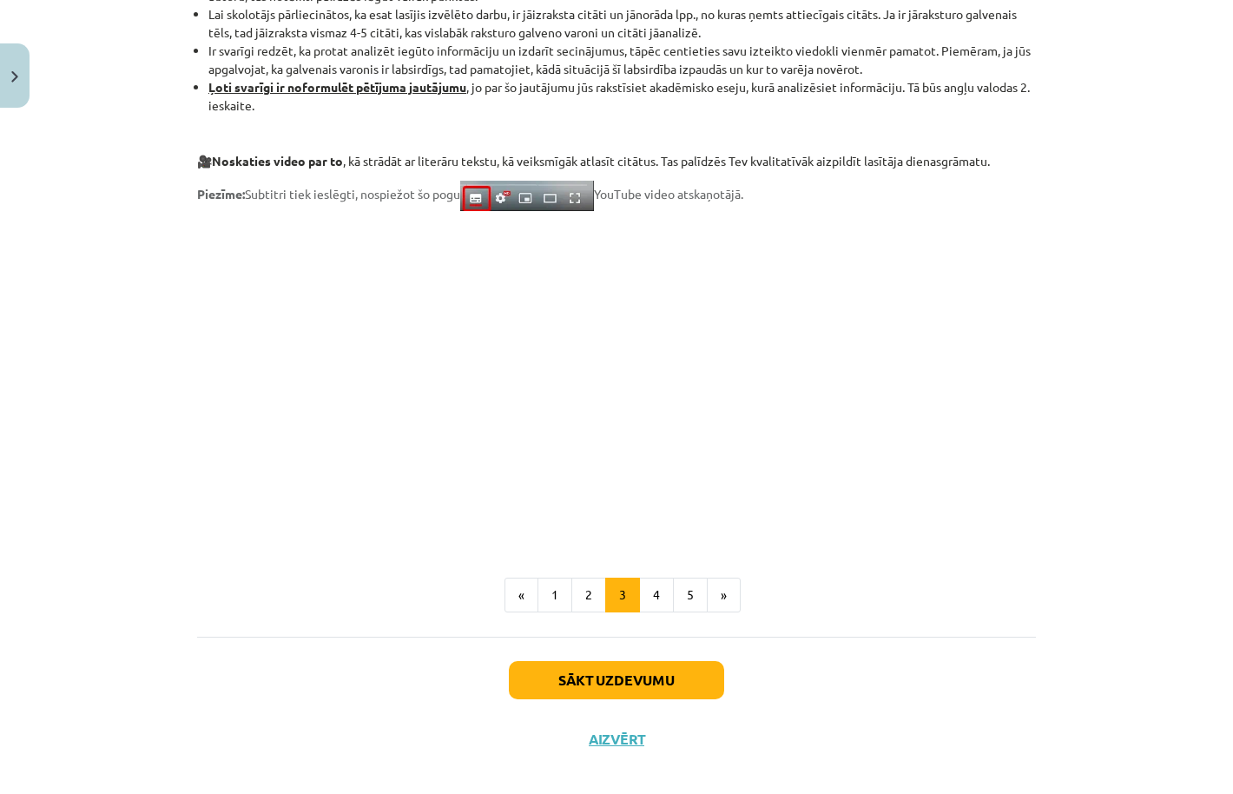
scroll to position [1297, 0]
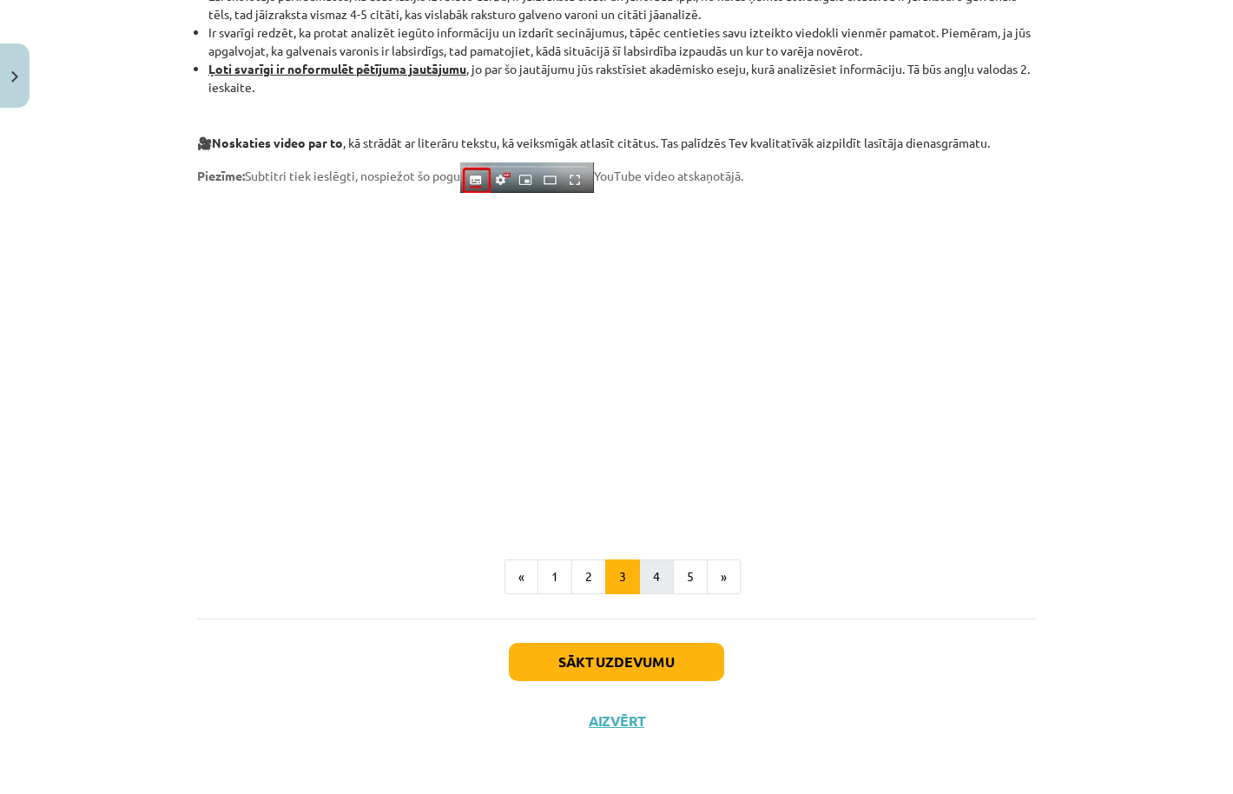
click at [656, 570] on button "4" at bounding box center [656, 576] width 35 height 35
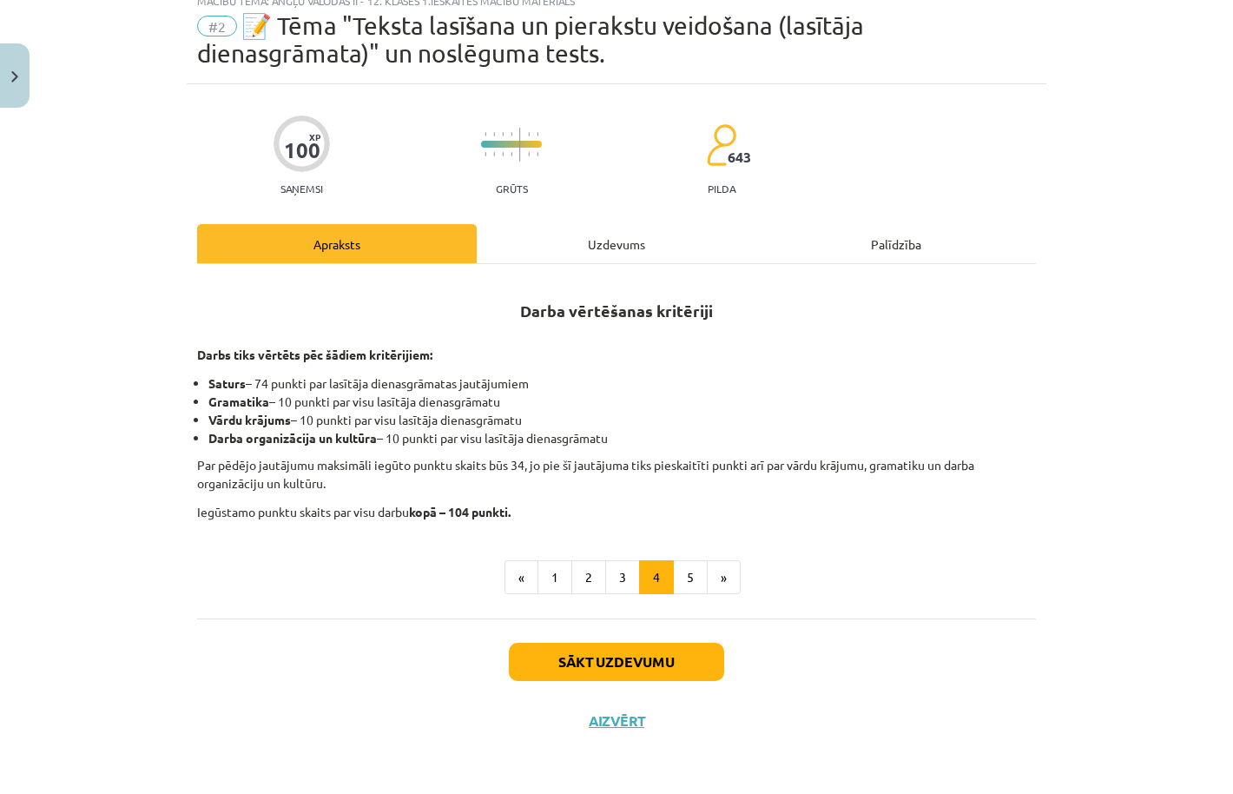
scroll to position [61, 0]
click at [680, 567] on button "5" at bounding box center [690, 577] width 35 height 35
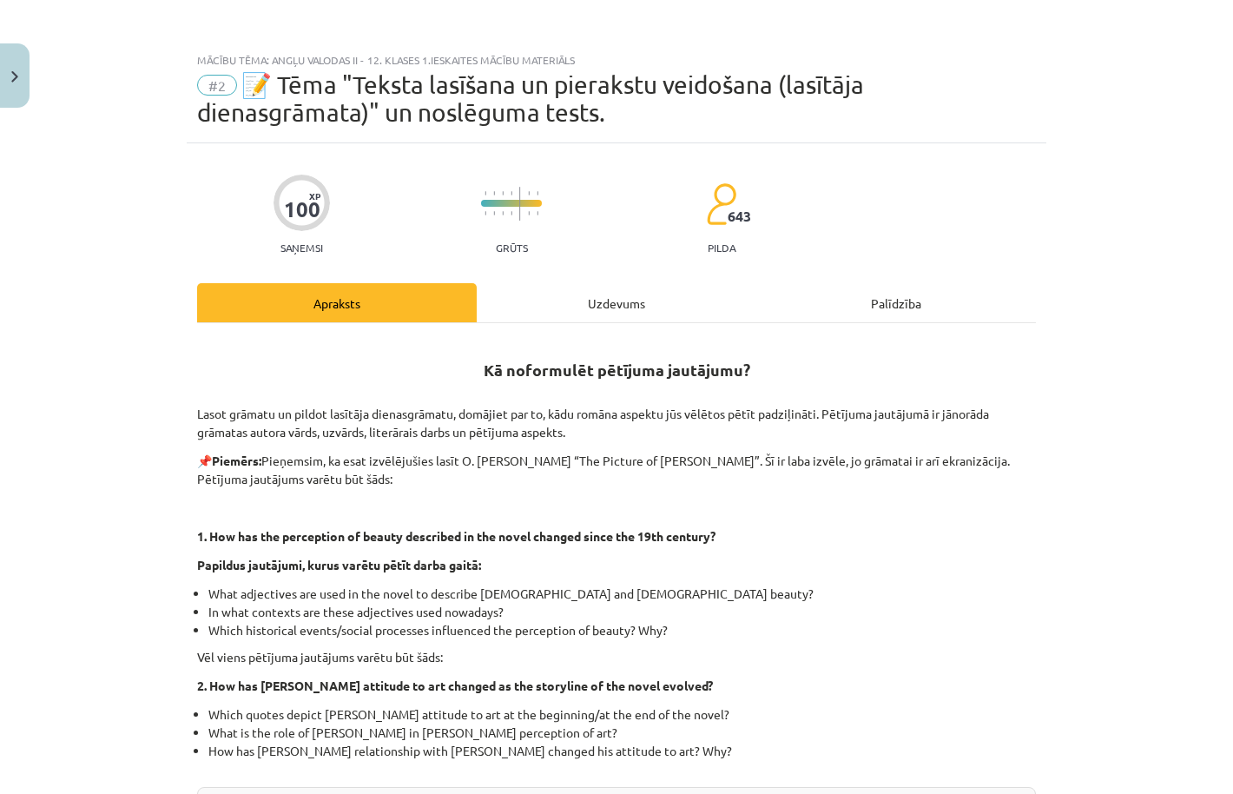
scroll to position [0, 0]
click at [626, 314] on div "Uzdevums" at bounding box center [617, 302] width 280 height 39
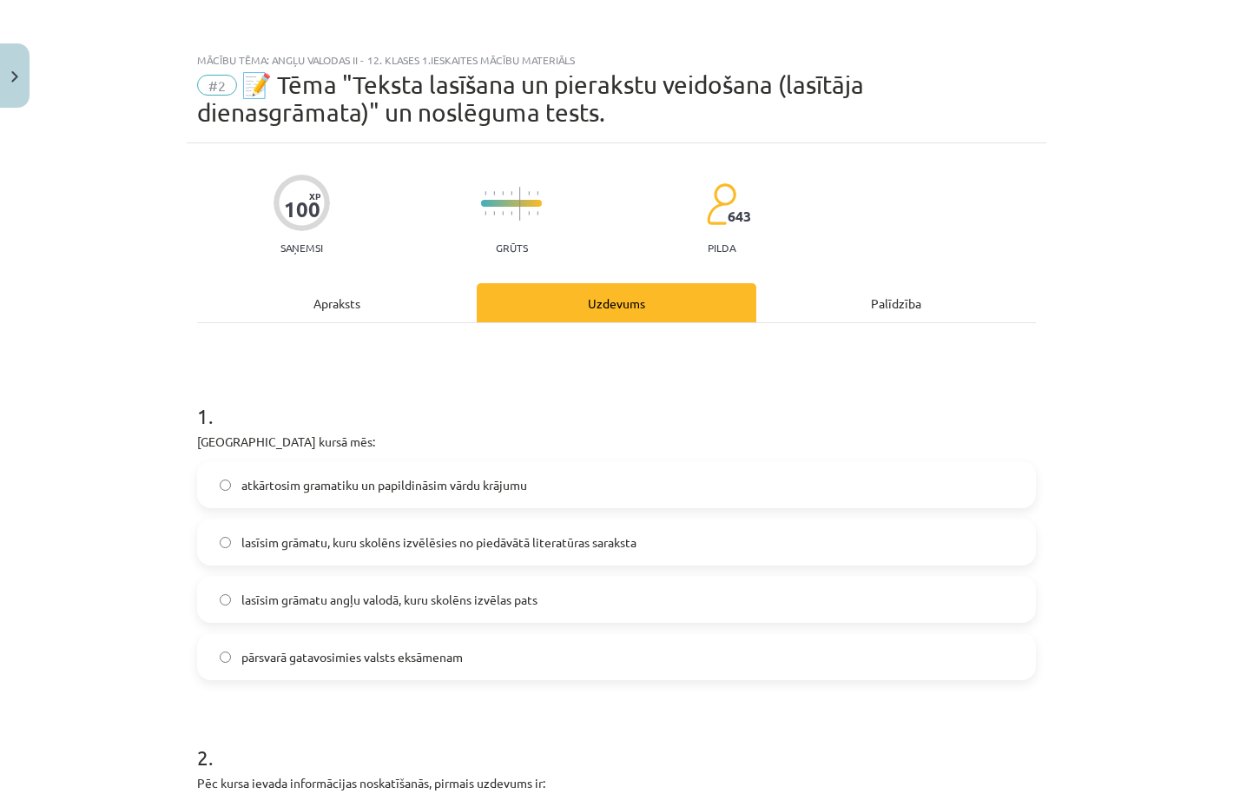
click at [11, 81] on img "Close" at bounding box center [14, 76] width 7 height 11
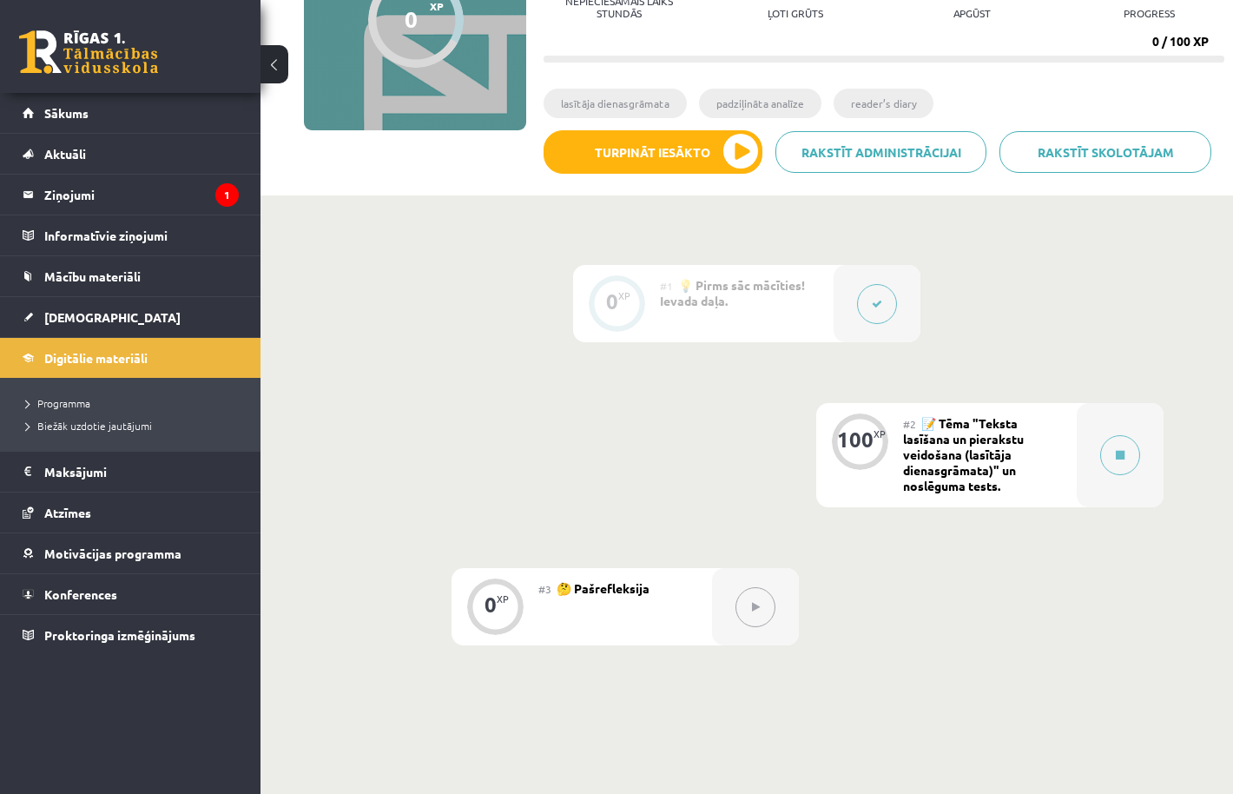
click at [65, 122] on link "Sākums" at bounding box center [131, 113] width 216 height 40
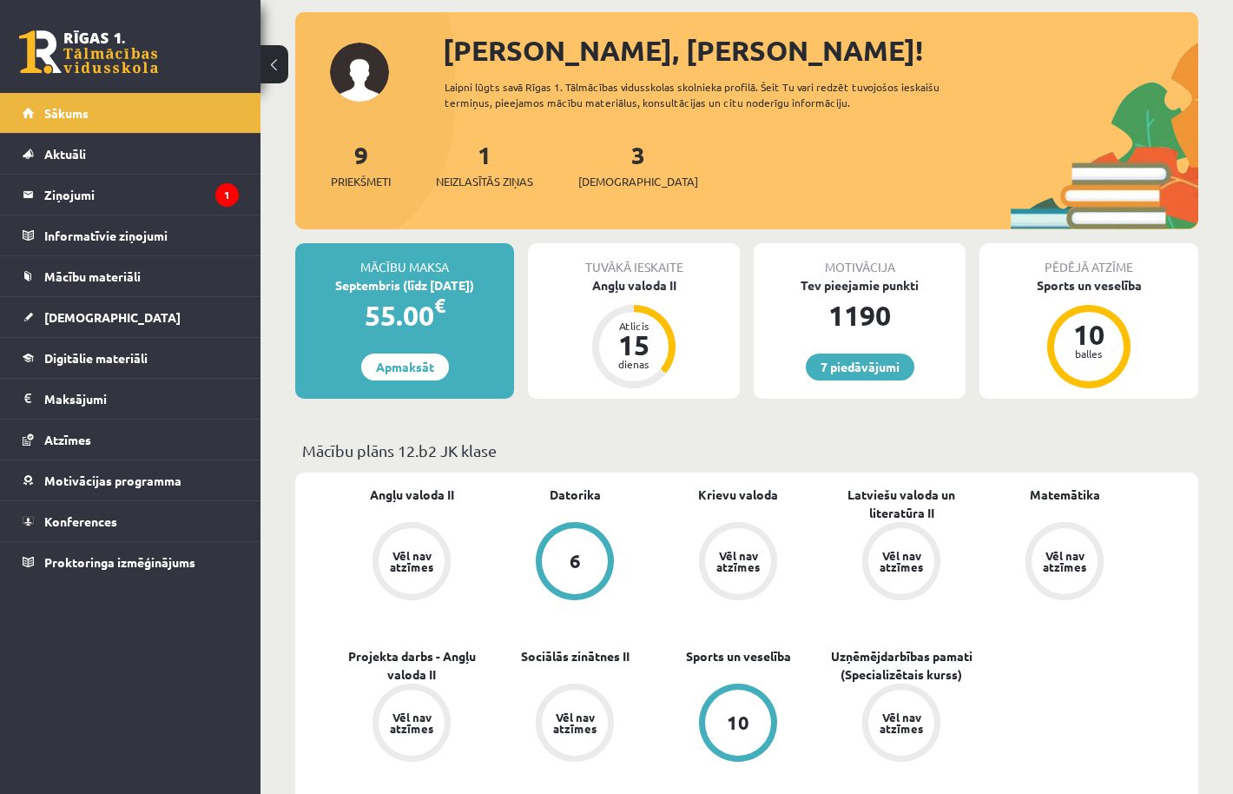
scroll to position [94, 0]
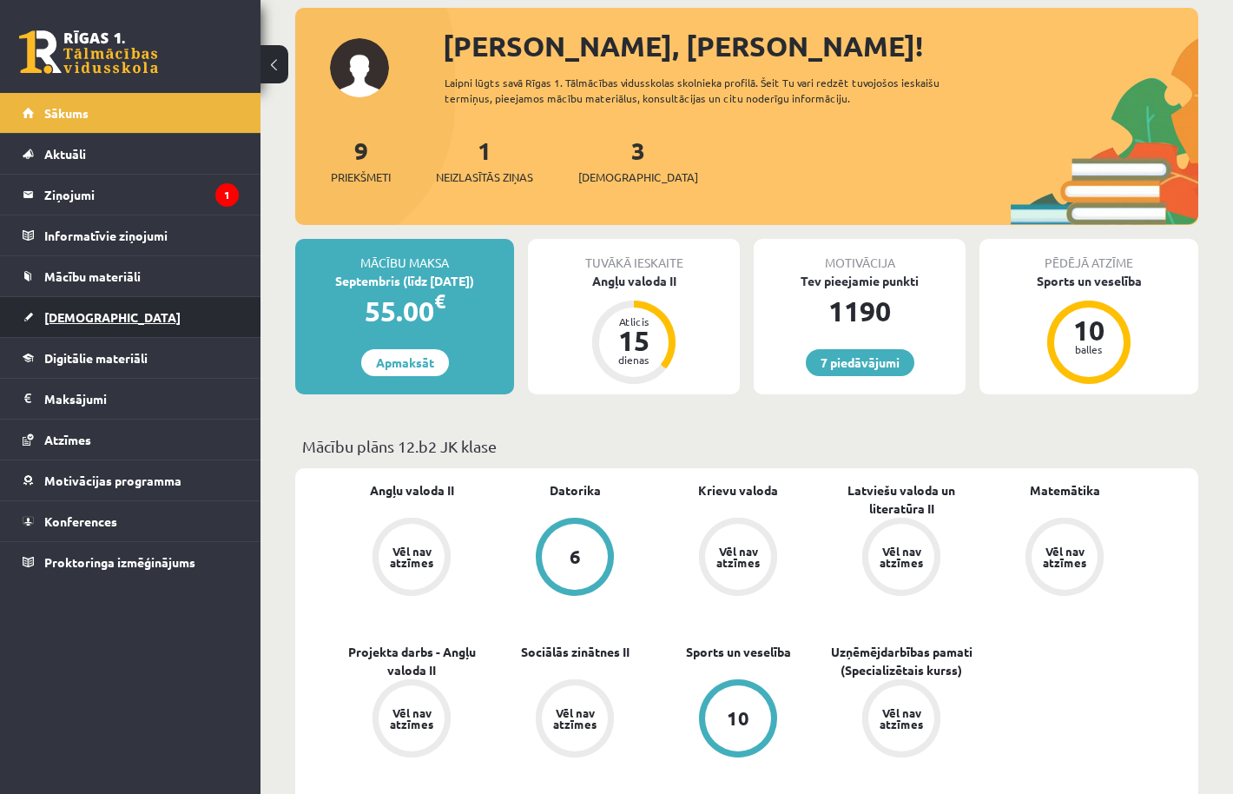
click at [78, 312] on span "[DEMOGRAPHIC_DATA]" at bounding box center [112, 317] width 136 height 16
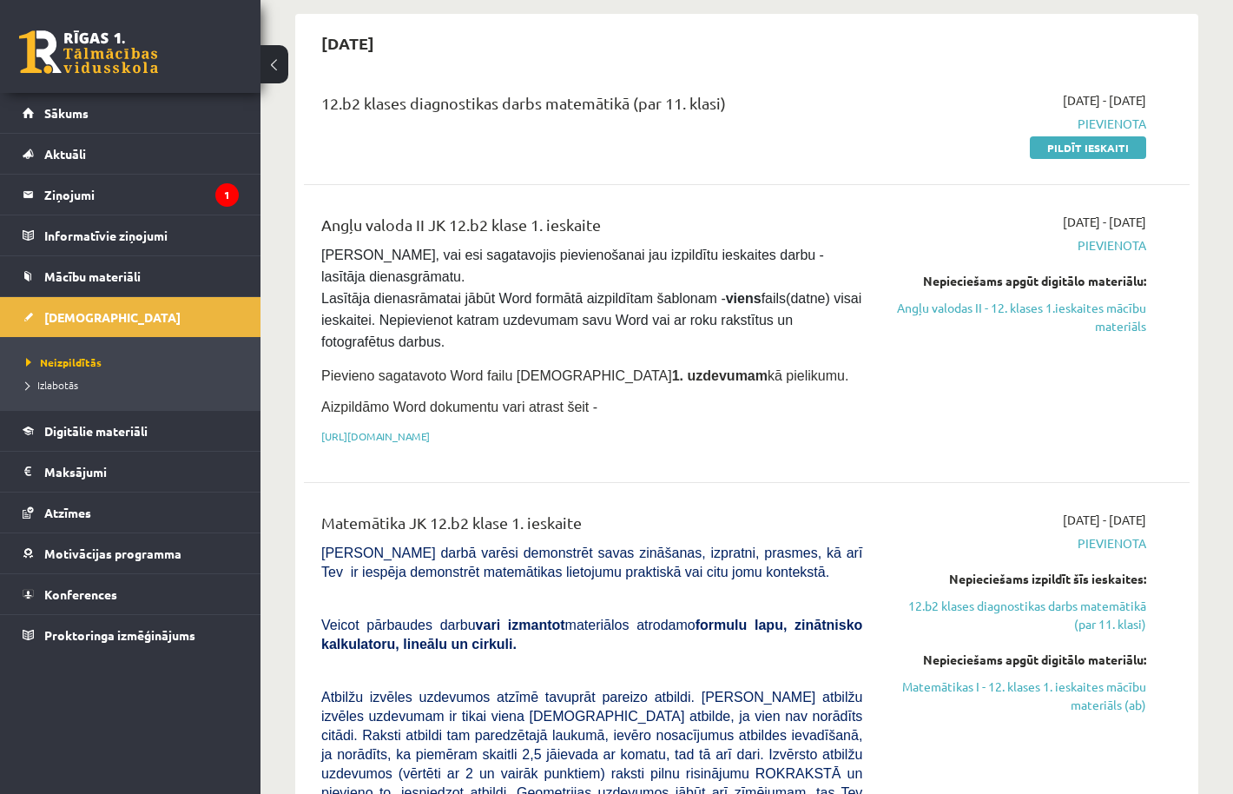
scroll to position [158, 0]
click at [430, 428] on link "[URL][DOMAIN_NAME]" at bounding box center [375, 435] width 109 height 14
